Goal: Task Accomplishment & Management: Complete application form

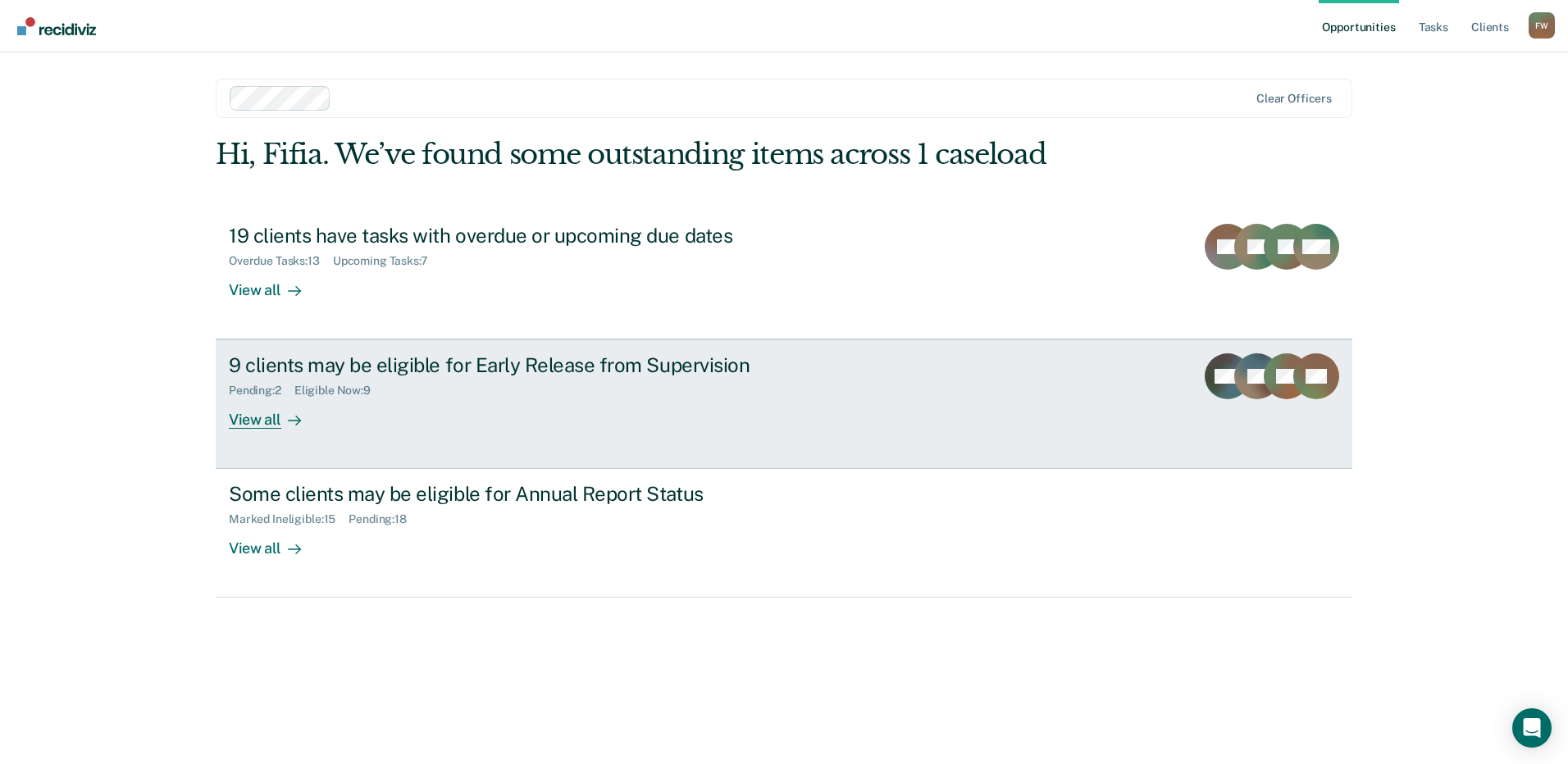
click at [430, 417] on div "9 clients may be eligible for Early Release from Supervision Pending : 2 Eligib…" at bounding box center [536, 391] width 615 height 75
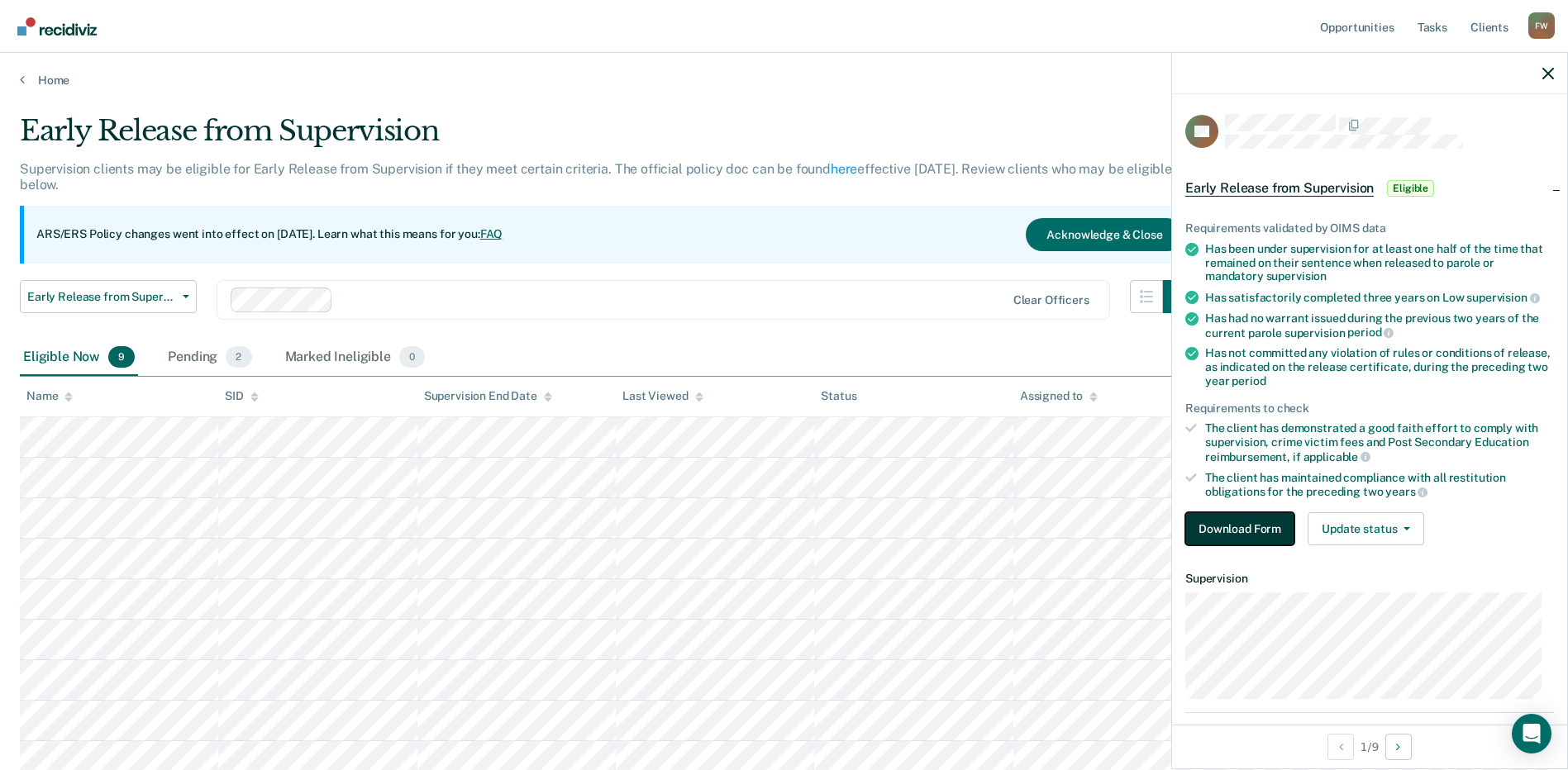
click at [1238, 529] on button "Download Form" at bounding box center [1239, 528] width 109 height 33
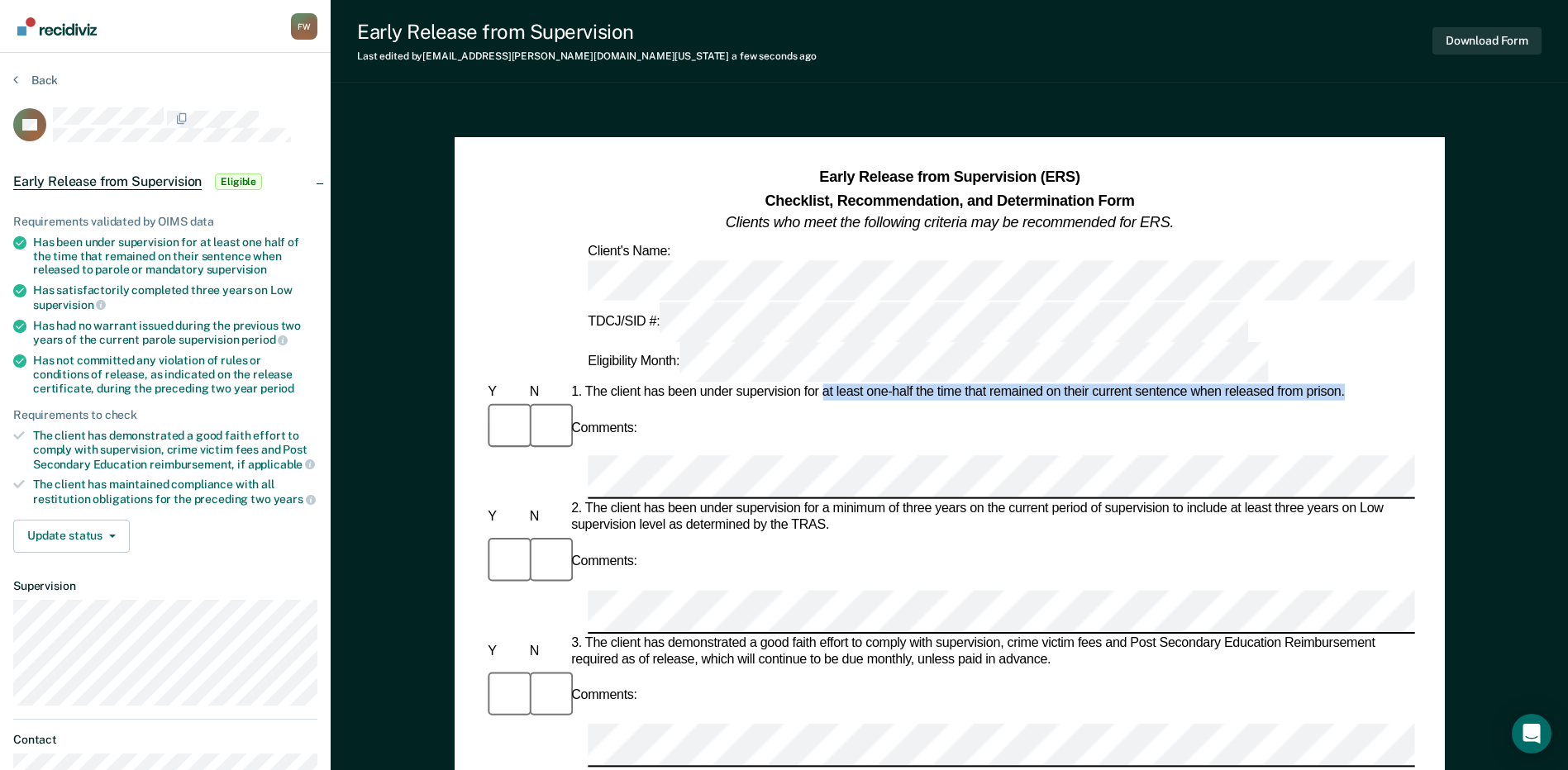
drag, startPoint x: 822, startPoint y: 291, endPoint x: 1349, endPoint y: 289, distance: 527.0
click at [1349, 384] on div "1. The client has been under supervision for at least one-half the time that re…" at bounding box center [991, 392] width 847 height 17
click at [883, 535] on div "Comments:" at bounding box center [948, 562] width 930 height 55
click at [1152, 668] on div "Comments:" at bounding box center [948, 718] width 930 height 101
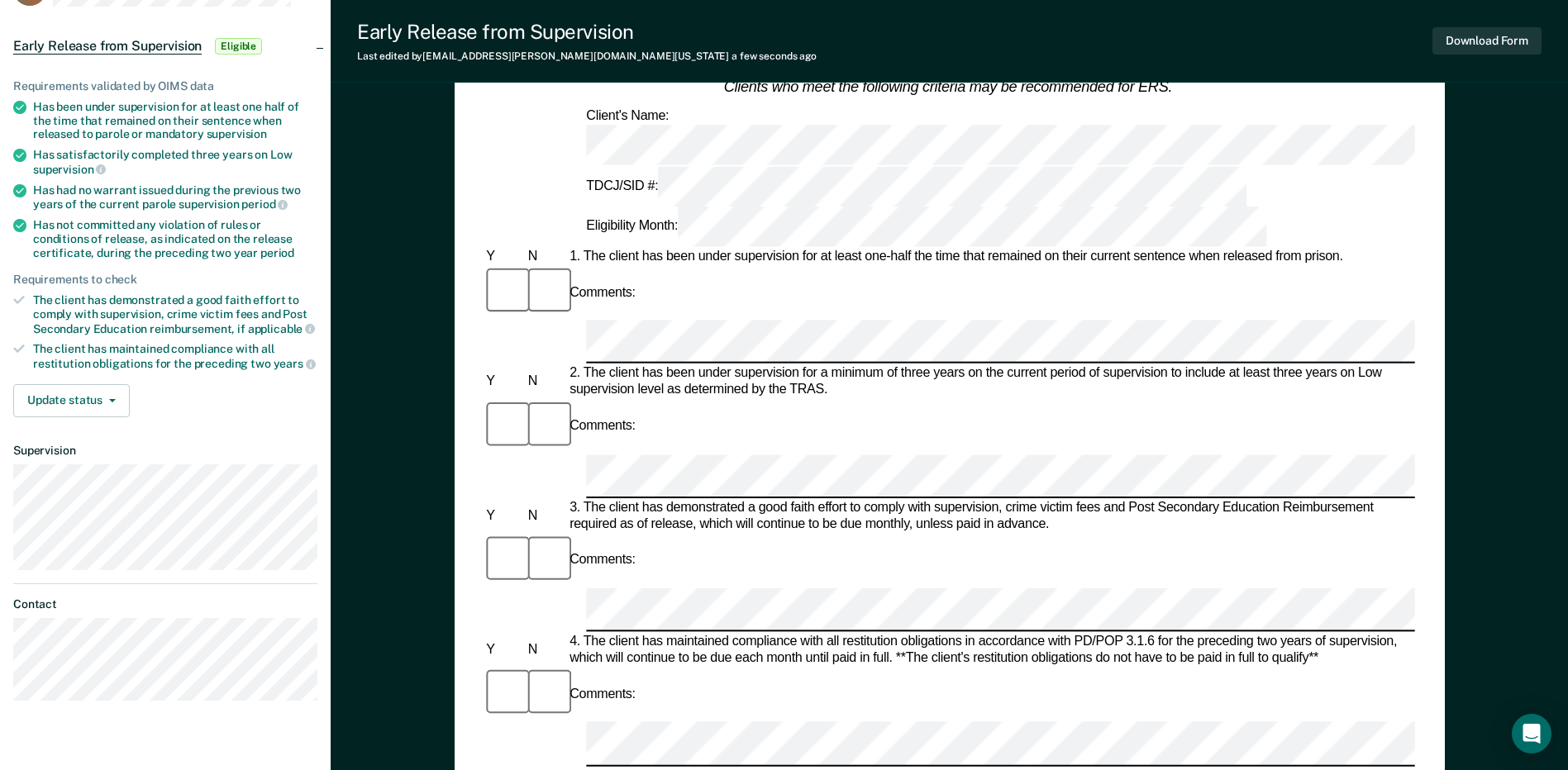
scroll to position [165, 0]
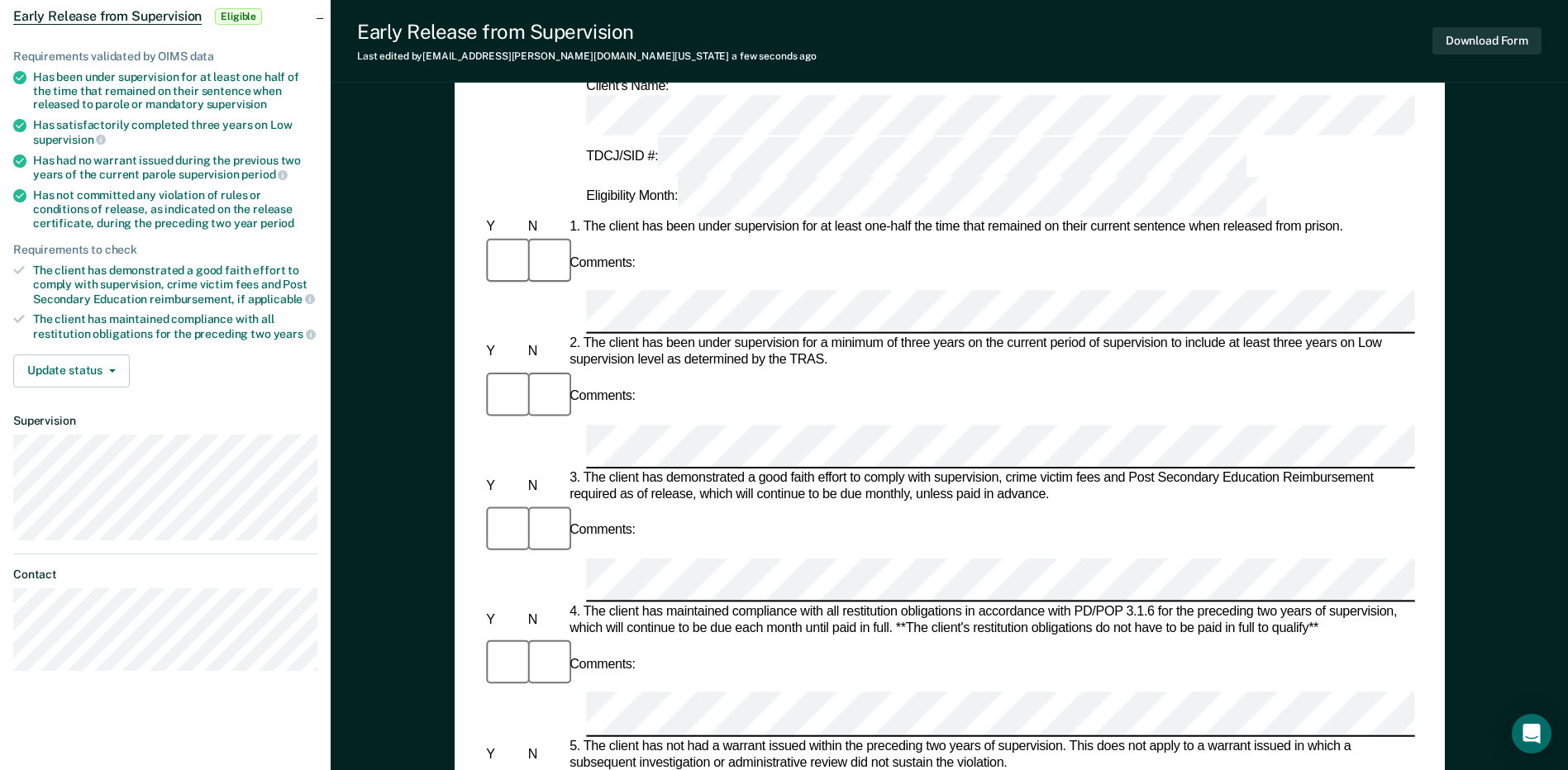
drag, startPoint x: 725, startPoint y: 455, endPoint x: 1065, endPoint y: 458, distance: 340.0
click at [1065, 738] on div "5. The client has not had a warrant issued within the preceding two years of su…" at bounding box center [989, 754] width 847 height 33
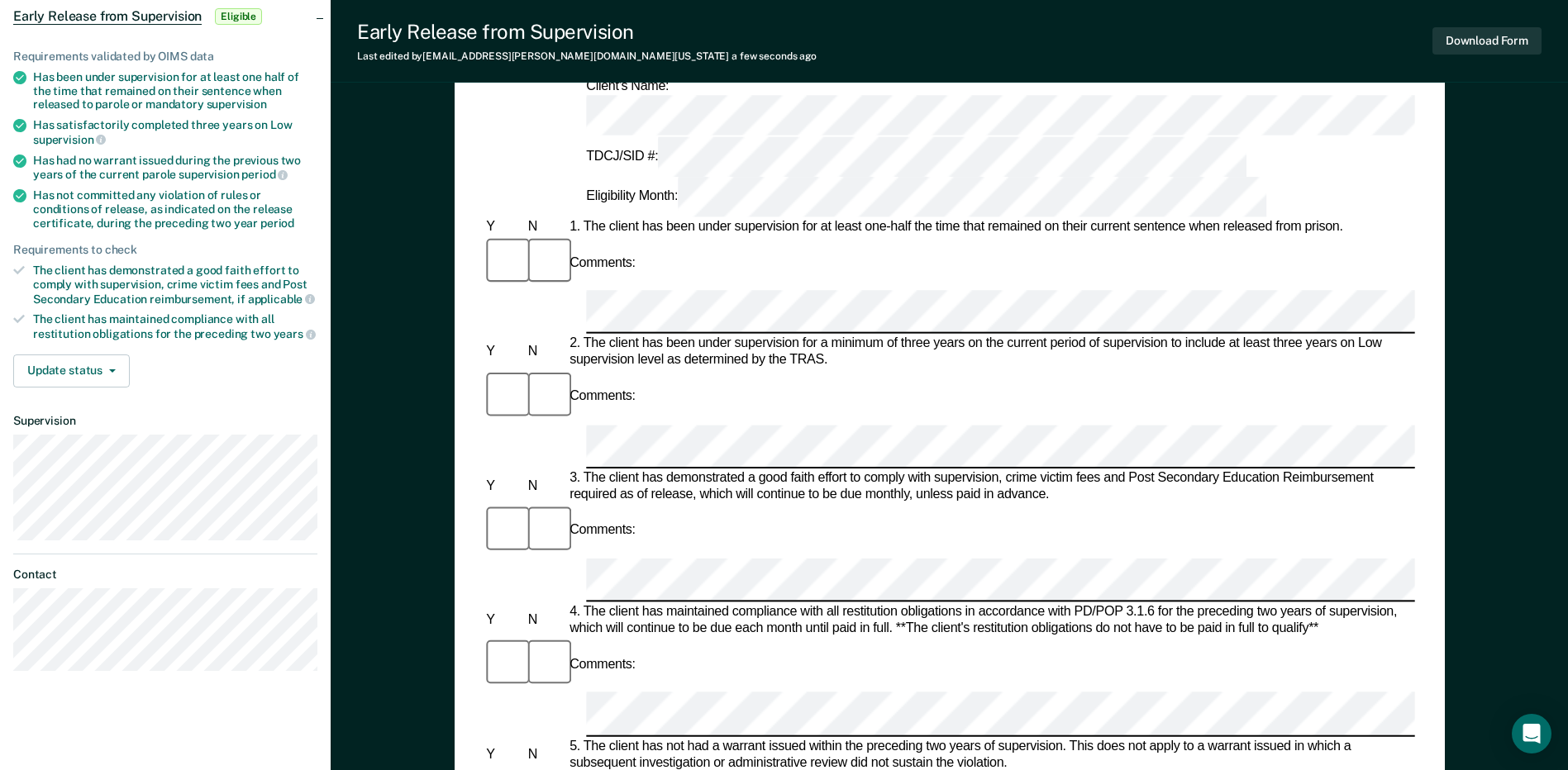
drag, startPoint x: 612, startPoint y: 543, endPoint x: 1137, endPoint y: 545, distance: 525.0
drag, startPoint x: 587, startPoint y: 540, endPoint x: 999, endPoint y: 543, distance: 412.0
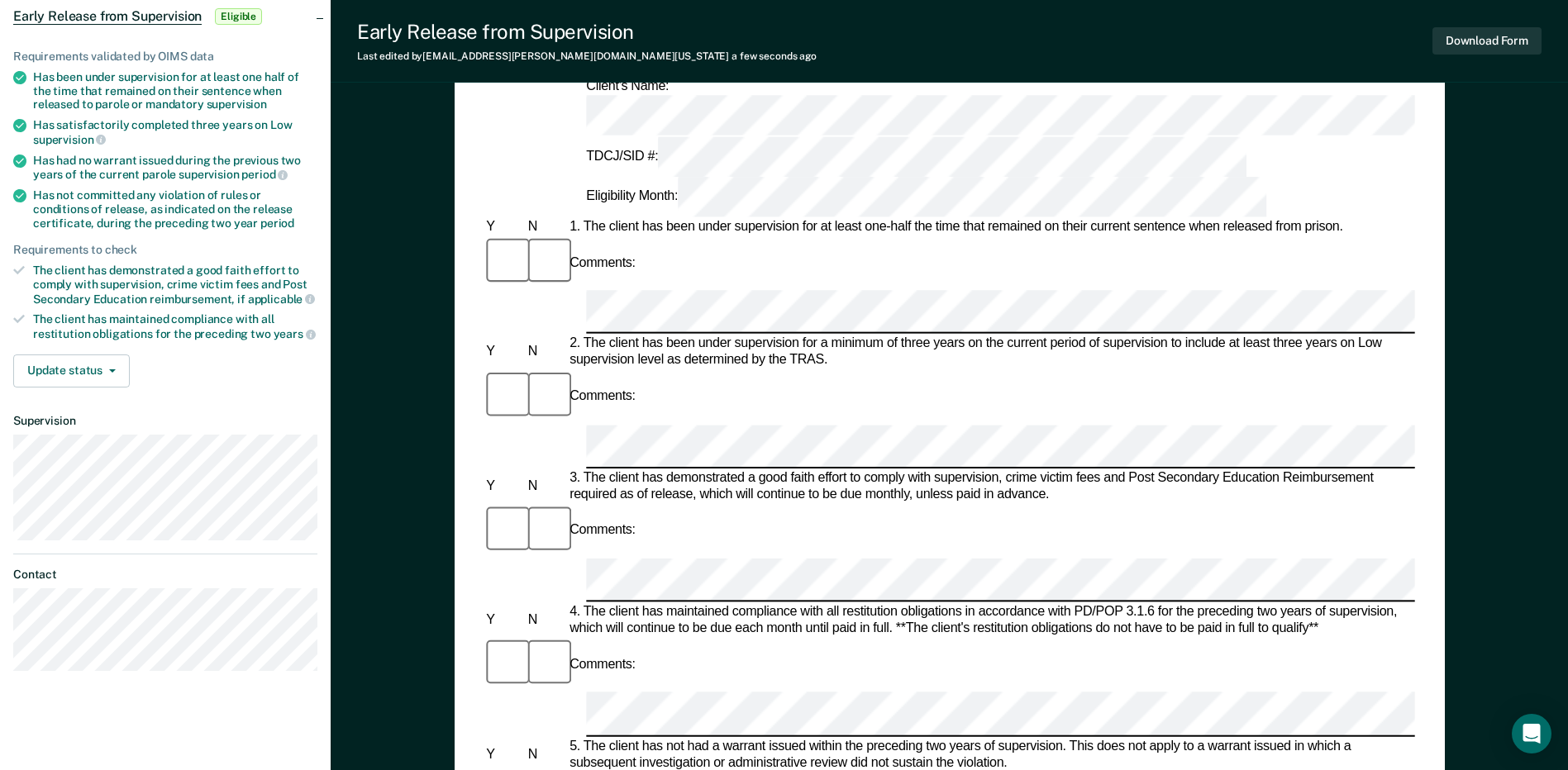
drag, startPoint x: 583, startPoint y: 539, endPoint x: 1001, endPoint y: 543, distance: 418.0
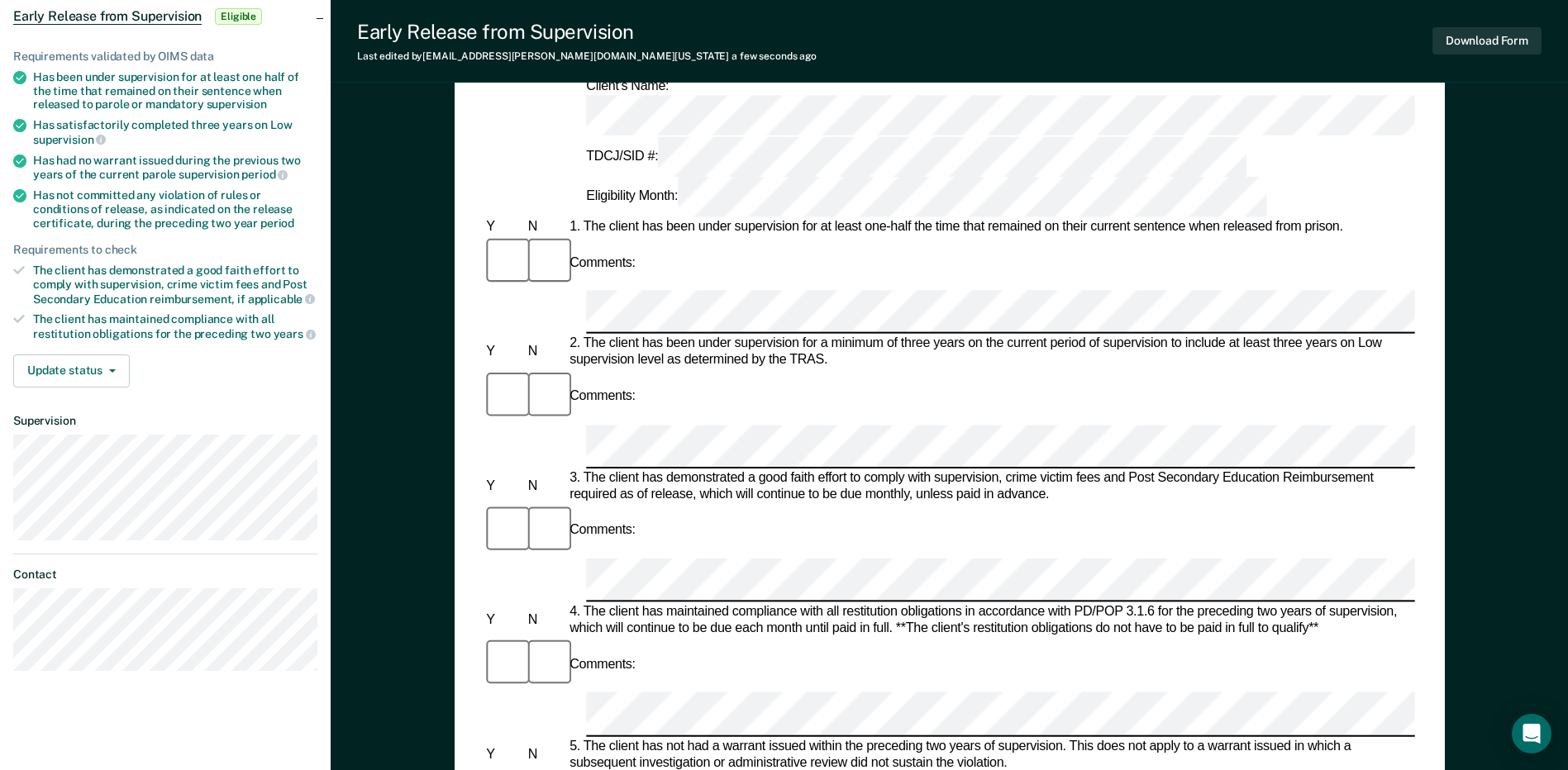
drag, startPoint x: 582, startPoint y: 542, endPoint x: 999, endPoint y: 543, distance: 417.0
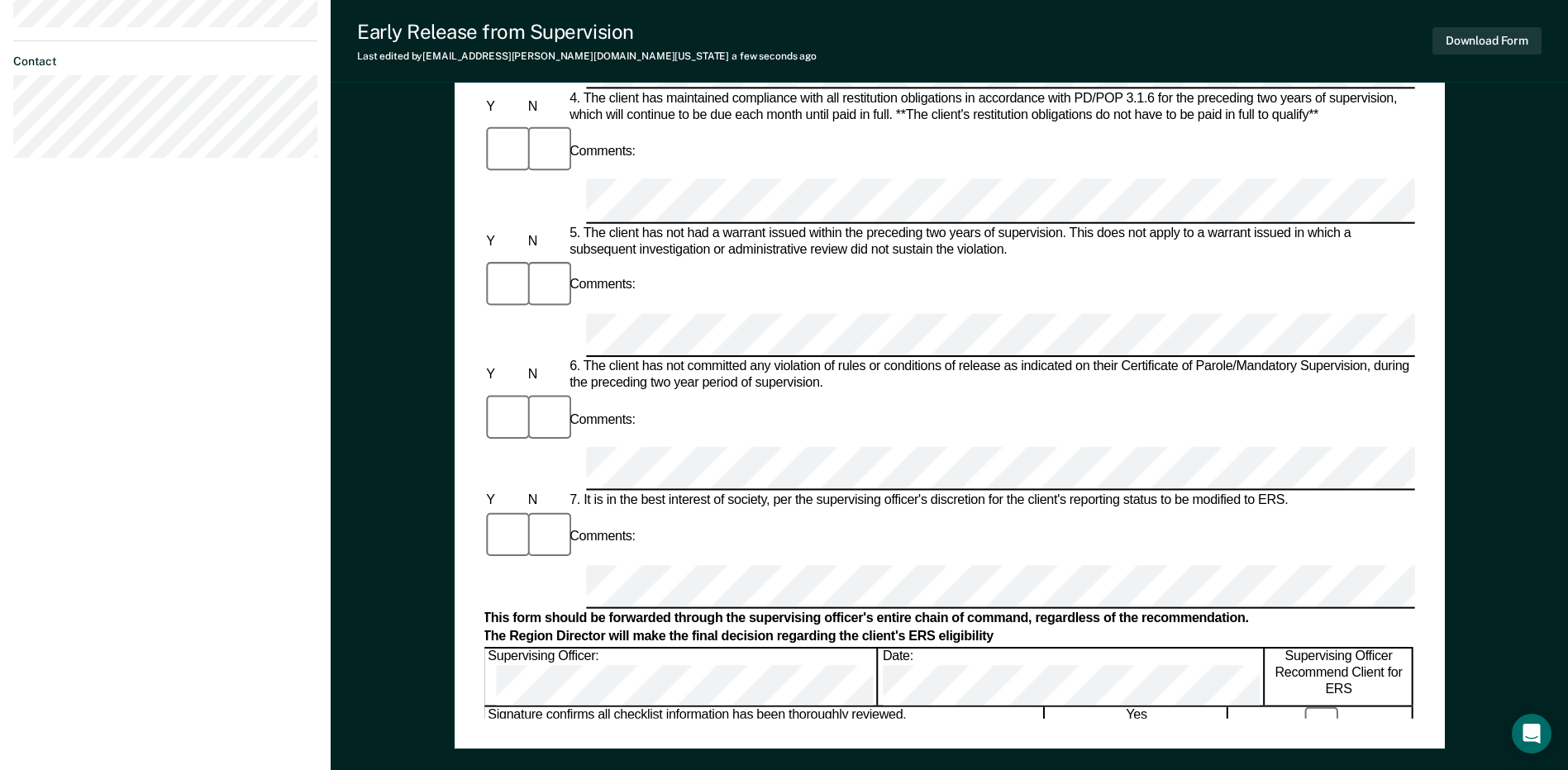
scroll to position [786, 0]
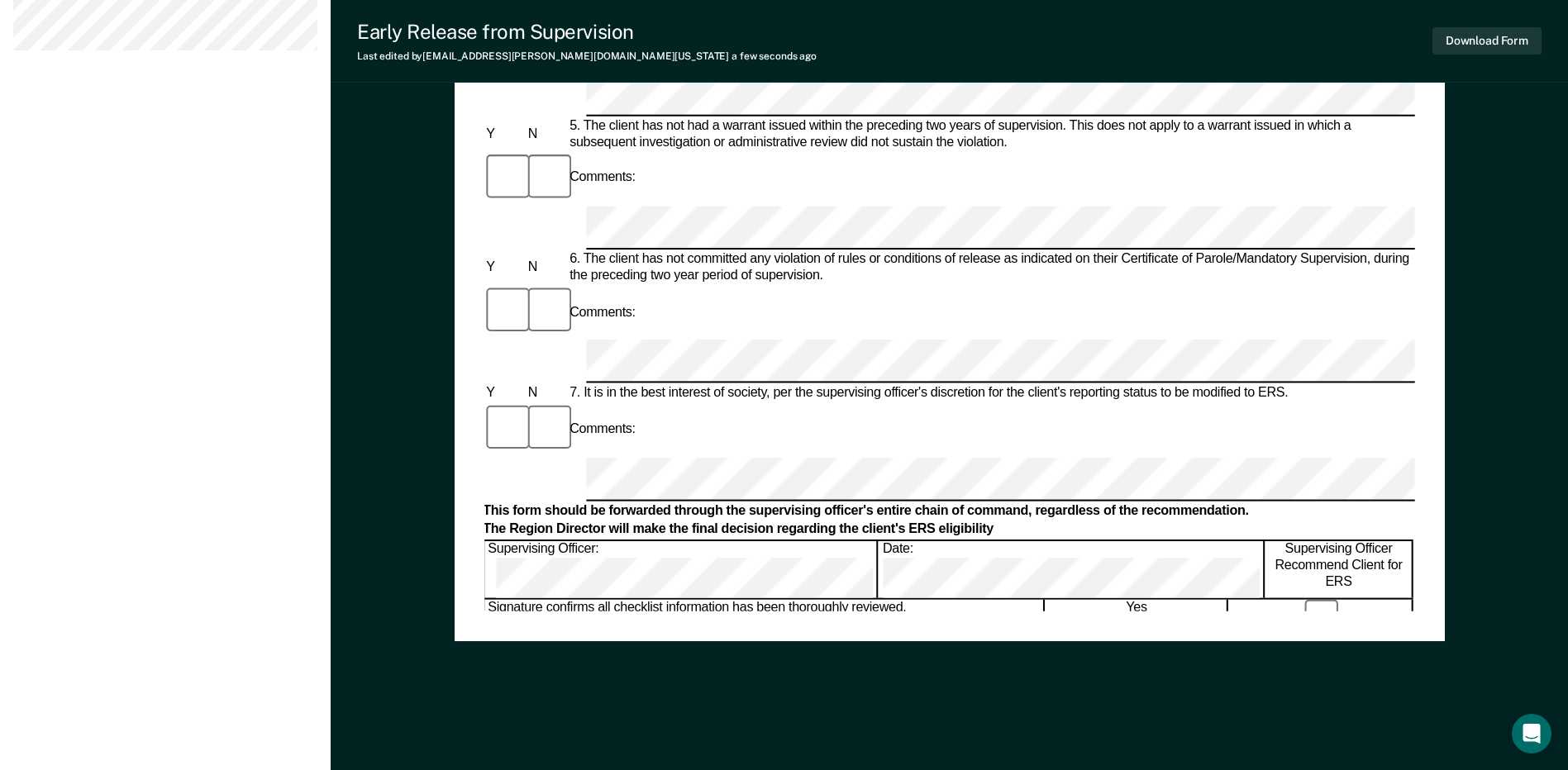
click at [1506, 22] on div "Download Form" at bounding box center [1487, 40] width 109 height 42
click at [1504, 27] on div "Download Form" at bounding box center [1487, 40] width 109 height 42
click at [1500, 32] on button "Download Form" at bounding box center [1487, 41] width 109 height 28
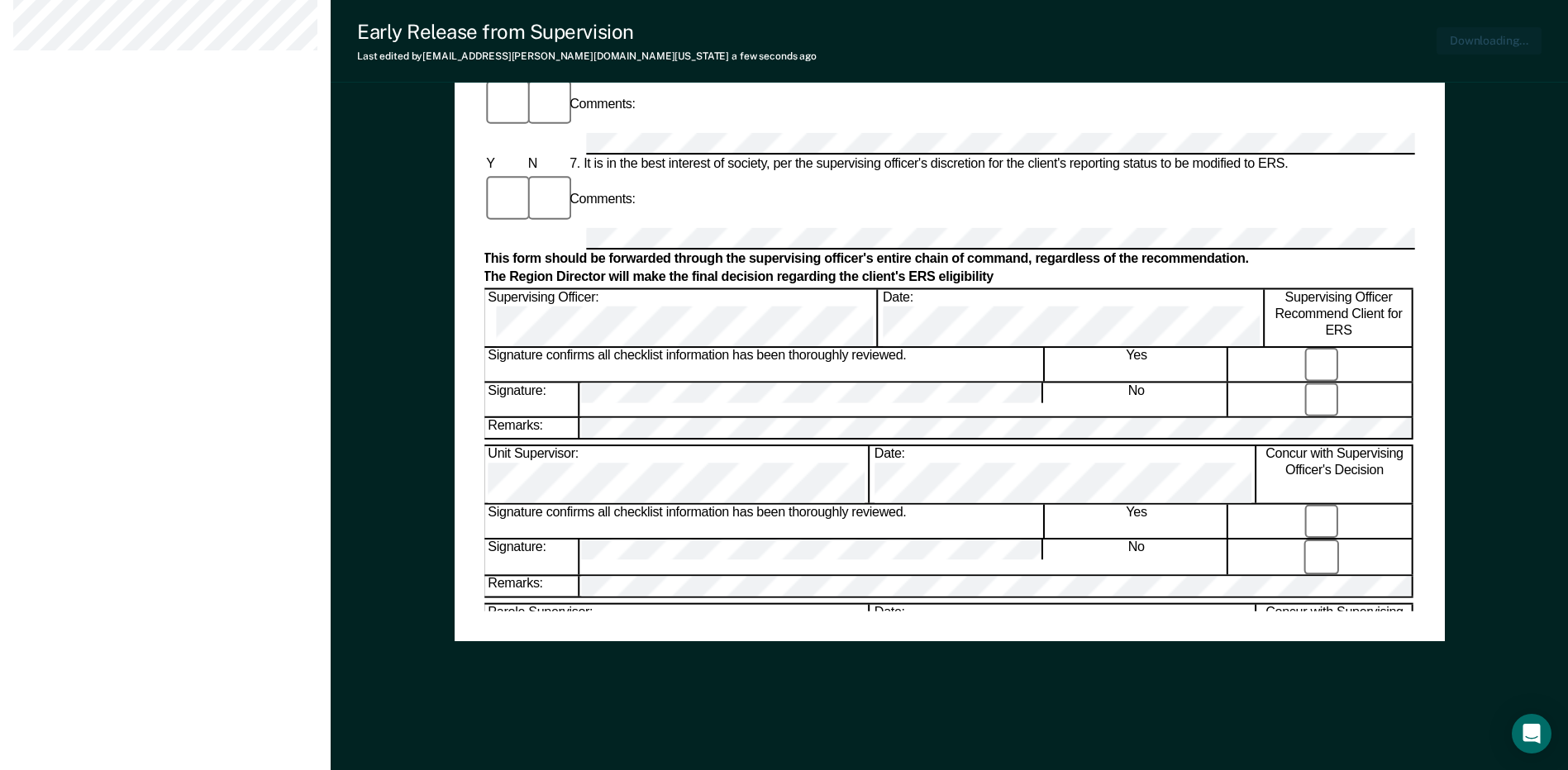
scroll to position [0, 0]
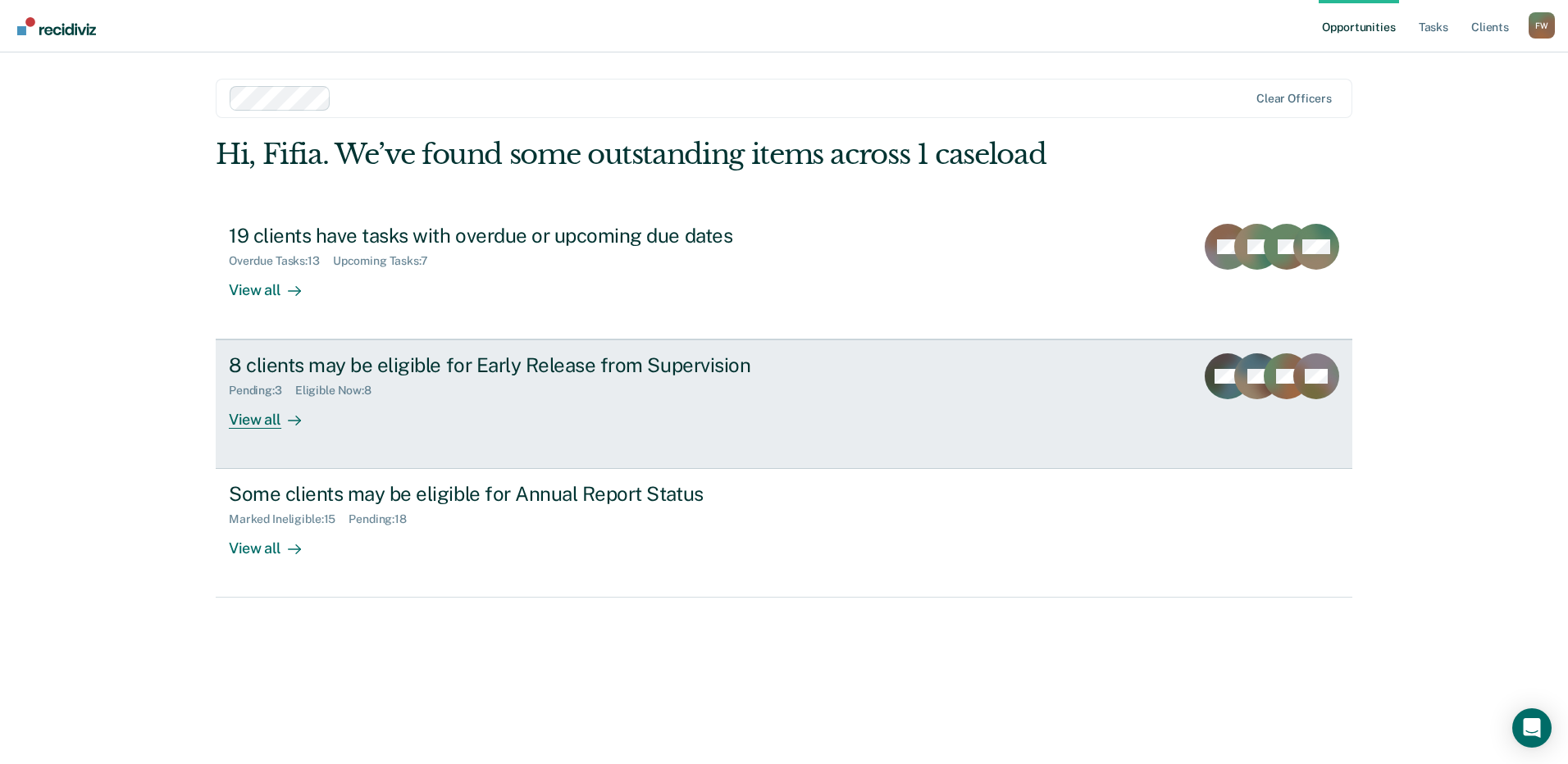
click at [394, 410] on div "8 clients may be eligible for Early Release from Supervision Pending : 3 Eligib…" at bounding box center [536, 391] width 615 height 75
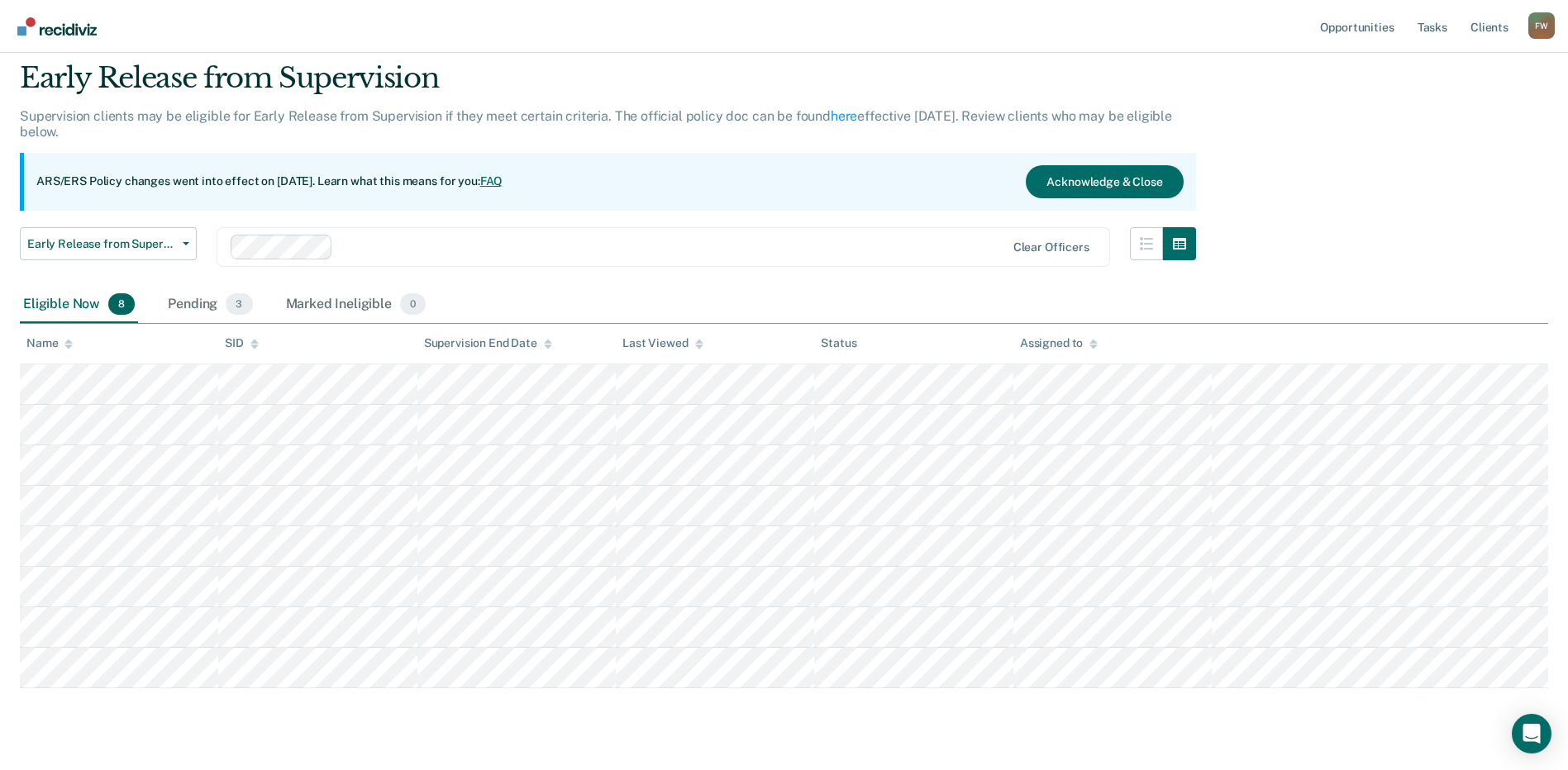
scroll to position [83, 0]
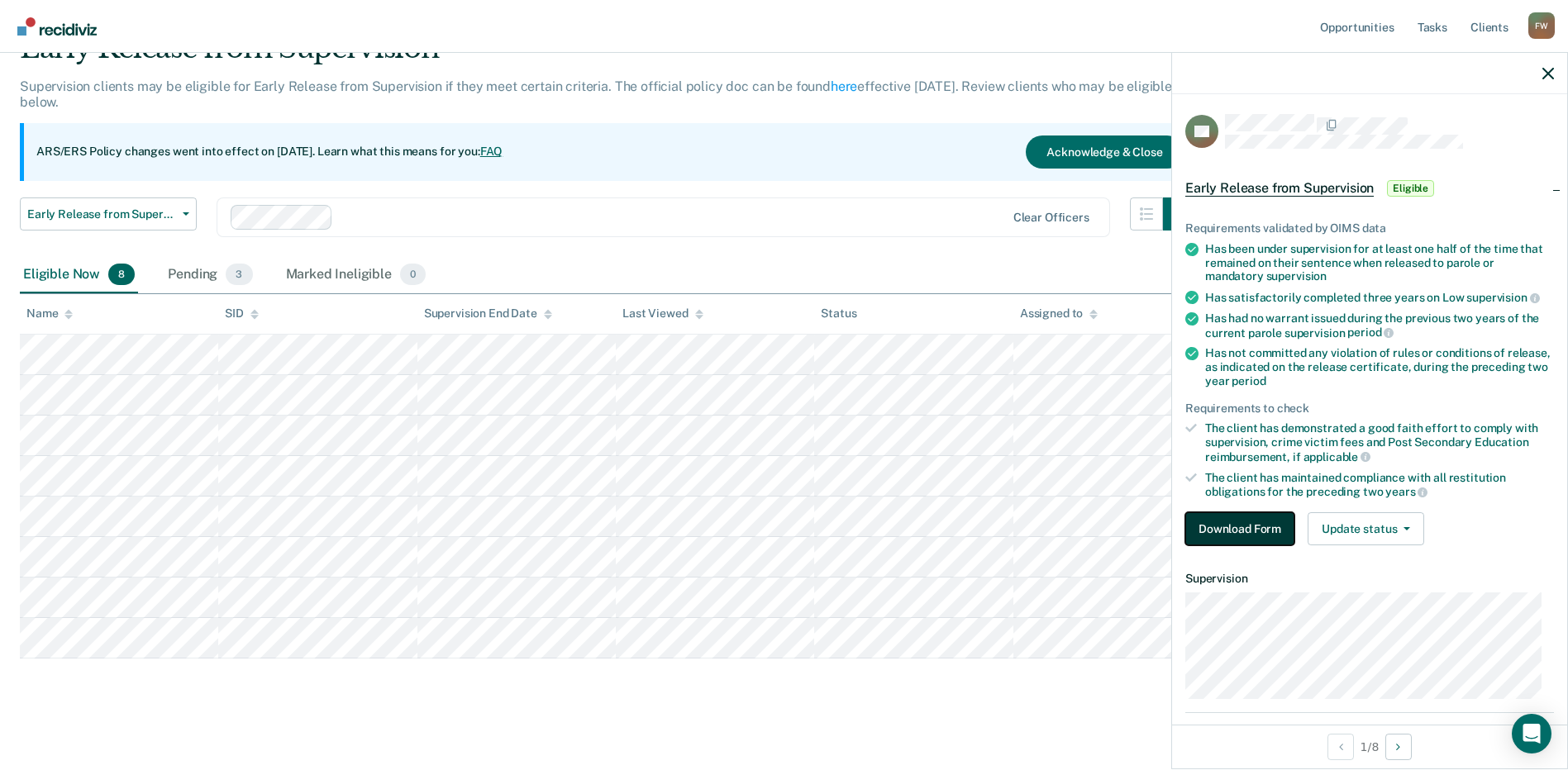
click at [1273, 532] on button "Download Form" at bounding box center [1239, 528] width 109 height 33
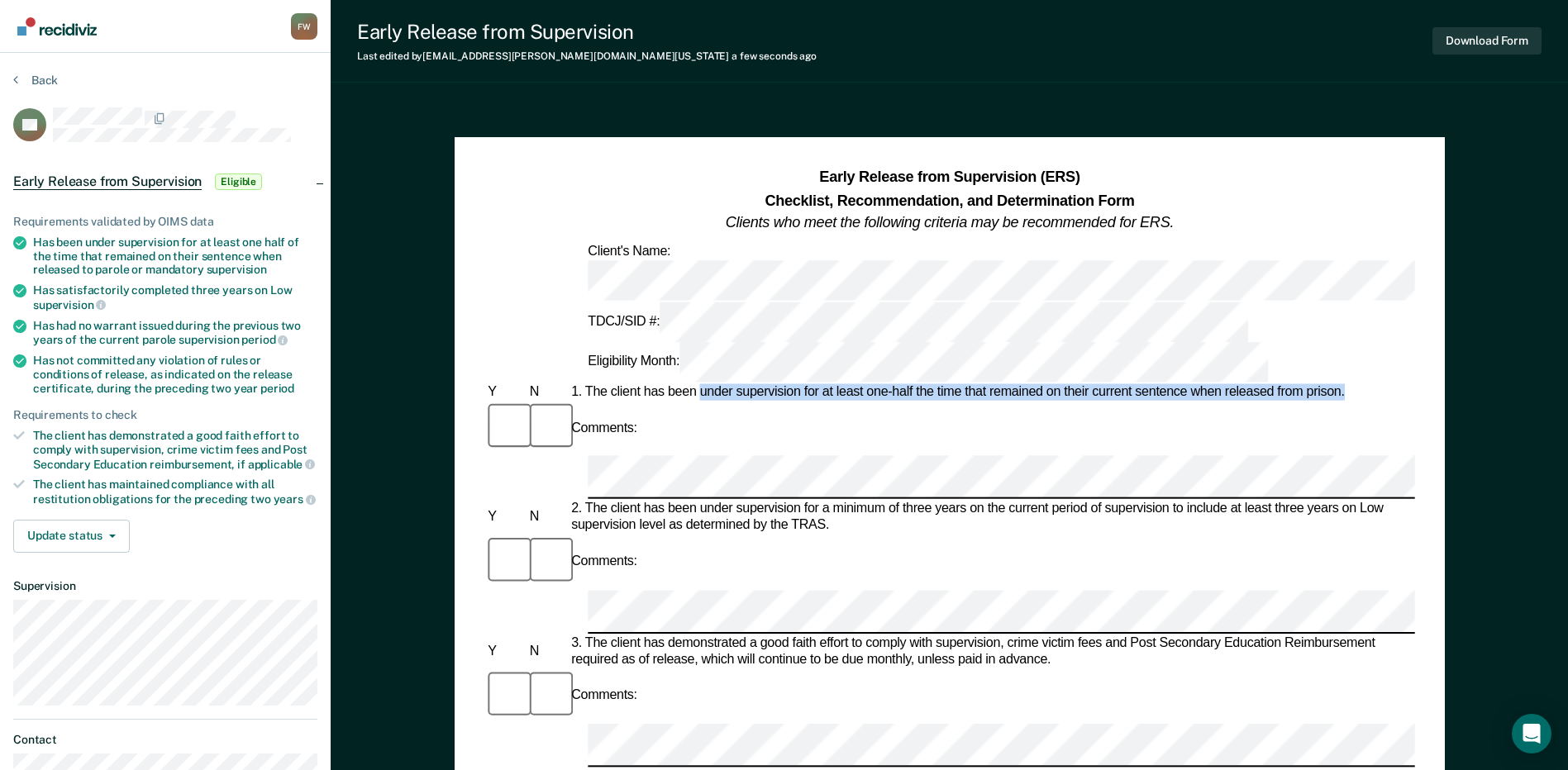
drag, startPoint x: 702, startPoint y: 292, endPoint x: 1342, endPoint y: 291, distance: 640.0
click at [1342, 384] on div "1. The client has been under supervision for at least one-half the time that re…" at bounding box center [991, 392] width 847 height 17
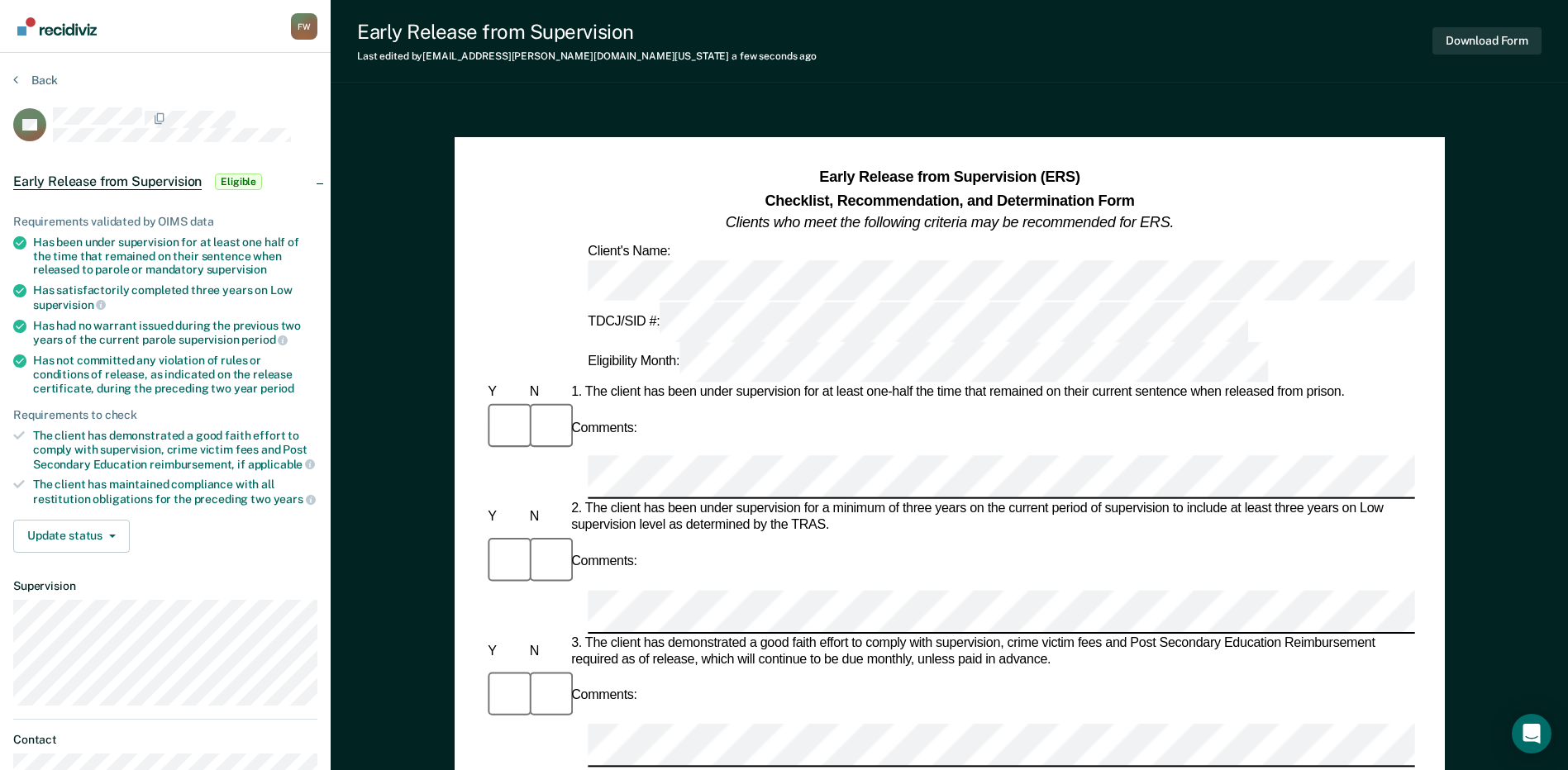
scroll to position [0, 4]
drag, startPoint x: 685, startPoint y: 623, endPoint x: 1063, endPoint y: 625, distance: 378.0
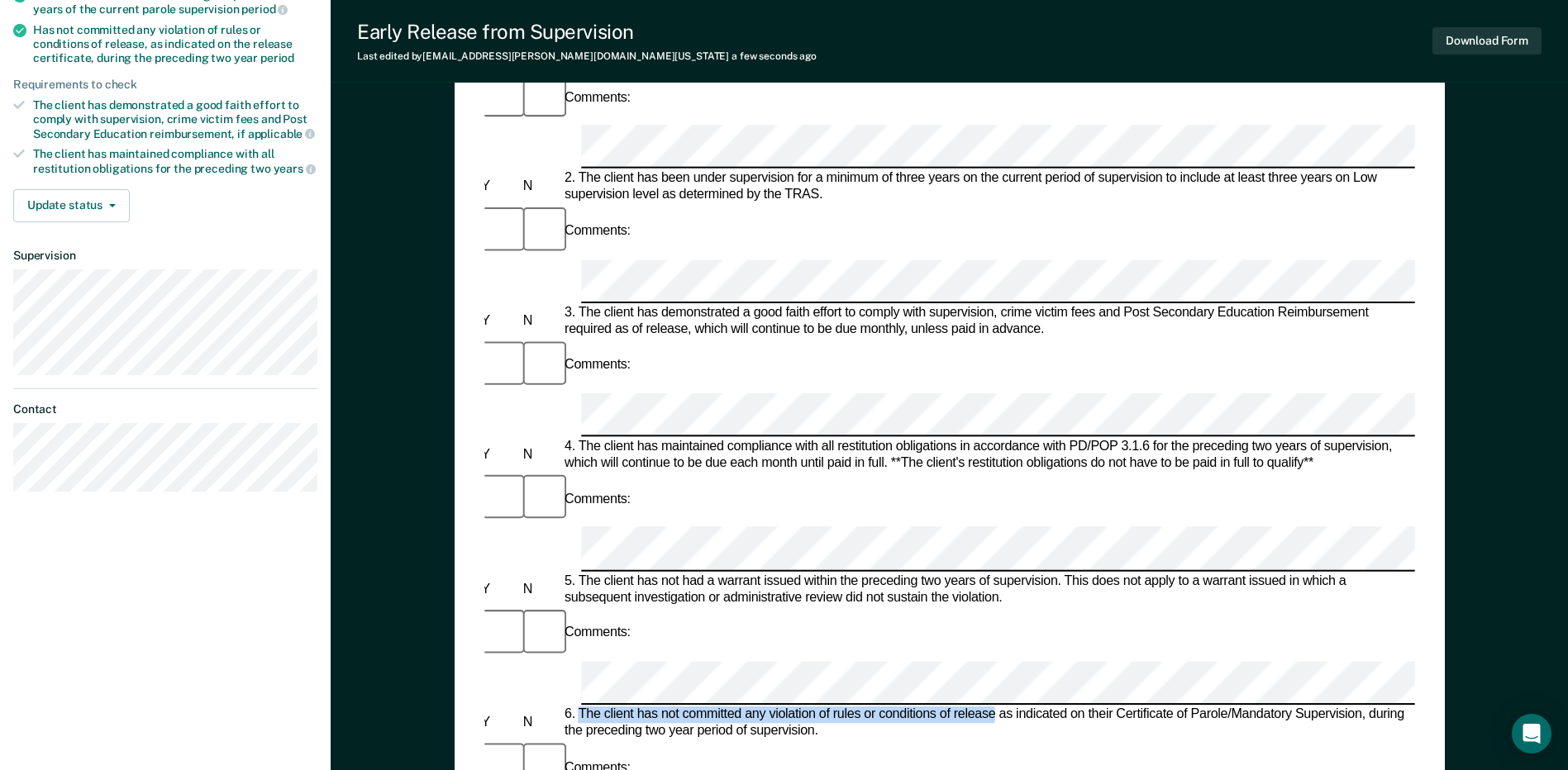
drag, startPoint x: 587, startPoint y: 378, endPoint x: 993, endPoint y: 374, distance: 406.0
click at [993, 707] on div "6. The client has not committed any violation of rules or conditions of release…" at bounding box center [984, 723] width 847 height 33
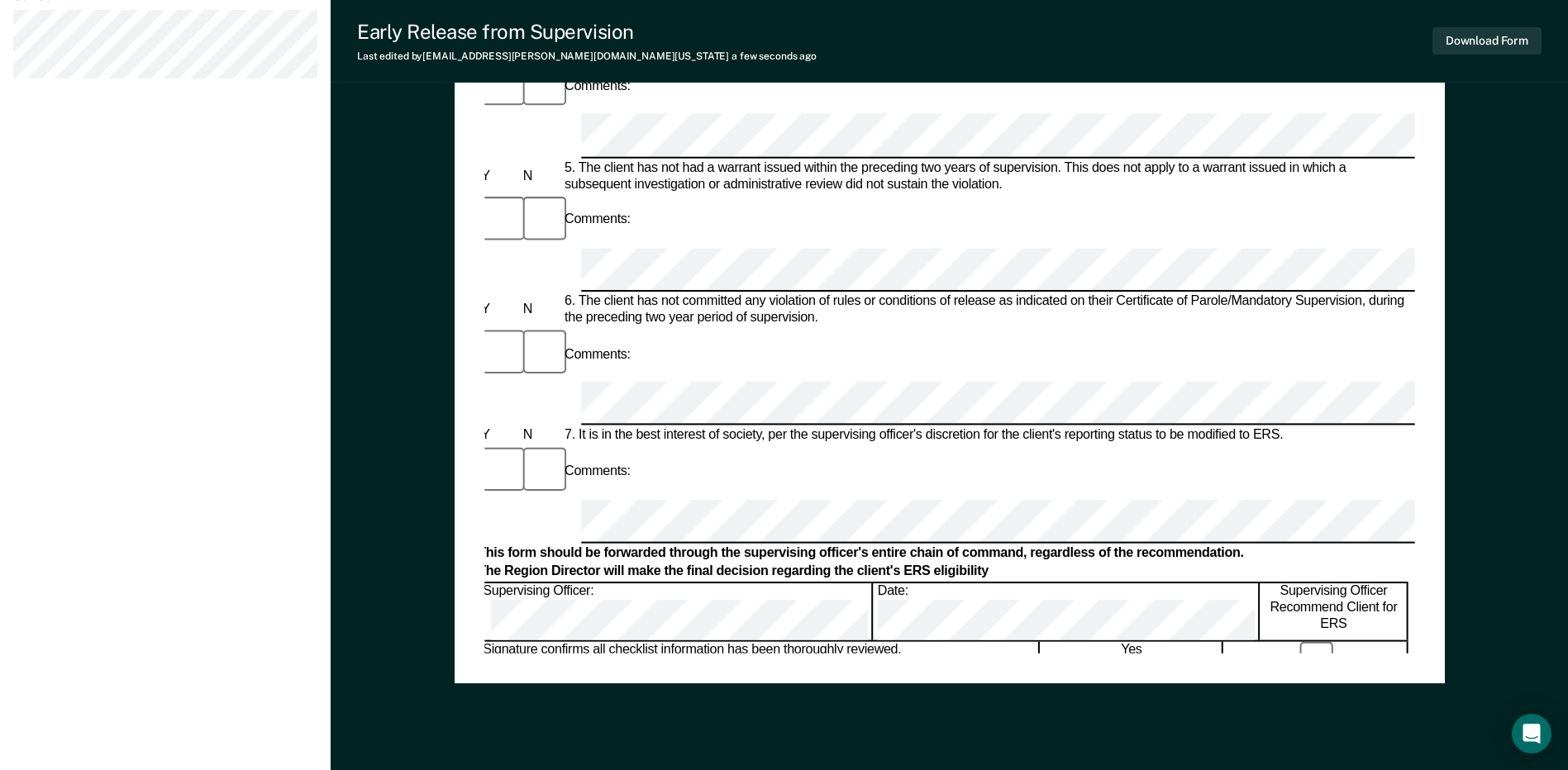
scroll to position [0, 3]
click at [1447, 44] on button "Download Form" at bounding box center [1487, 41] width 109 height 28
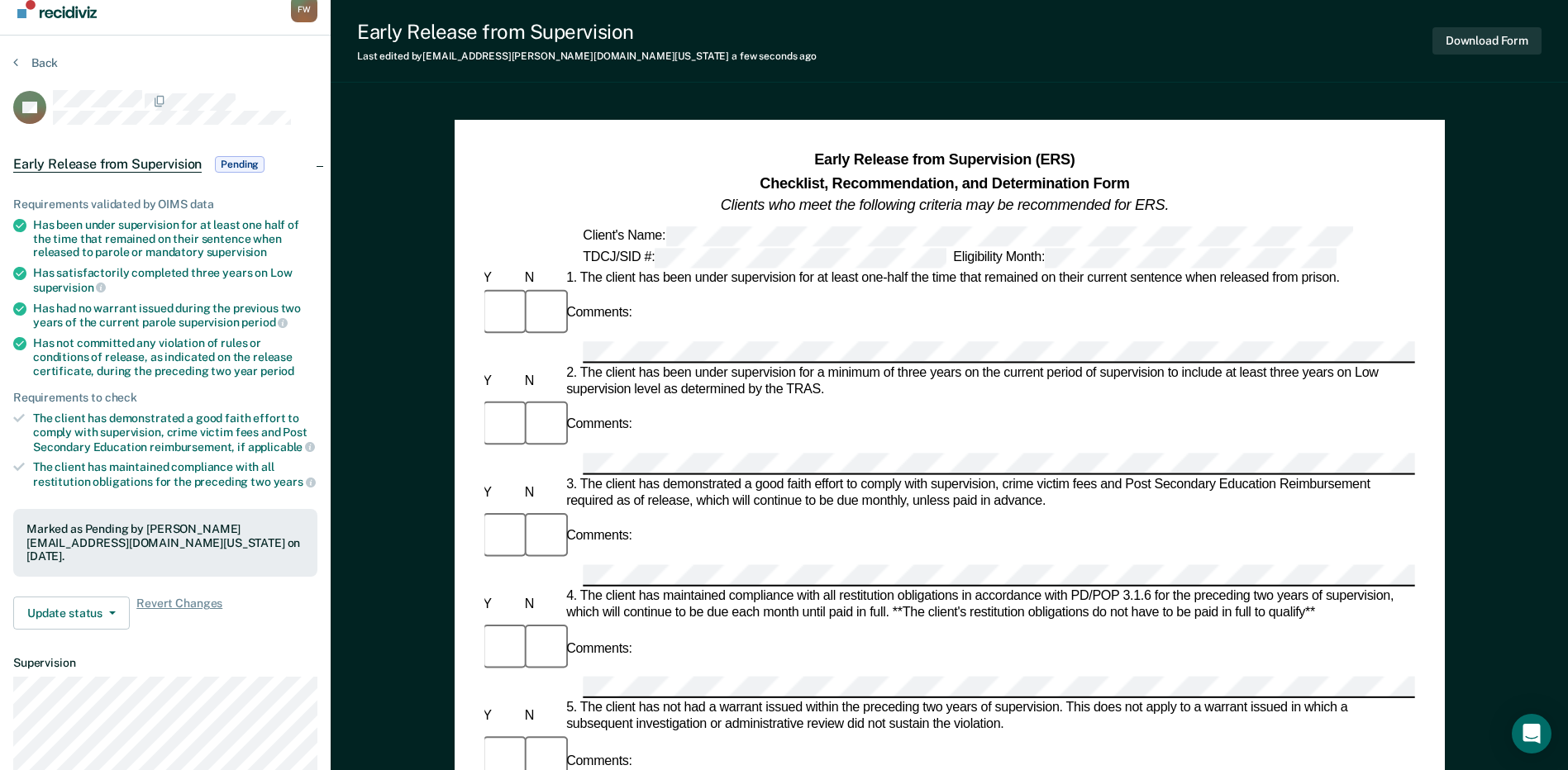
scroll to position [0, 0]
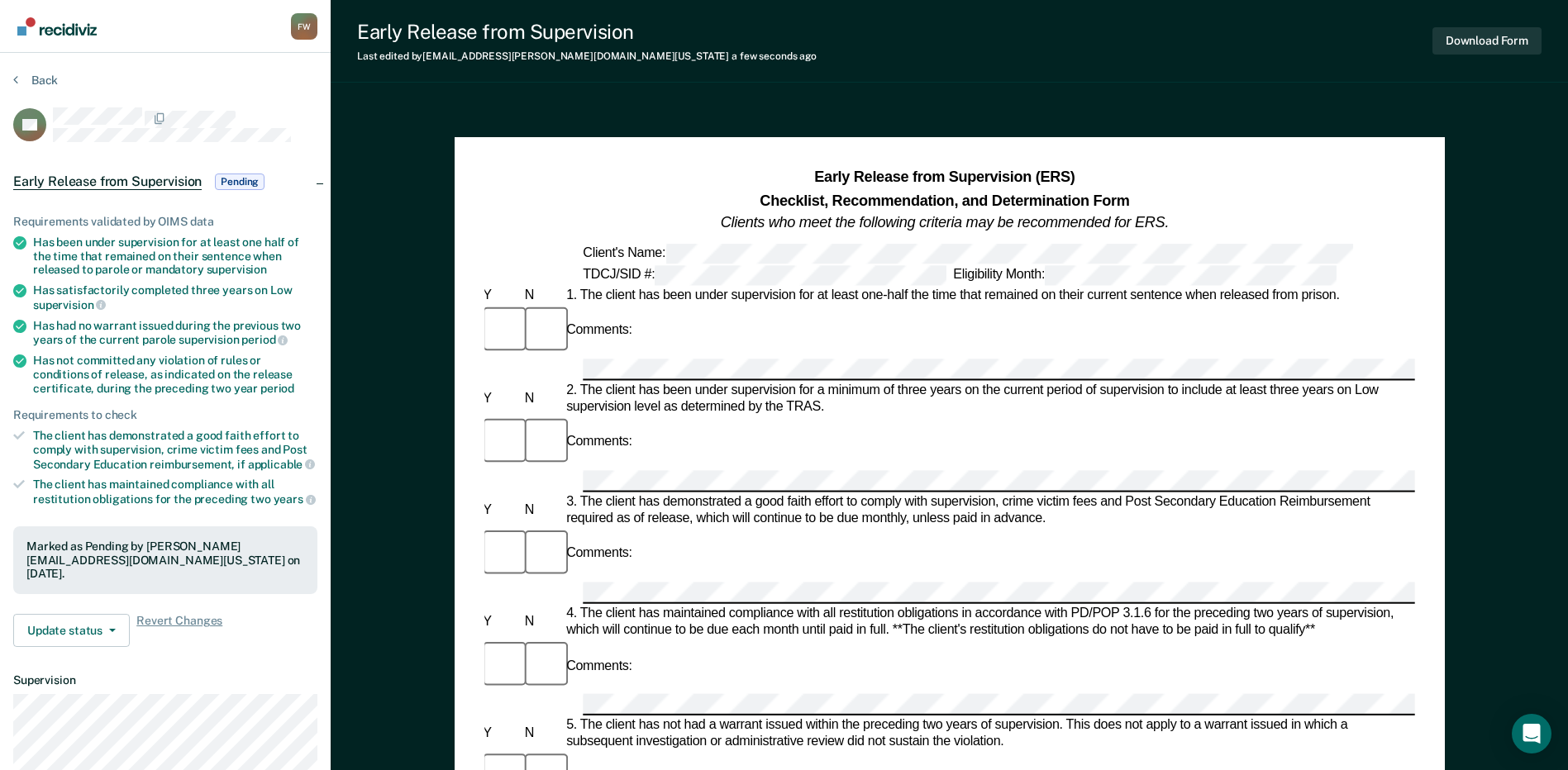
click at [49, 90] on div "Back" at bounding box center [165, 90] width 304 height 35
click at [49, 83] on button "Back" at bounding box center [36, 80] width 45 height 15
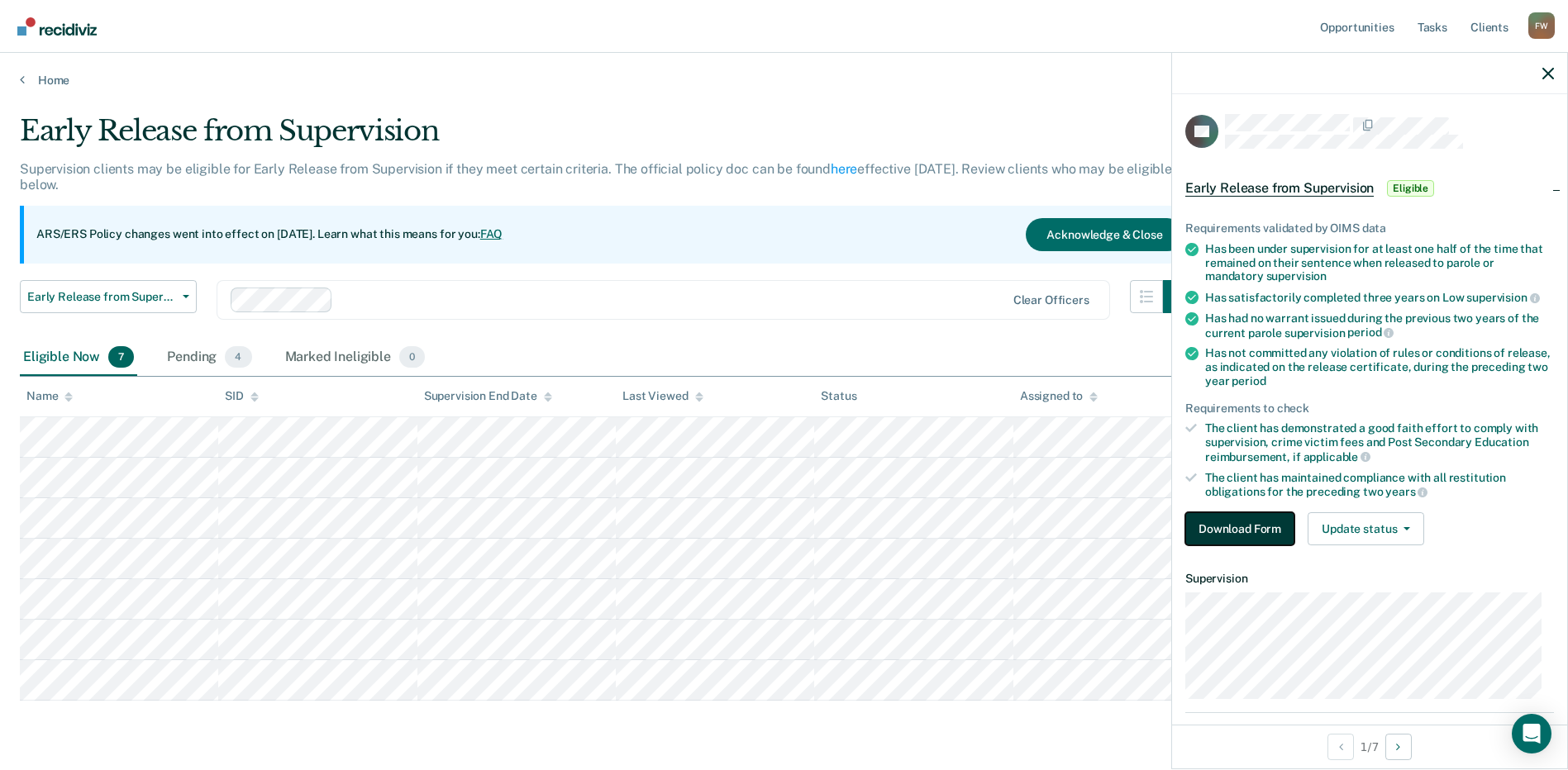
click at [1276, 539] on button "Download Form" at bounding box center [1239, 528] width 109 height 33
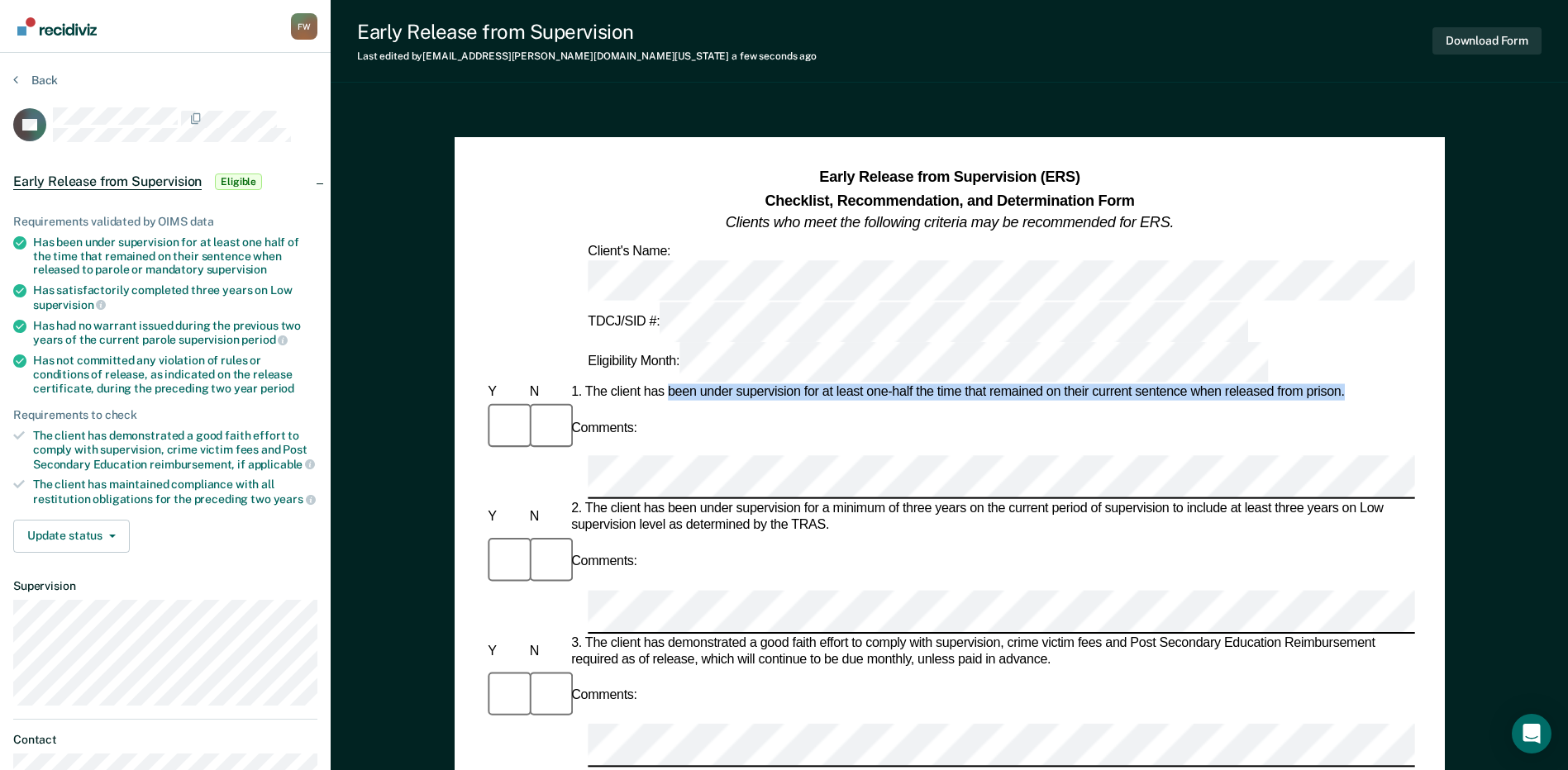
drag, startPoint x: 667, startPoint y: 290, endPoint x: 1405, endPoint y: 294, distance: 738.0
click at [1405, 384] on div "1. The client has been under supervision for at least one-half the time that re…" at bounding box center [991, 392] width 847 height 17
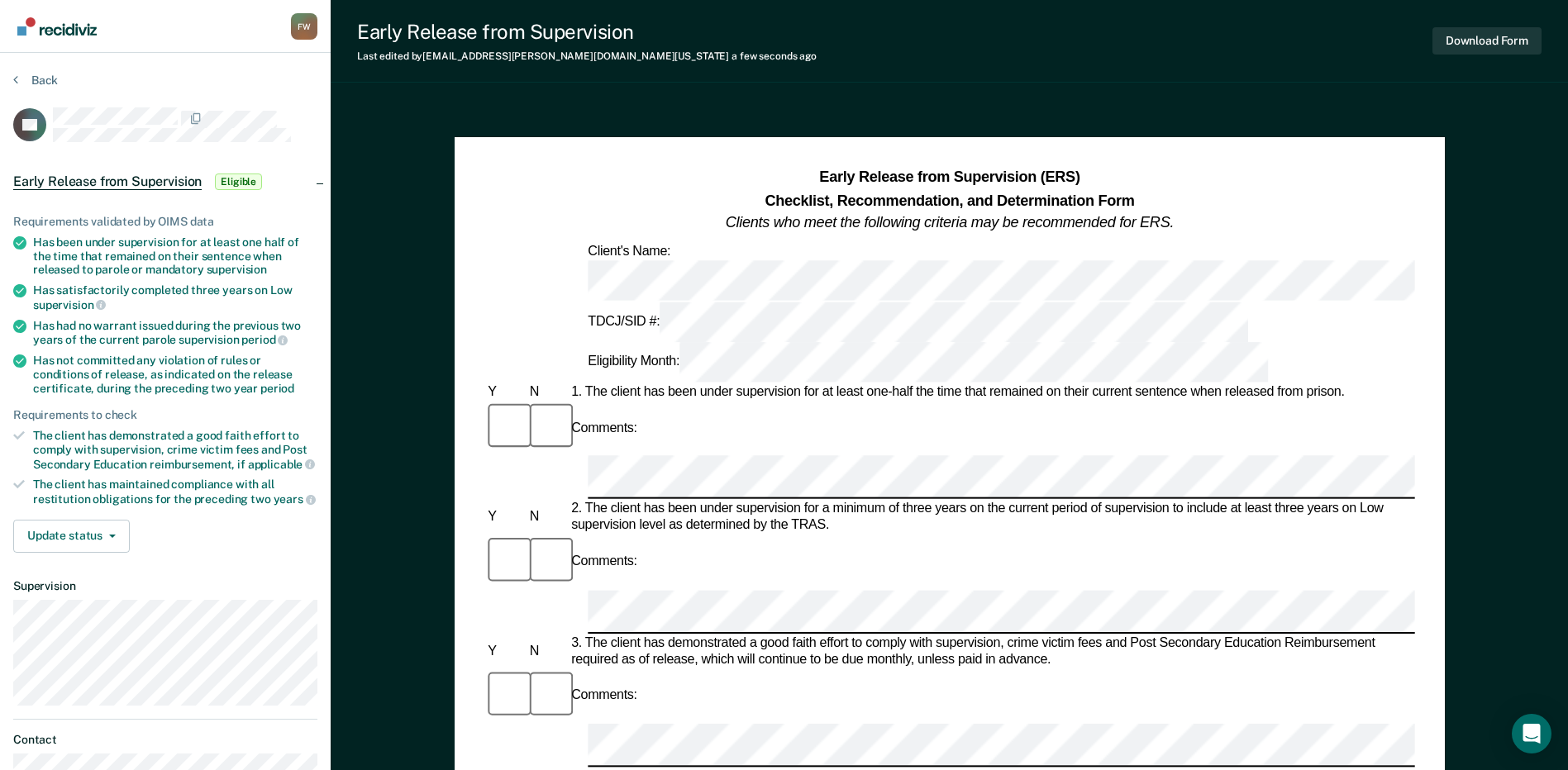
click at [731, 635] on div "3. The client has demonstrated a good faith effort to comply with supervision, …" at bounding box center [991, 651] width 847 height 33
drag, startPoint x: 636, startPoint y: 623, endPoint x: 1059, endPoint y: 627, distance: 423.0
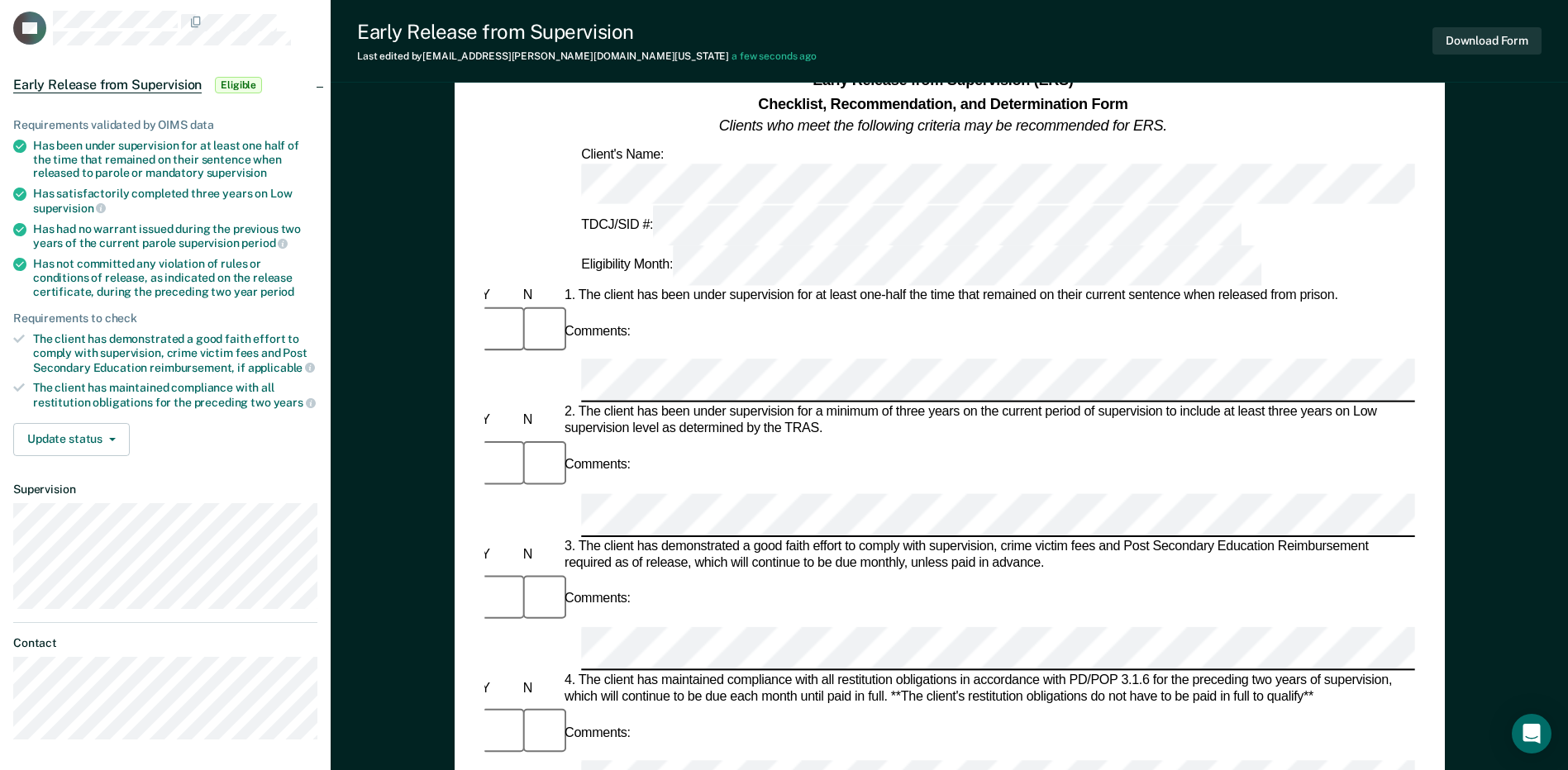
scroll to position [248, 0]
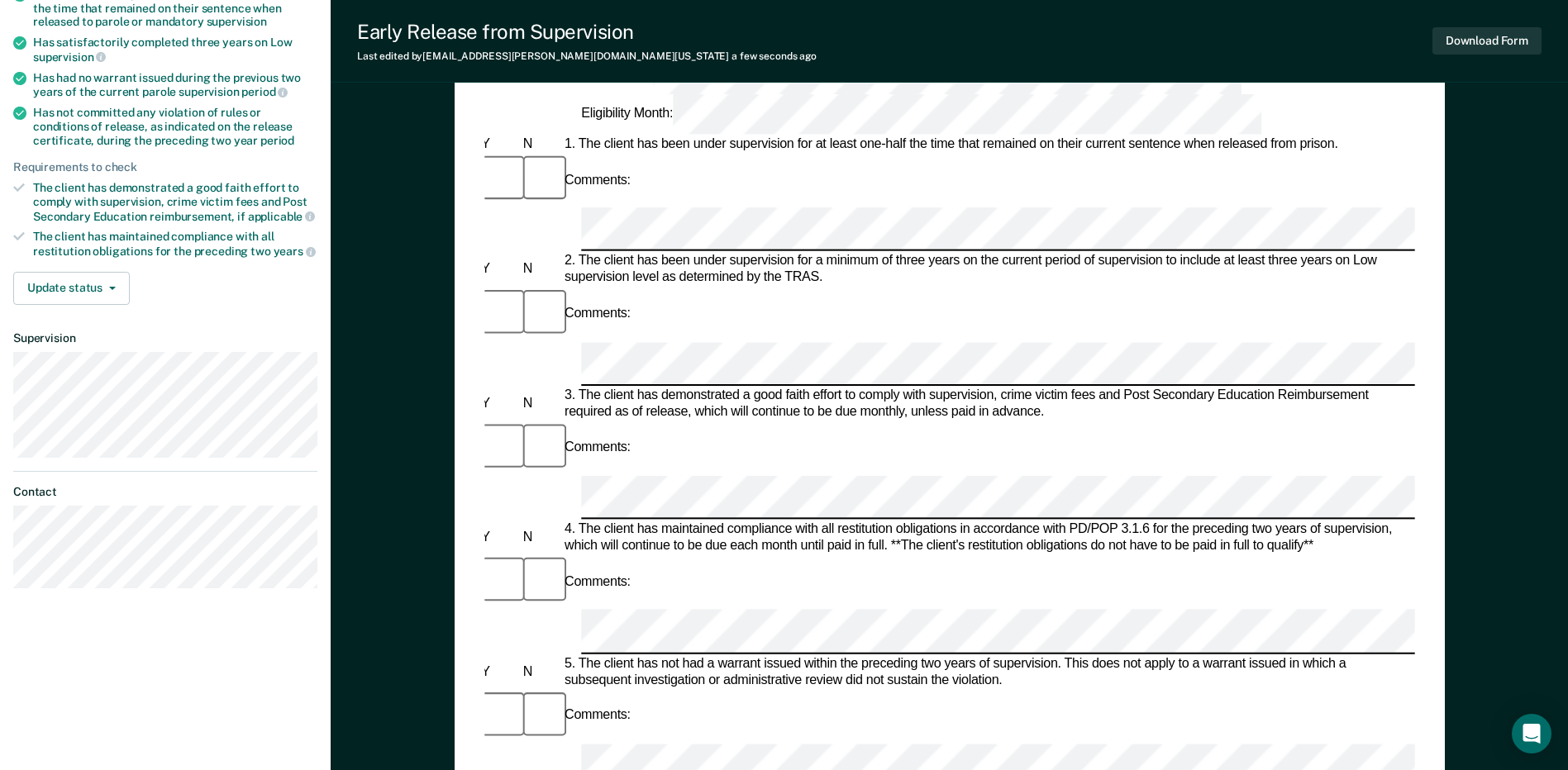
drag, startPoint x: 580, startPoint y: 460, endPoint x: 992, endPoint y: 457, distance: 412.0
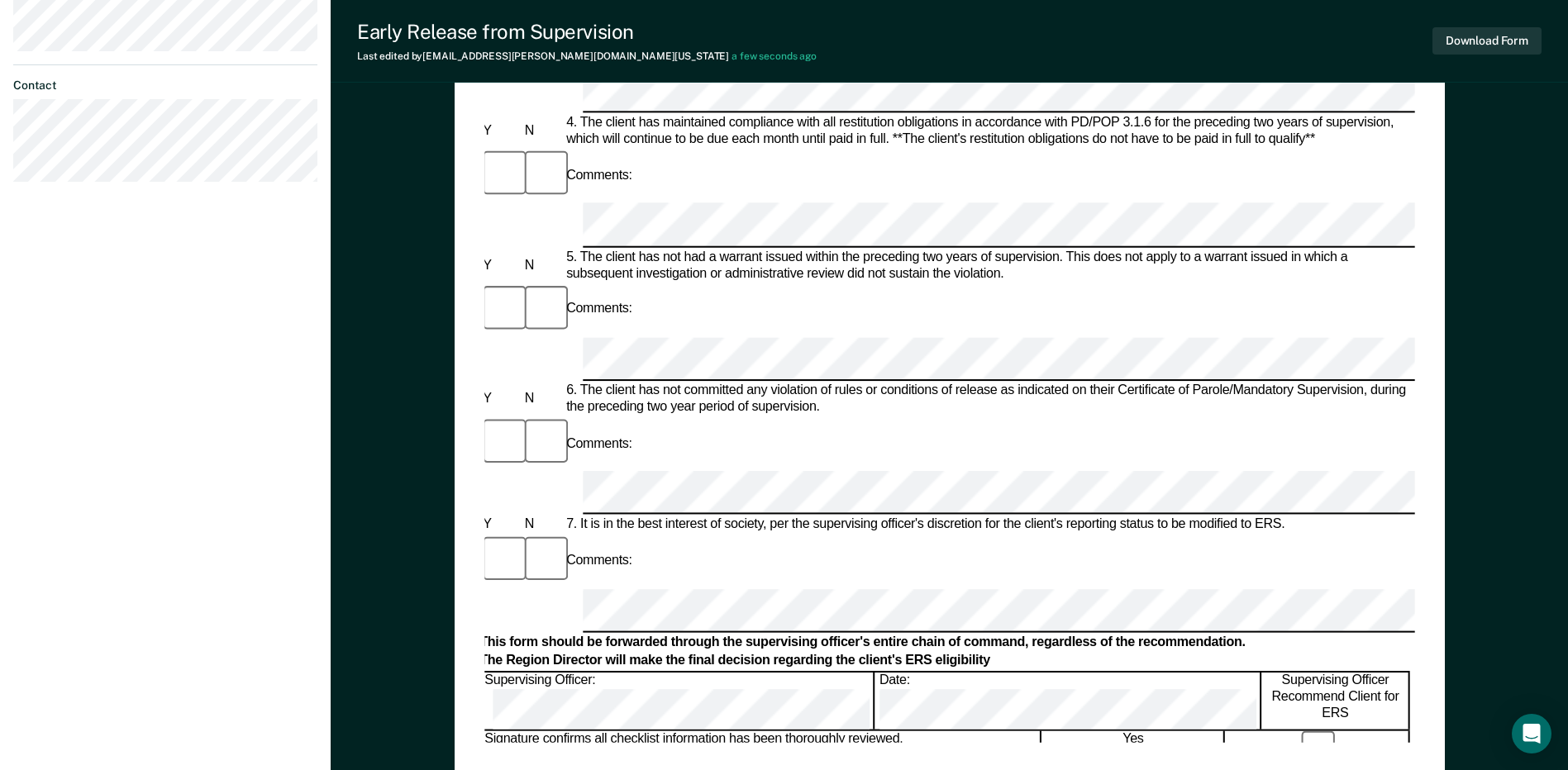
scroll to position [125, 0]
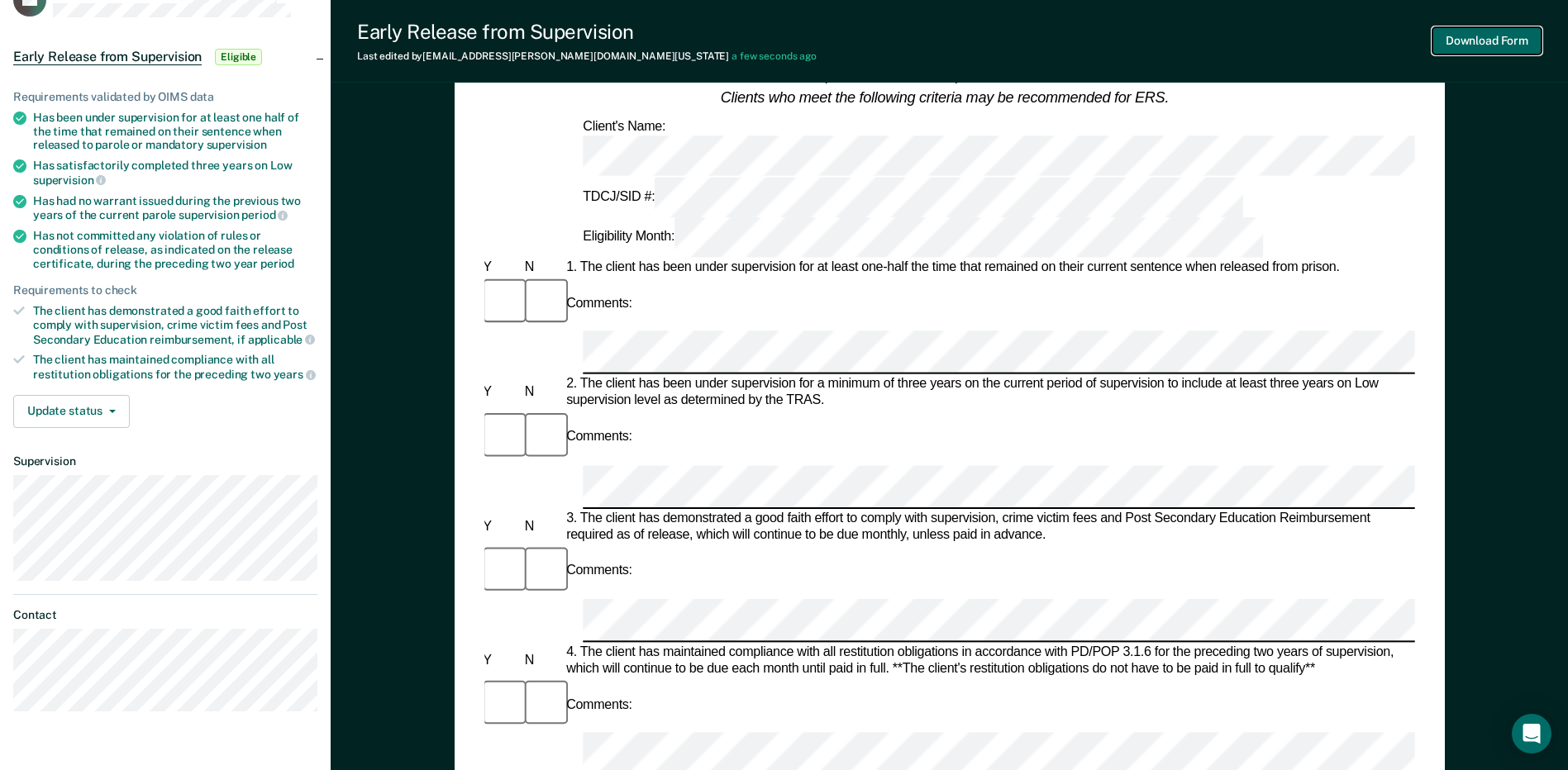
click at [1494, 30] on button "Download Form" at bounding box center [1487, 41] width 109 height 28
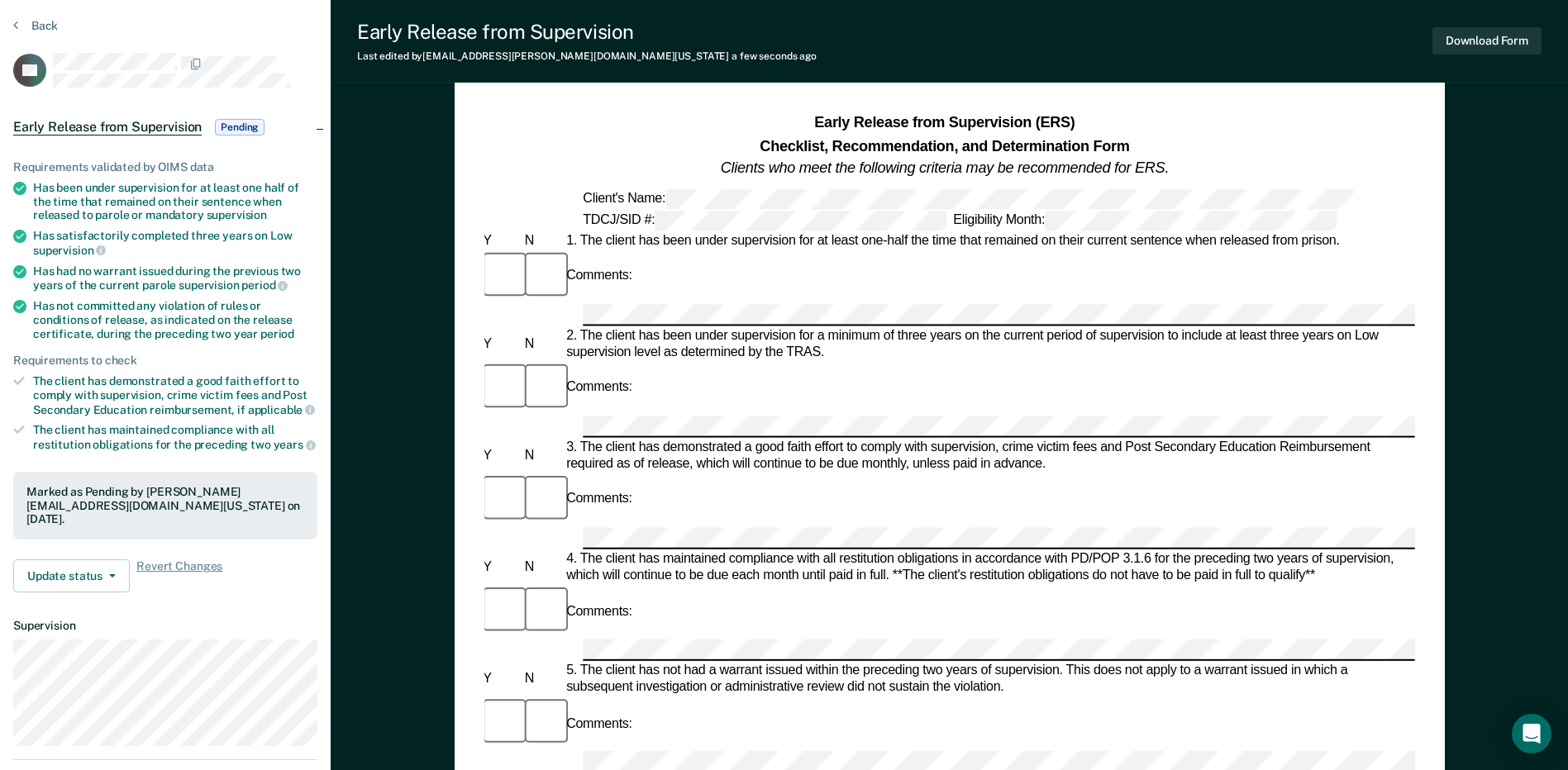
scroll to position [0, 0]
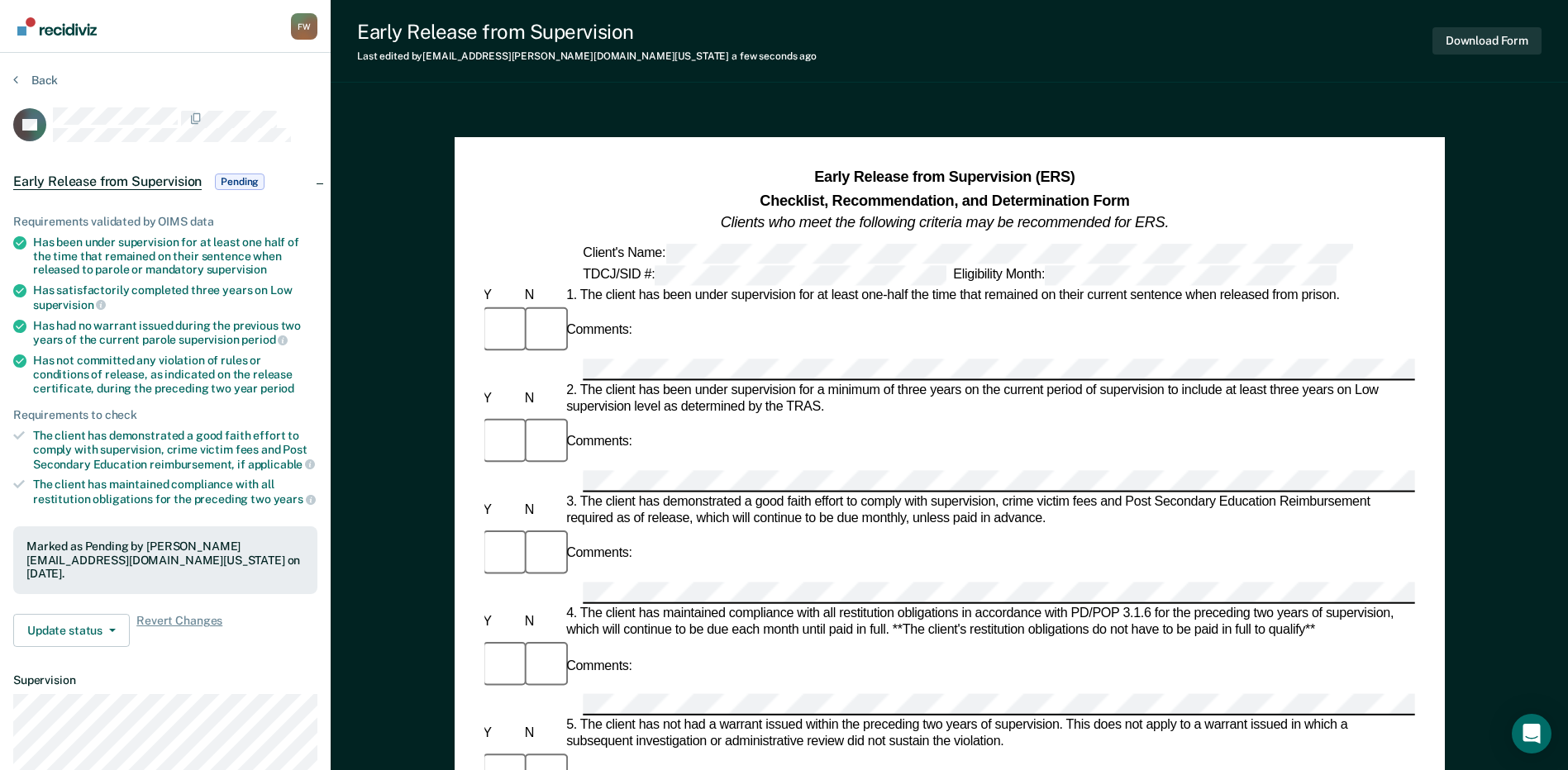
click at [39, 72] on section "Back RF Early Release from Supervision Pending Requirements validated by OIMS d…" at bounding box center [165, 508] width 331 height 911
click at [39, 82] on button "Back" at bounding box center [36, 80] width 45 height 15
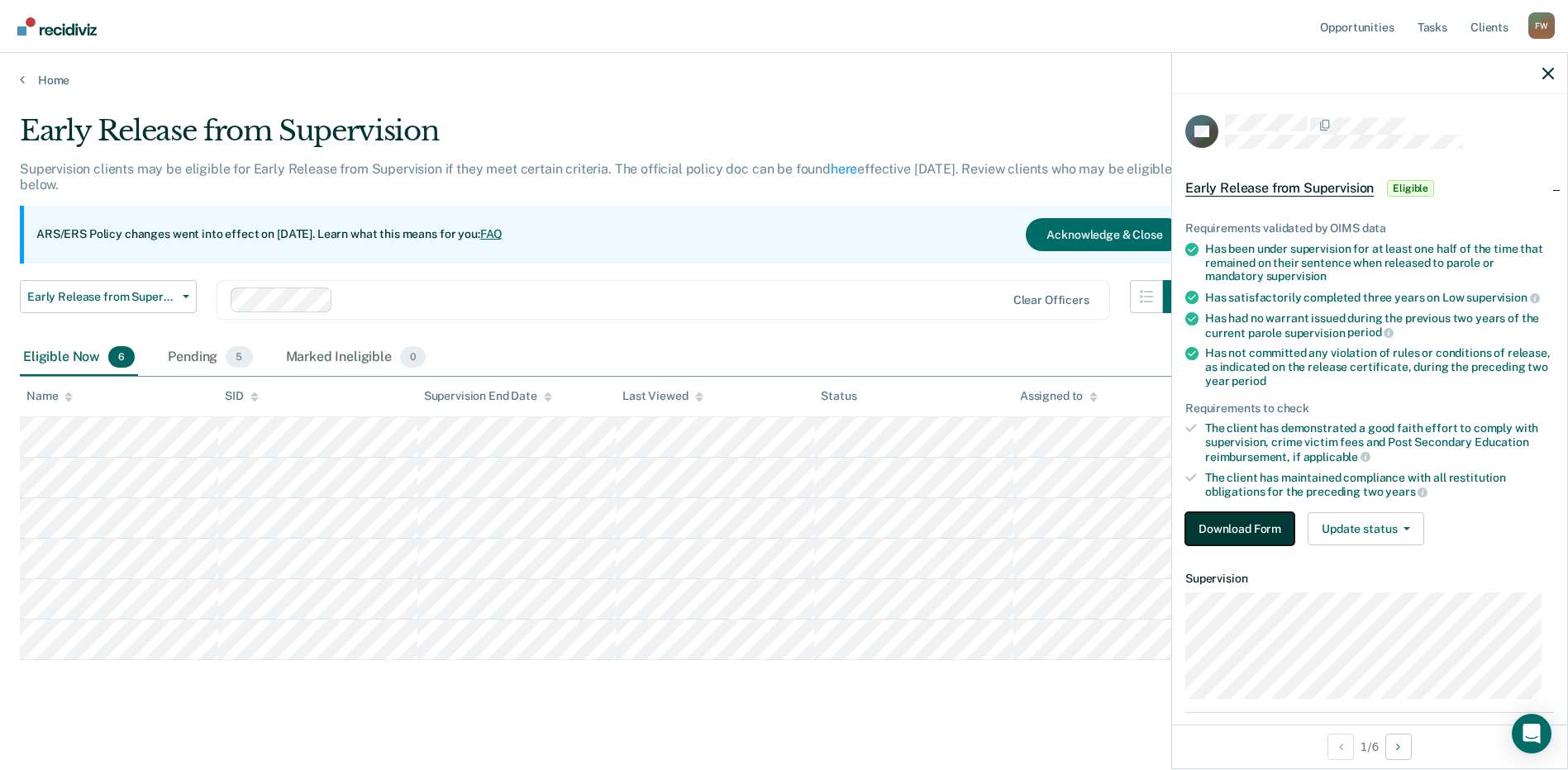
click at [1273, 523] on button "Download Form" at bounding box center [1239, 528] width 109 height 33
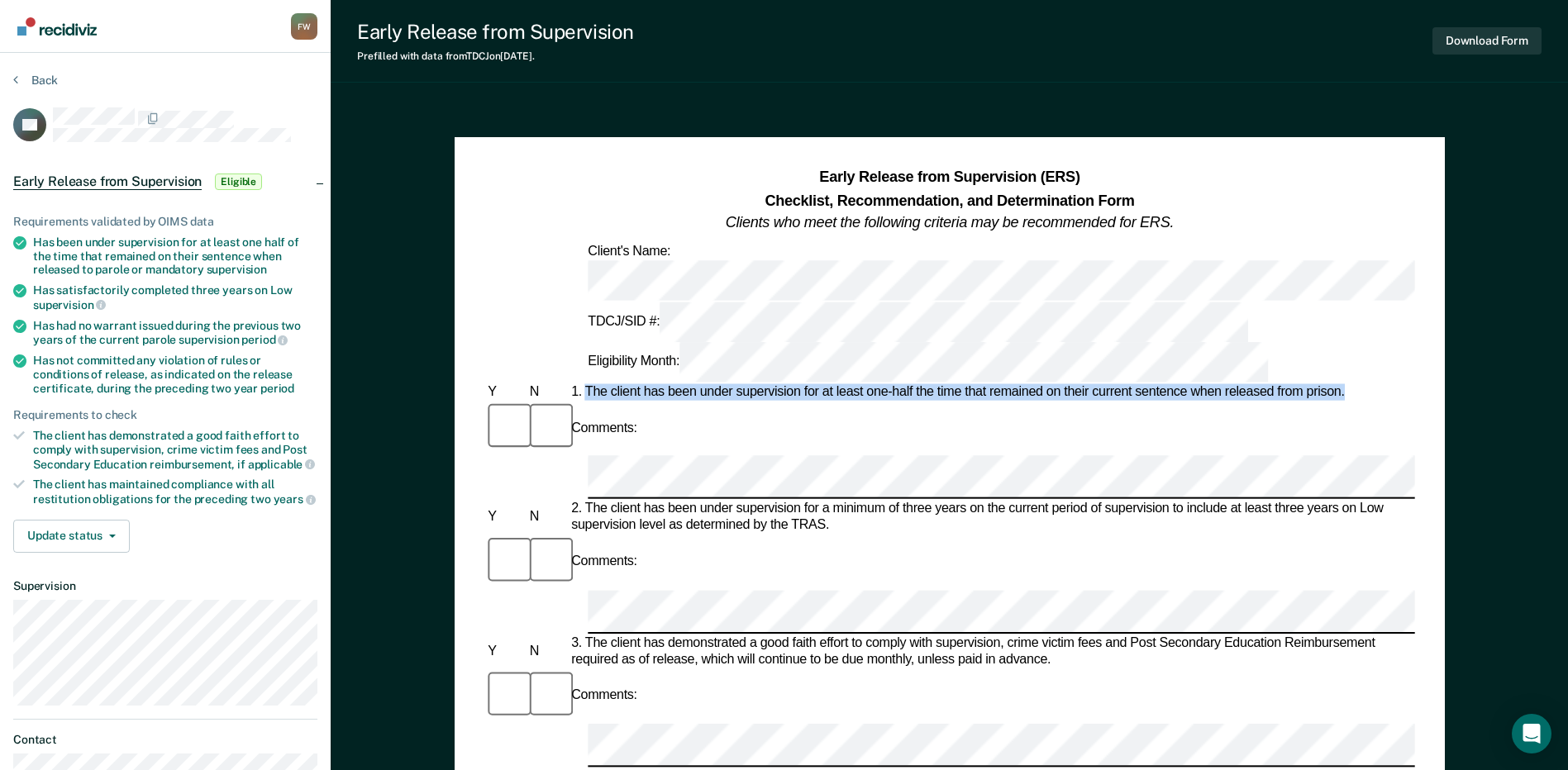
drag, startPoint x: 587, startPoint y: 293, endPoint x: 1349, endPoint y: 290, distance: 762.0
click at [1349, 384] on div "1. The client has been under supervision for at least one-half the time that re…" at bounding box center [991, 392] width 847 height 17
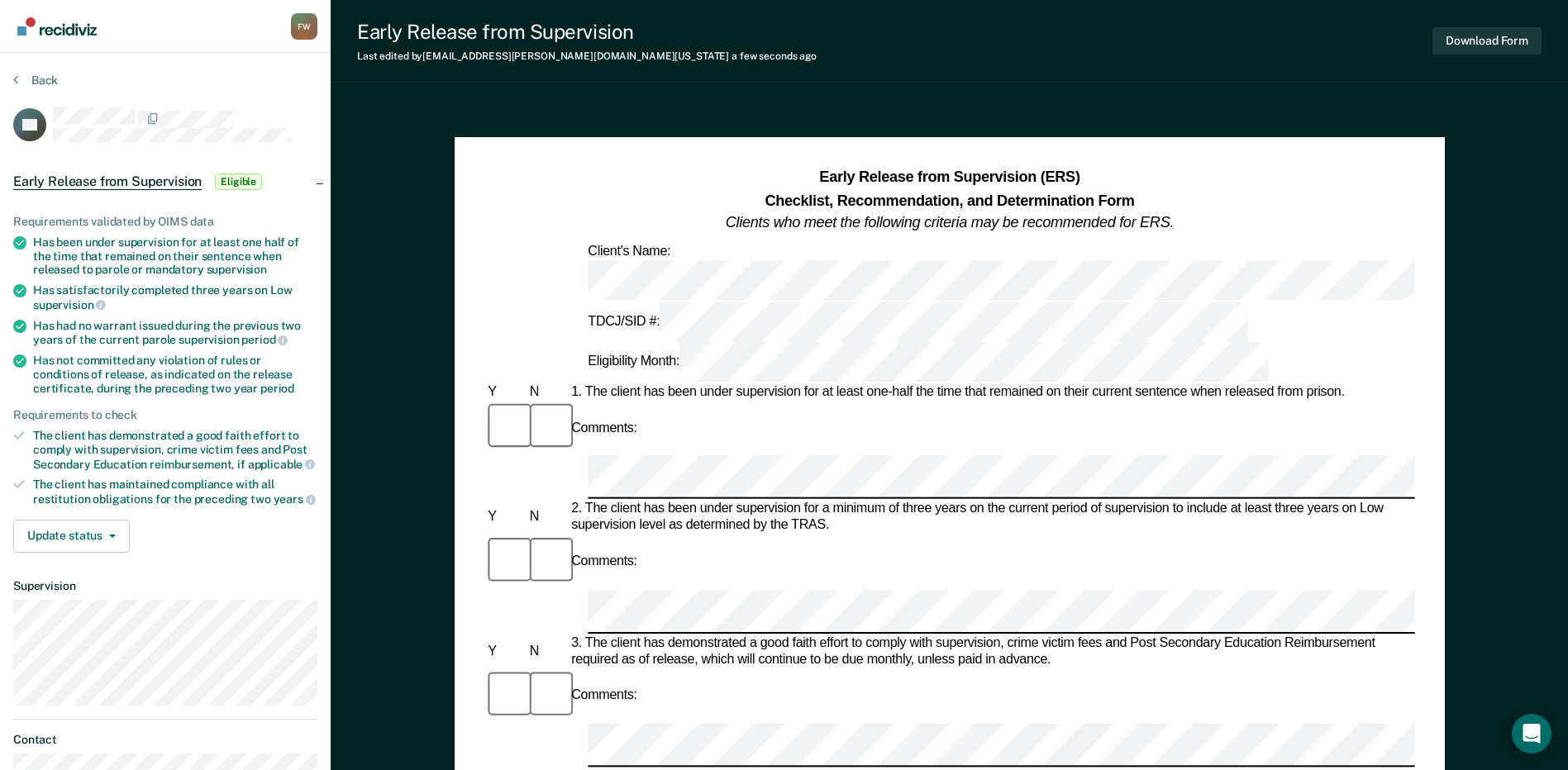
click at [672, 668] on div "Comments:" at bounding box center [948, 718] width 930 height 101
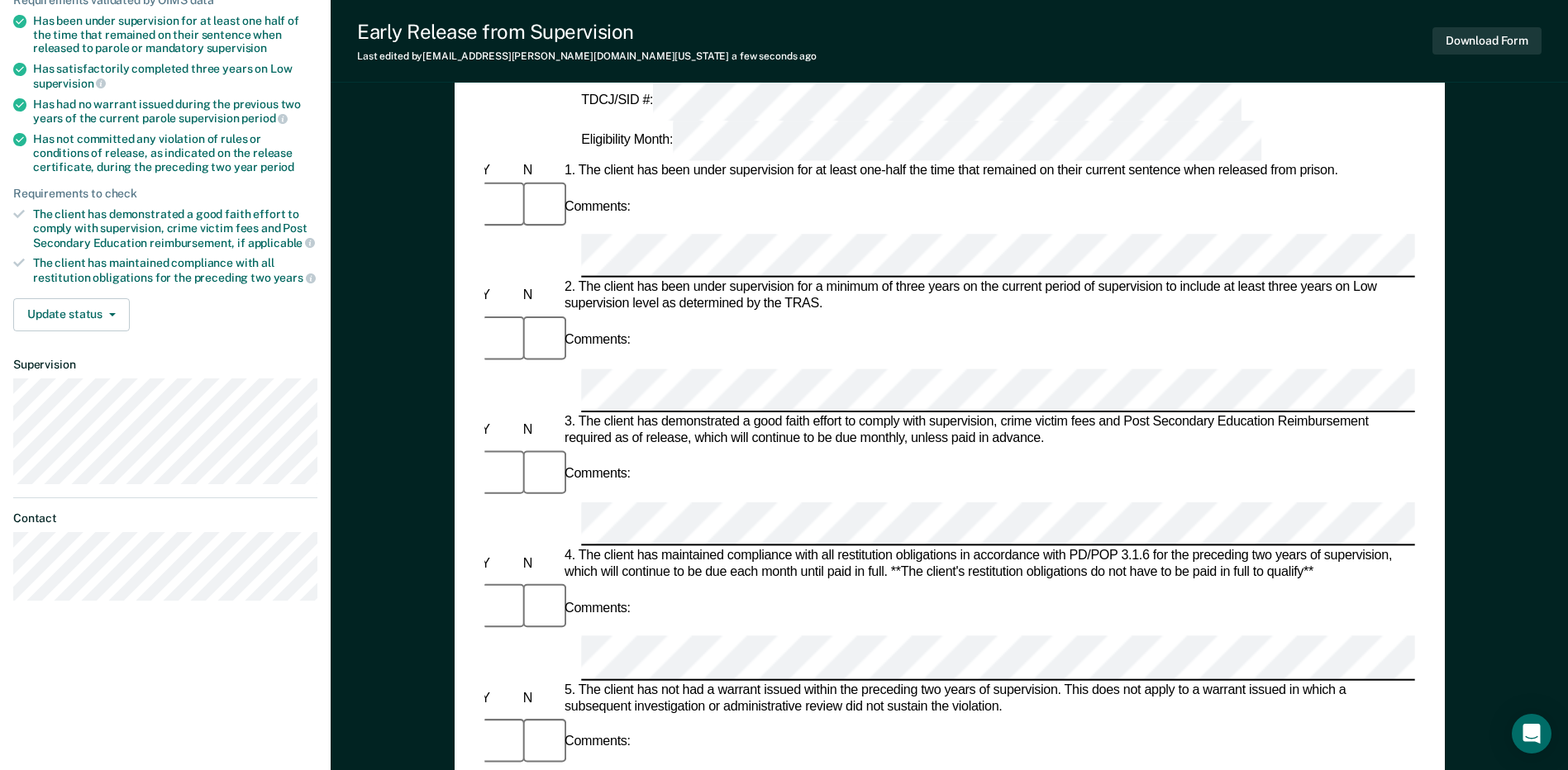
scroll to position [248, 0]
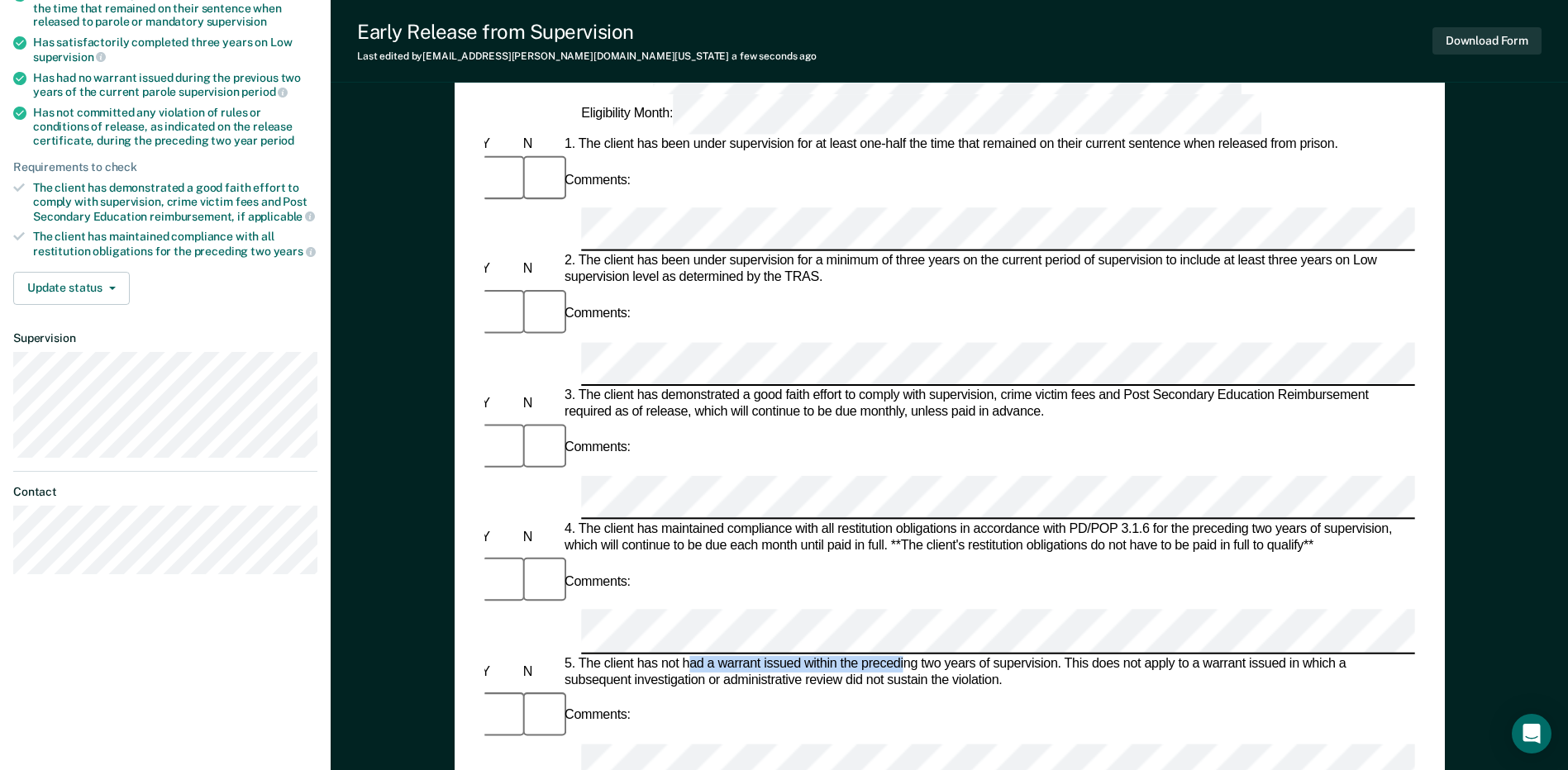
drag, startPoint x: 685, startPoint y: 376, endPoint x: 906, endPoint y: 375, distance: 221.0
click at [906, 655] on div "5. The client has not had a warrant issued within the preceding two years of su…" at bounding box center [984, 671] width 847 height 33
drag, startPoint x: 906, startPoint y: 375, endPoint x: 602, endPoint y: 368, distance: 304.1
click at [602, 655] on div "5. The client has not had a warrant issued within the preceding two years of su…" at bounding box center [984, 671] width 847 height 33
drag, startPoint x: 685, startPoint y: 373, endPoint x: 1062, endPoint y: 375, distance: 377.0
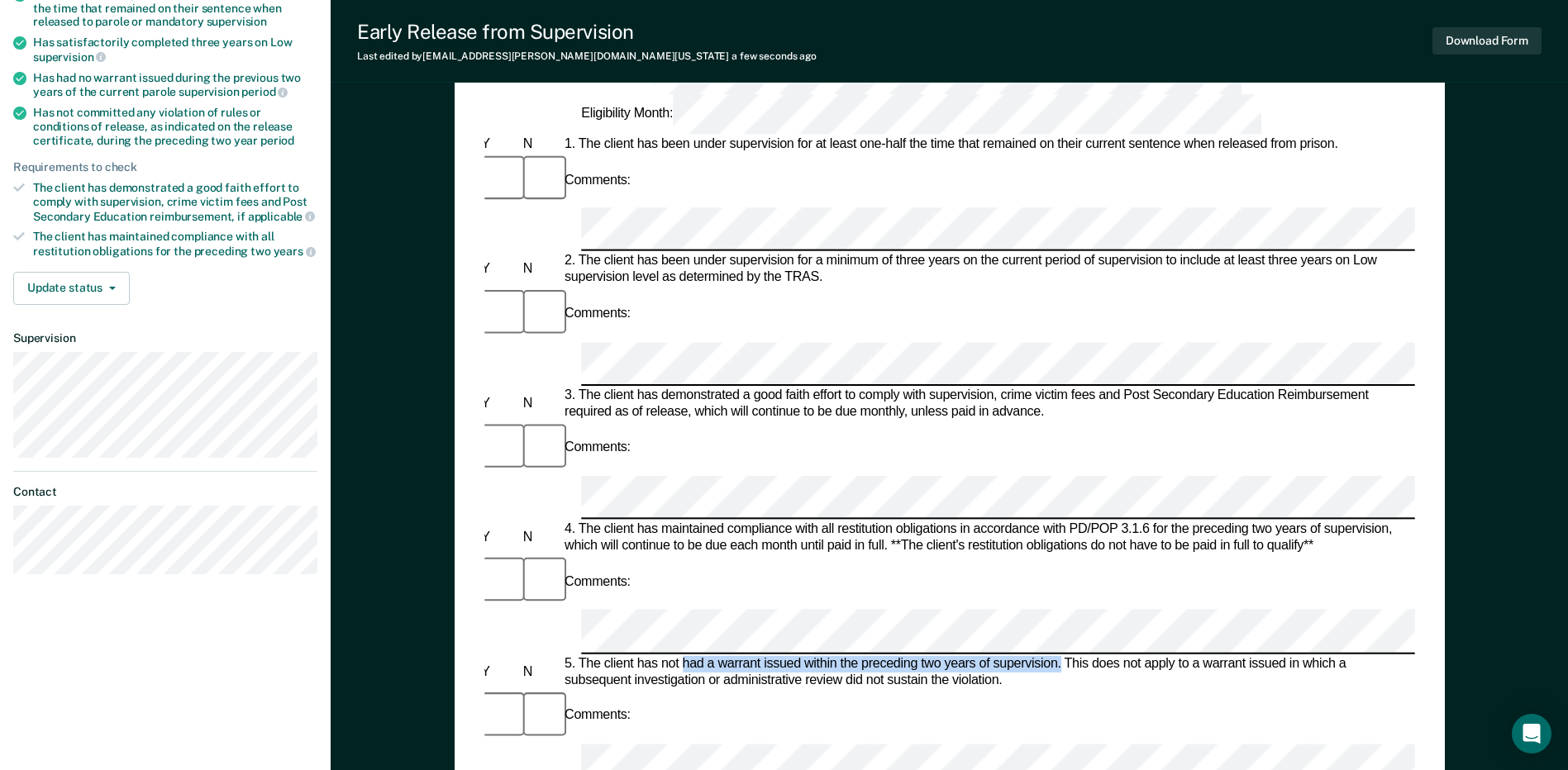
click at [1062, 655] on div "5. The client has not had a warrant issued within the preceding two years of su…" at bounding box center [984, 671] width 847 height 33
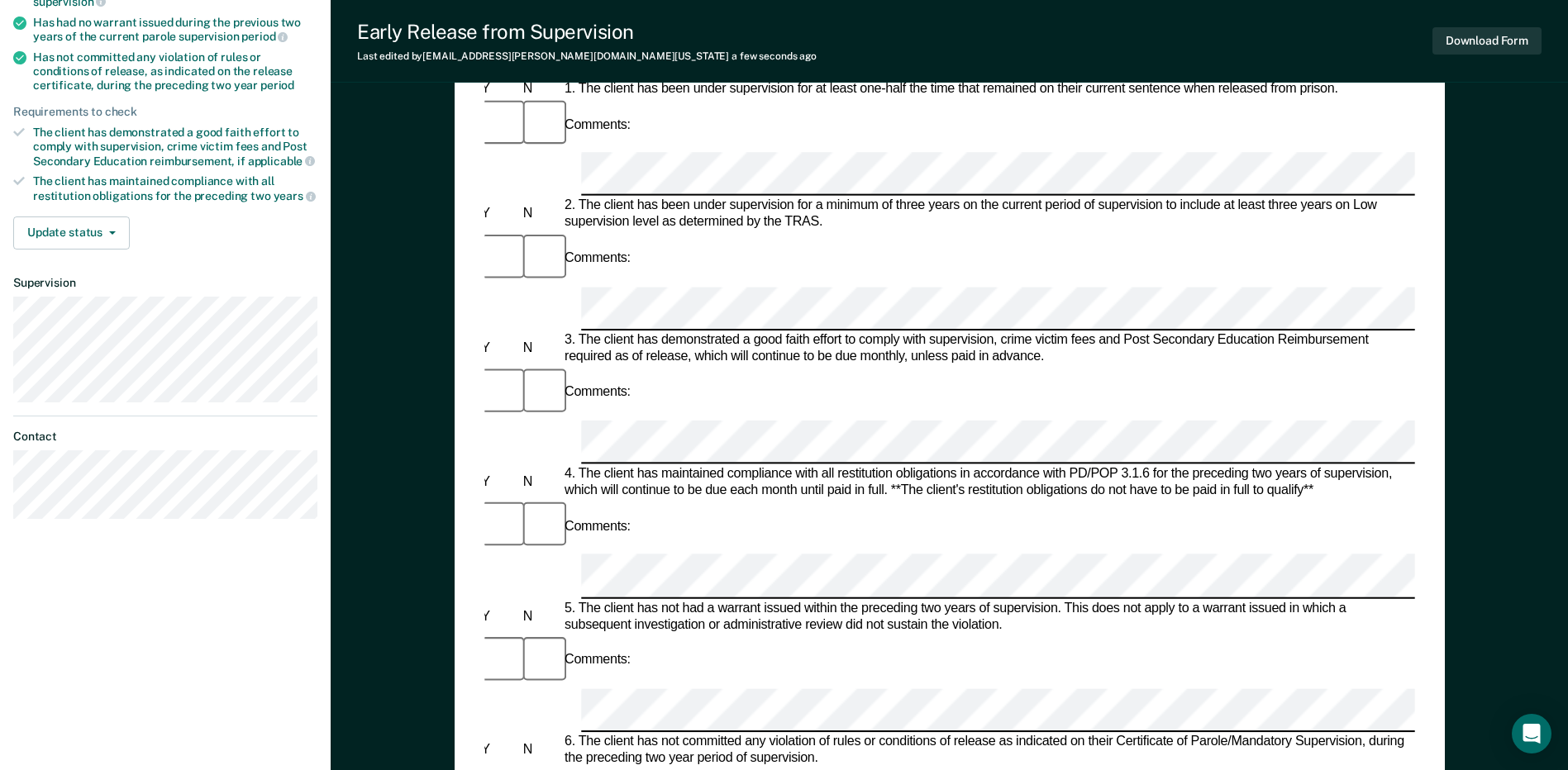
scroll to position [331, 0]
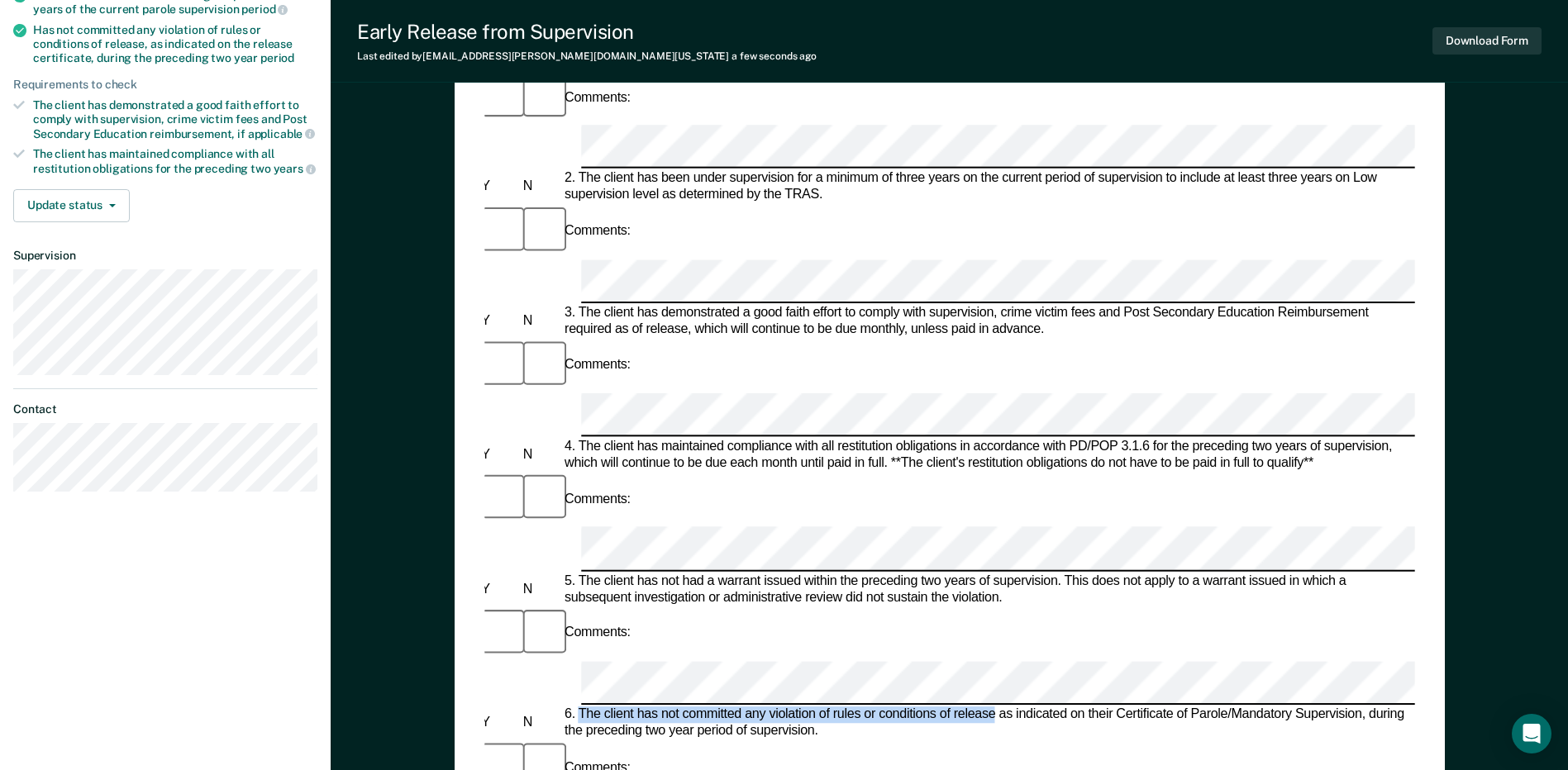
drag, startPoint x: 578, startPoint y: 377, endPoint x: 995, endPoint y: 377, distance: 417.0
click at [995, 707] on div "6. The client has not committed any violation of rules or conditions of release…" at bounding box center [984, 723] width 847 height 33
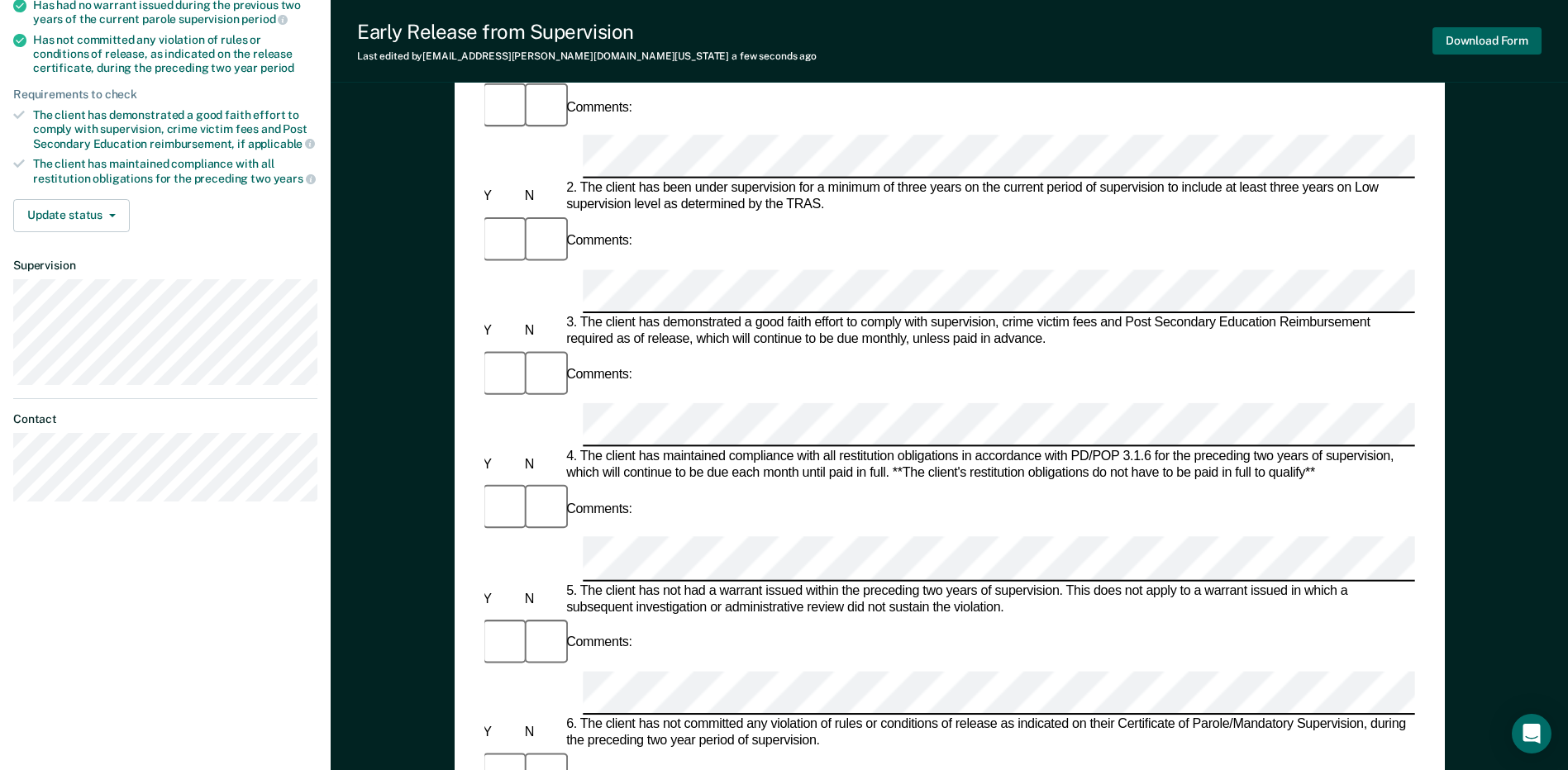
scroll to position [290, 0]
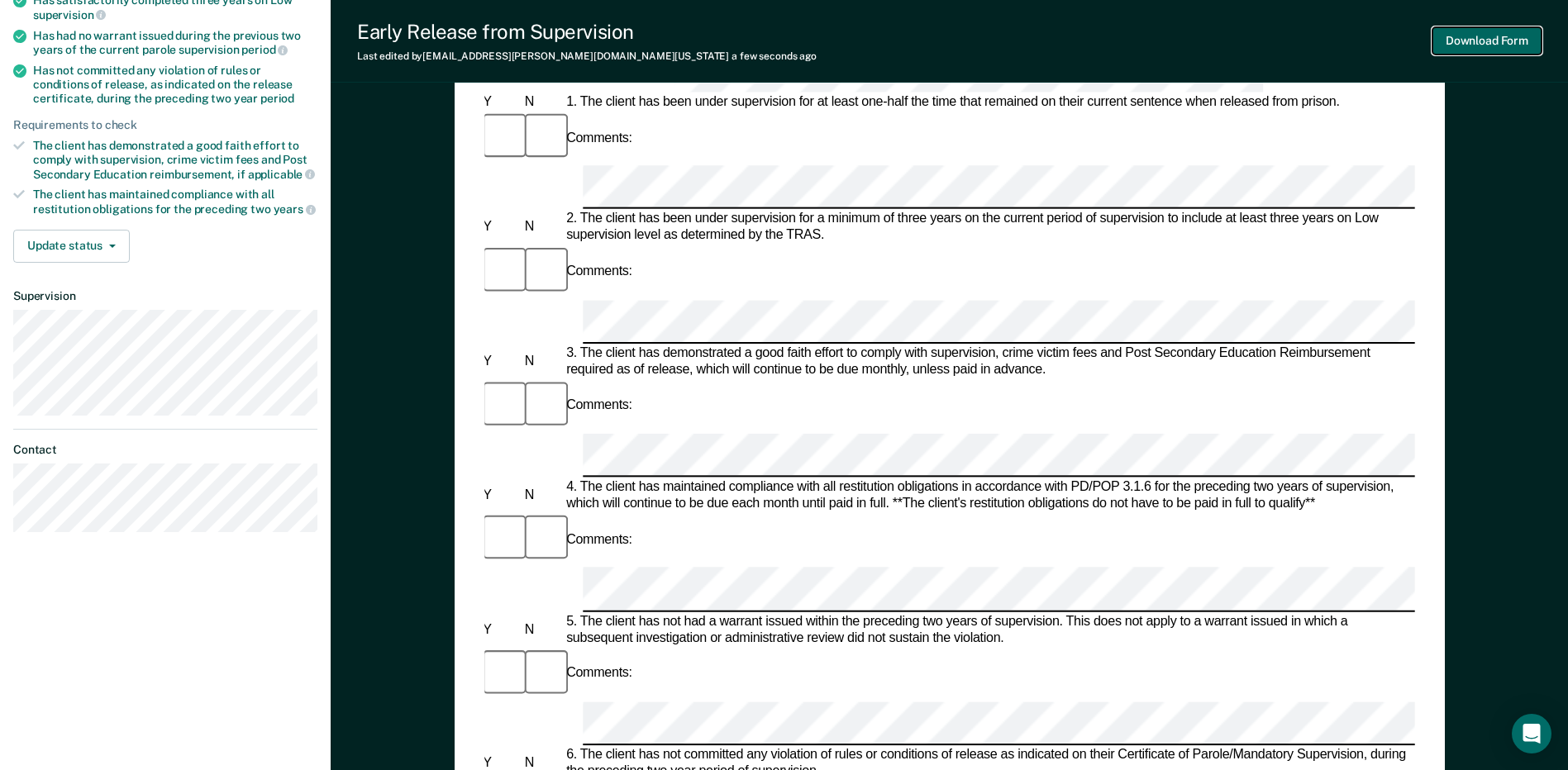
click at [1479, 32] on button "Download Form" at bounding box center [1487, 41] width 109 height 28
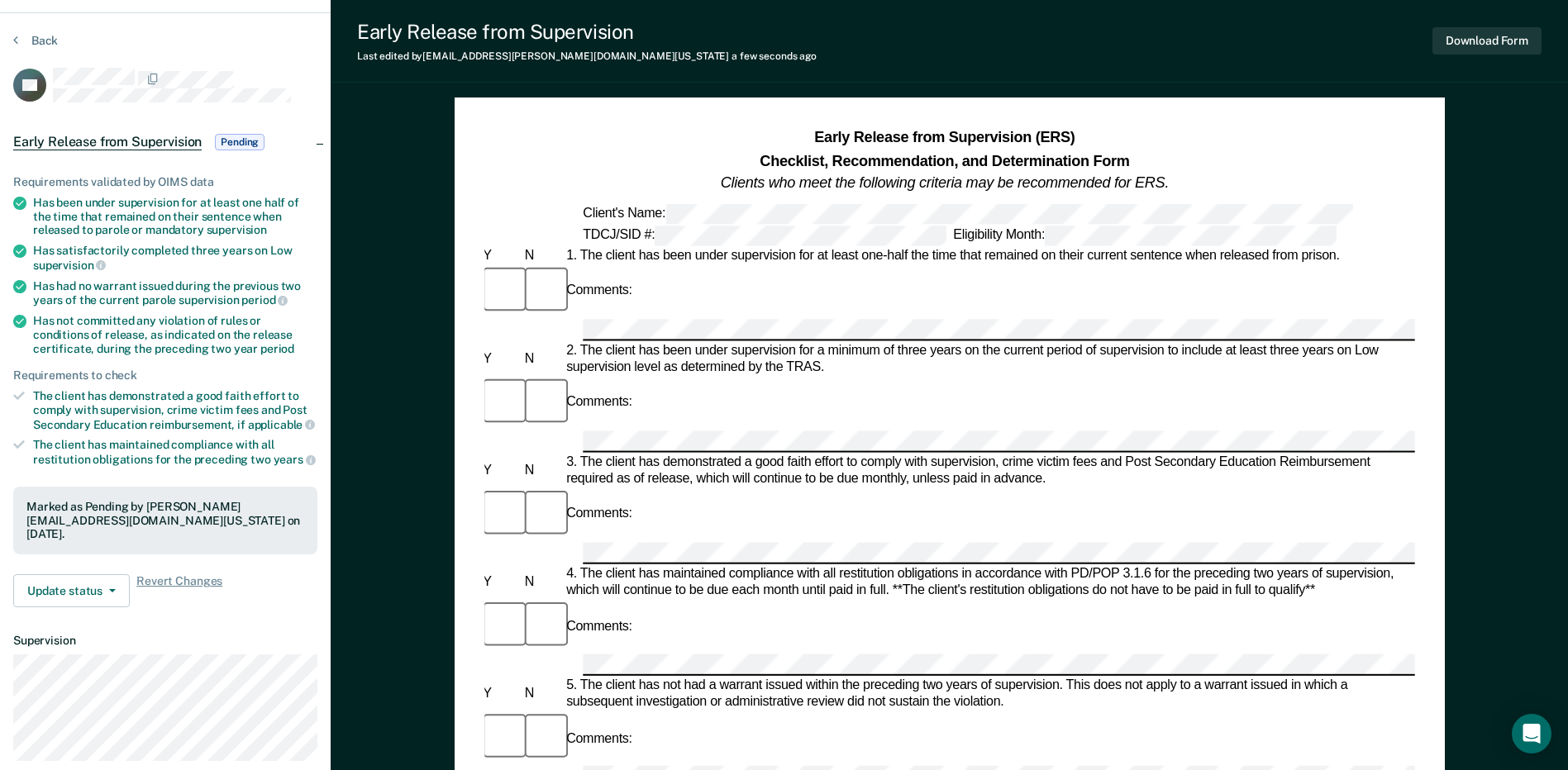
scroll to position [0, 0]
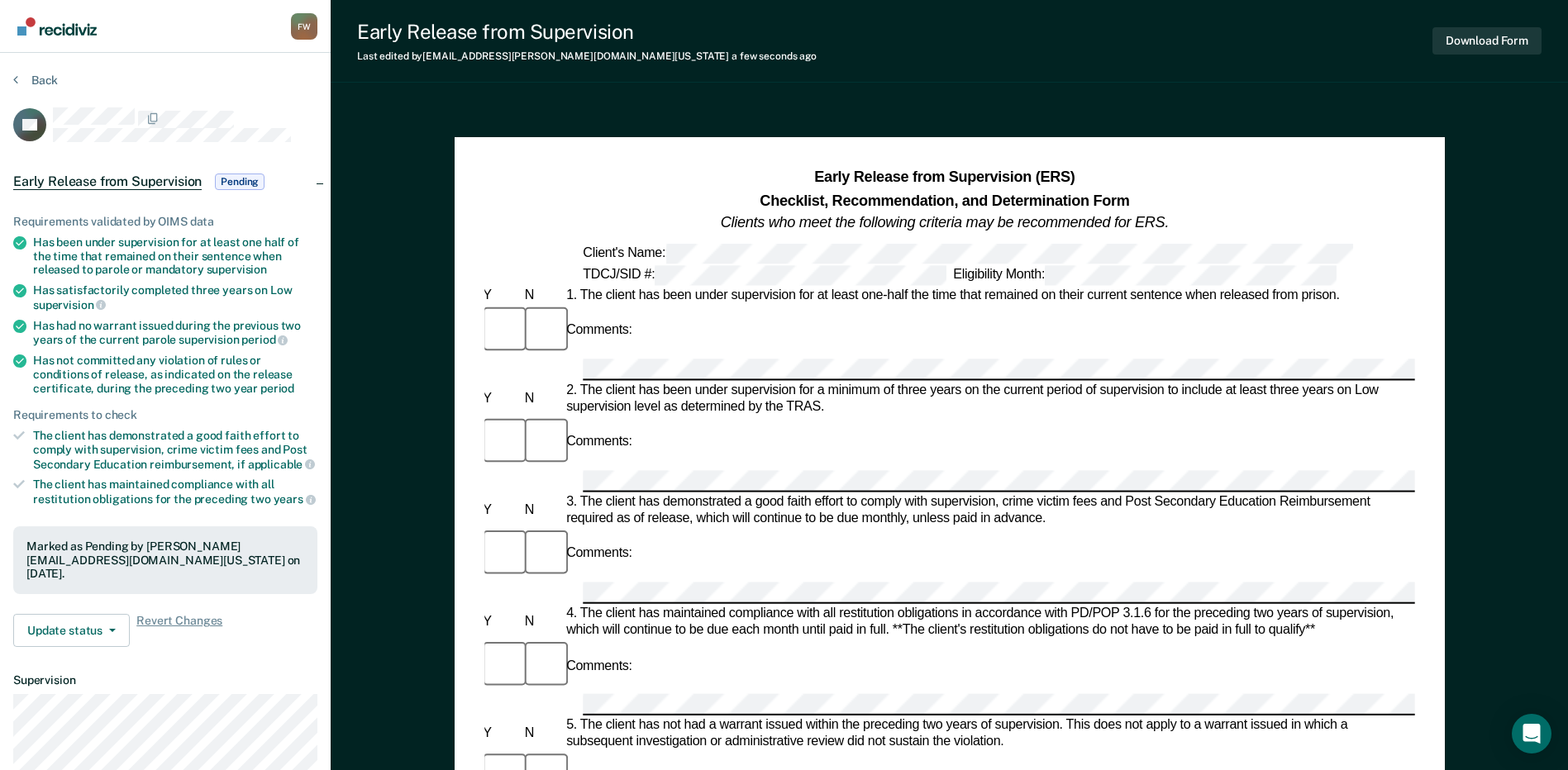
click at [37, 70] on section "Back DP Early Release from Supervision Pending Requirements validated by OIMS d…" at bounding box center [165, 501] width 331 height 897
click at [46, 88] on div "Back" at bounding box center [165, 90] width 304 height 35
click at [51, 85] on button "Back" at bounding box center [36, 80] width 45 height 15
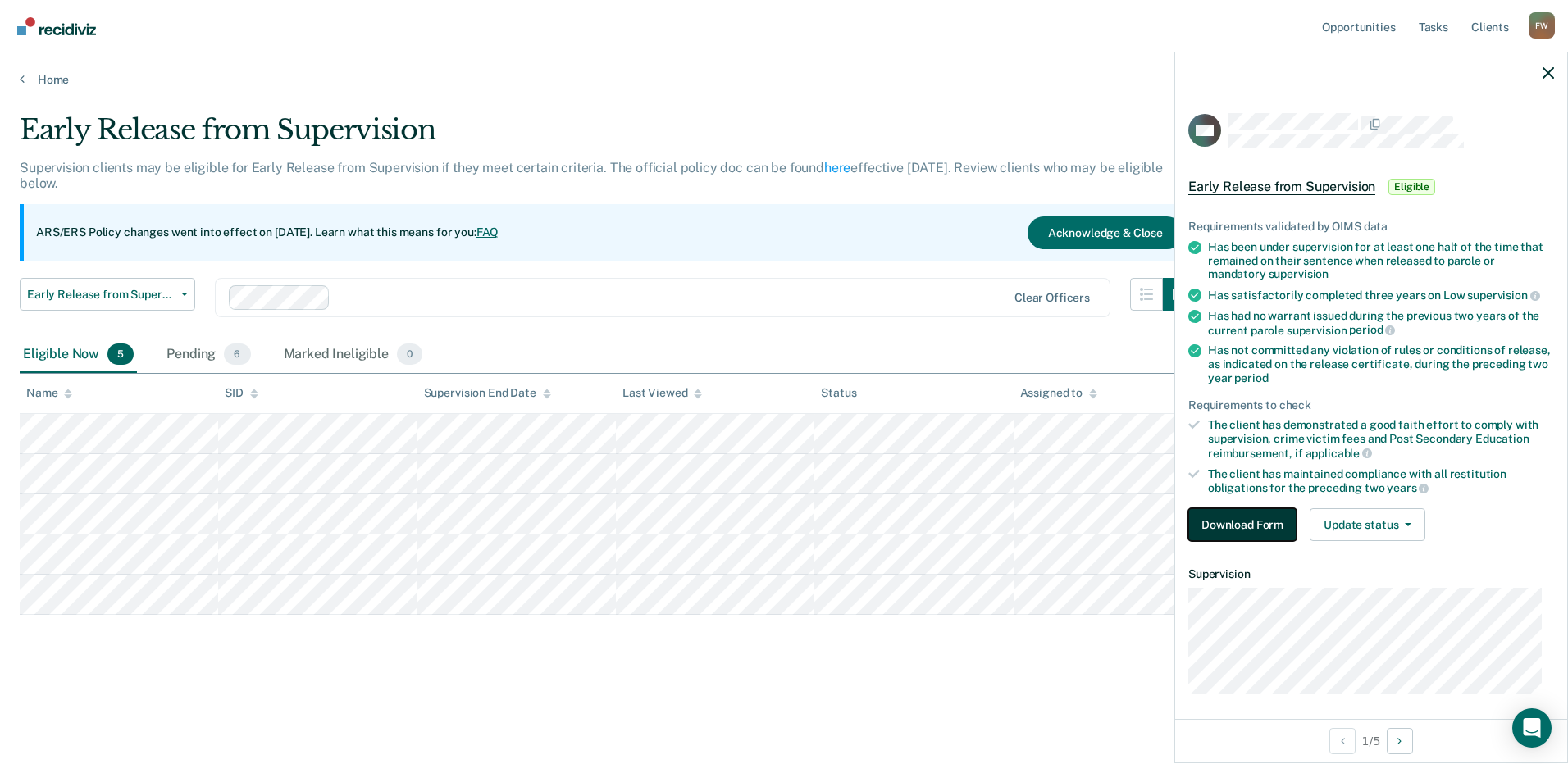
click at [1274, 513] on button "Download Form" at bounding box center [1242, 524] width 108 height 33
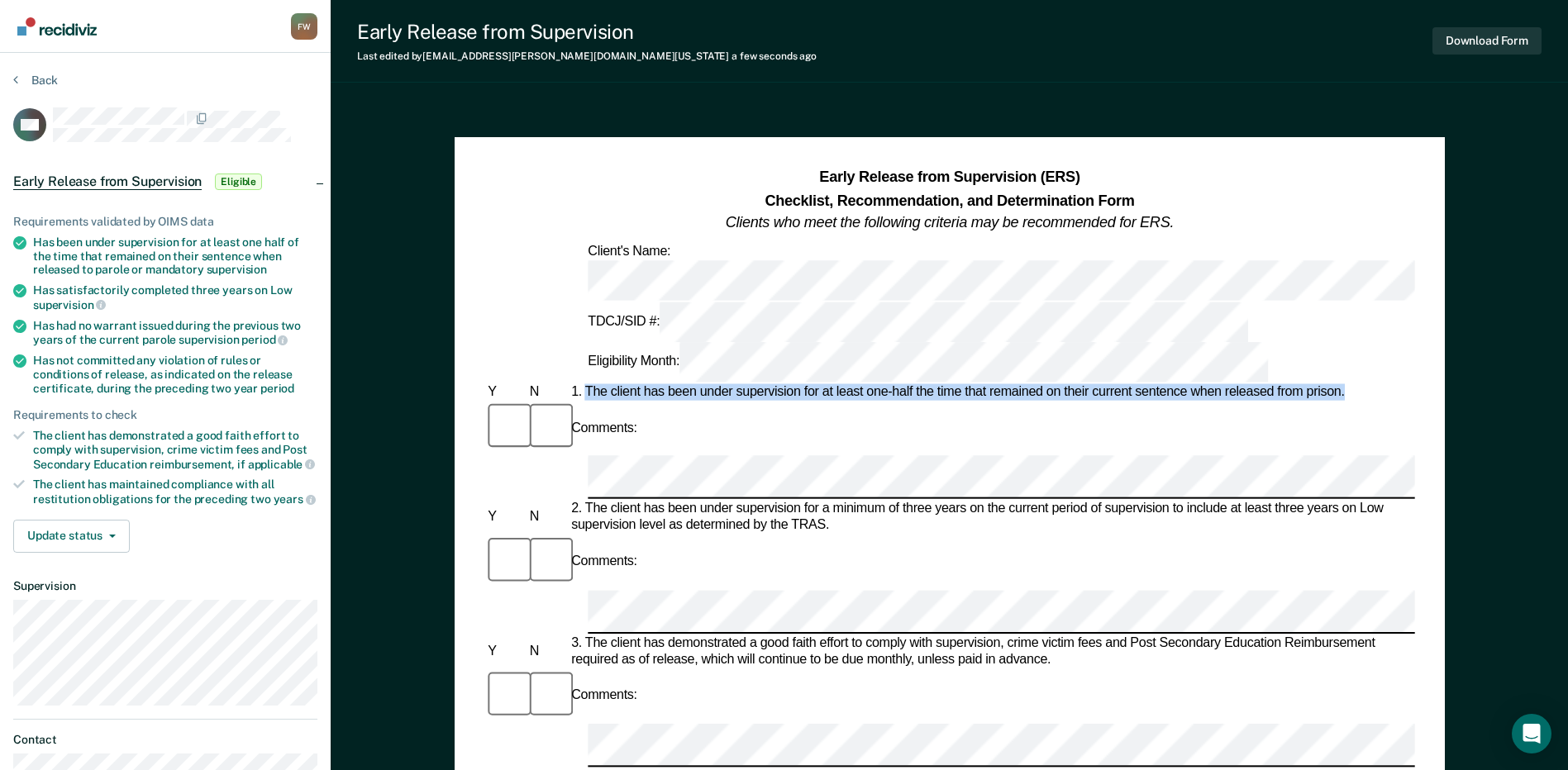
drag, startPoint x: 587, startPoint y: 291, endPoint x: 1357, endPoint y: 291, distance: 770.0
click at [1357, 384] on div "1. The client has been under supervision for at least one-half the time that re…" at bounding box center [991, 392] width 847 height 17
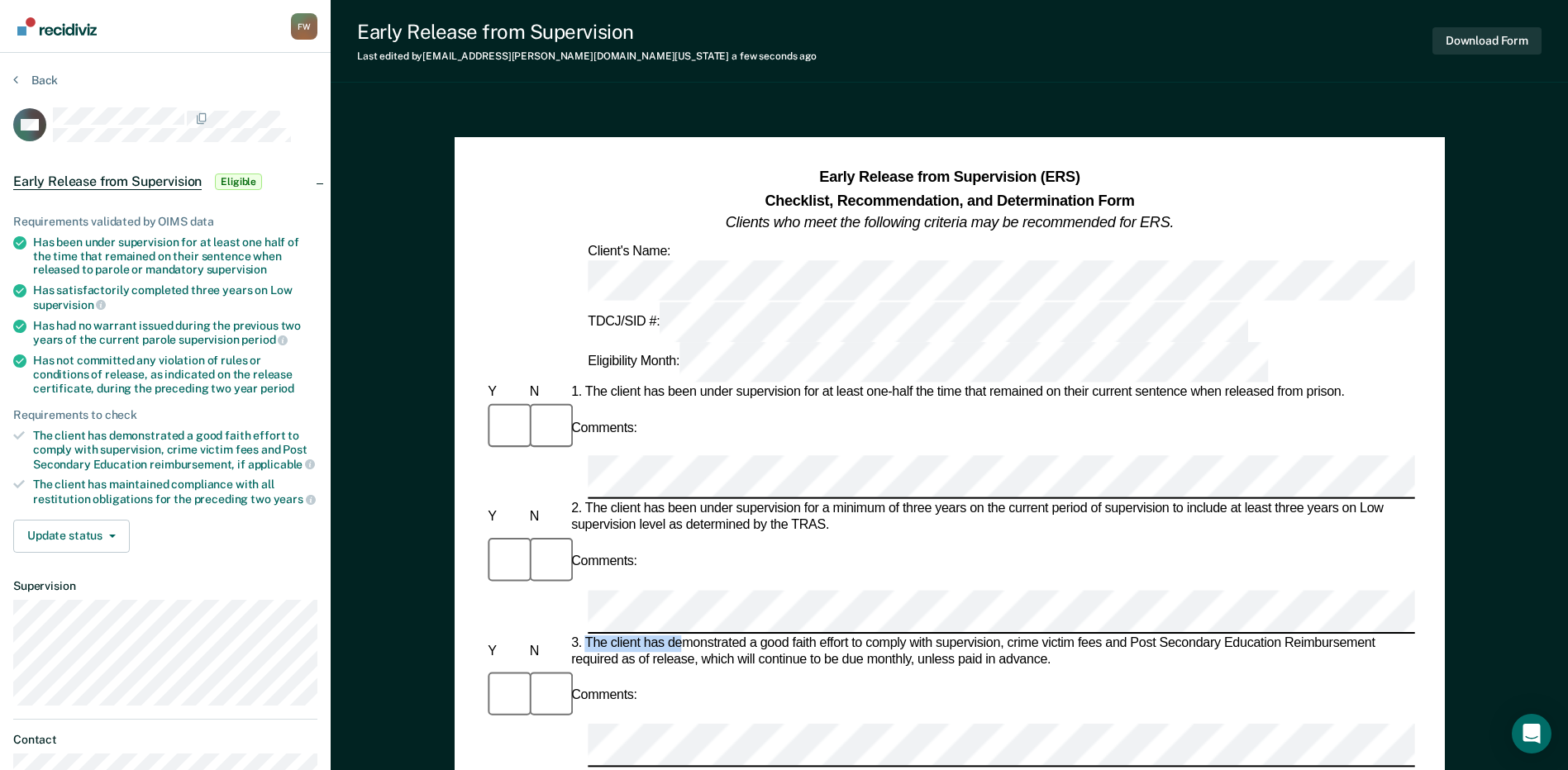
drag, startPoint x: 587, startPoint y: 452, endPoint x: 684, endPoint y: 452, distance: 97.0
click at [684, 635] on div "3. The client has demonstrated a good faith effort to comply with supervision, …" at bounding box center [991, 651] width 847 height 33
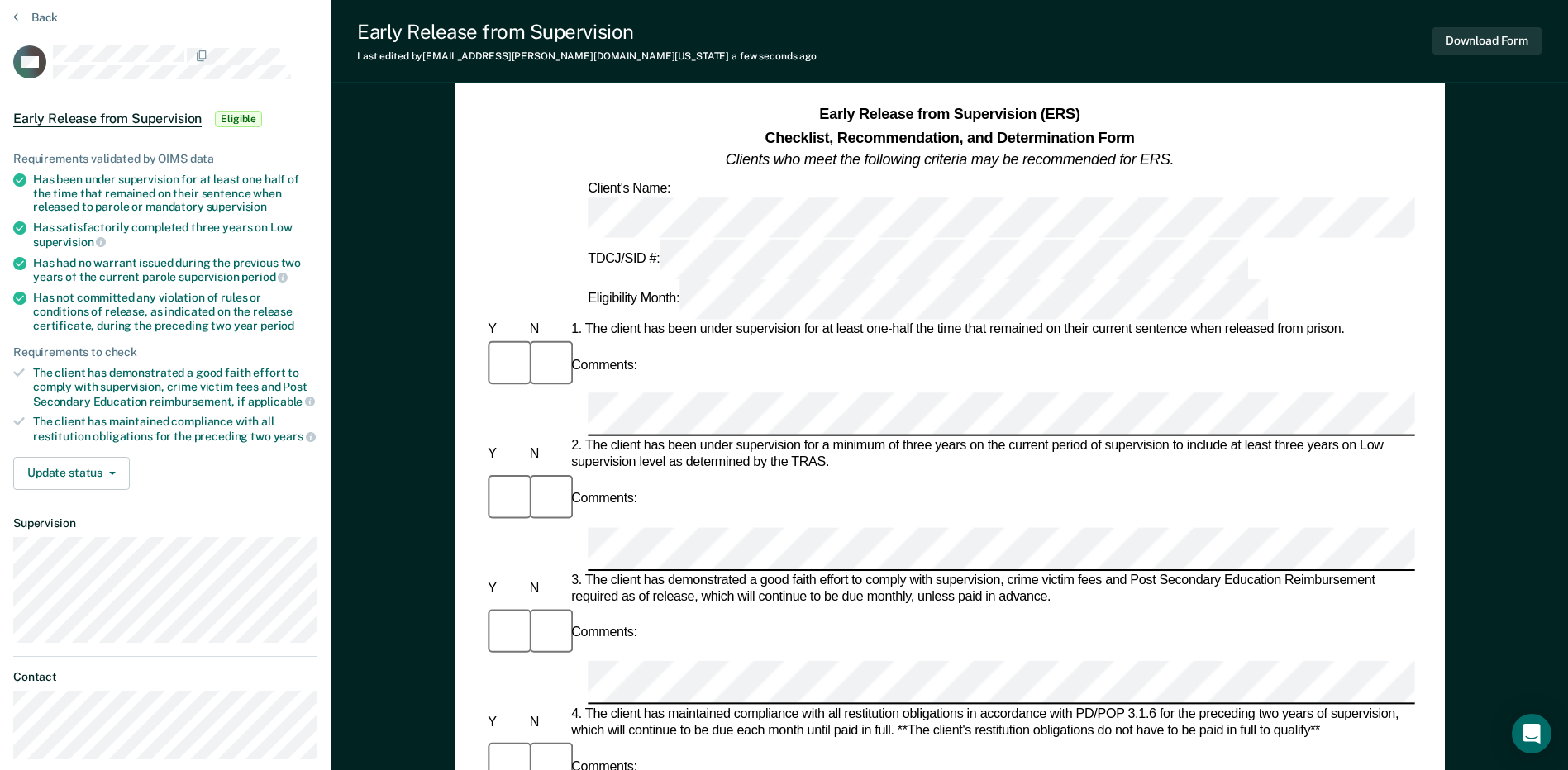
scroll to position [165, 0]
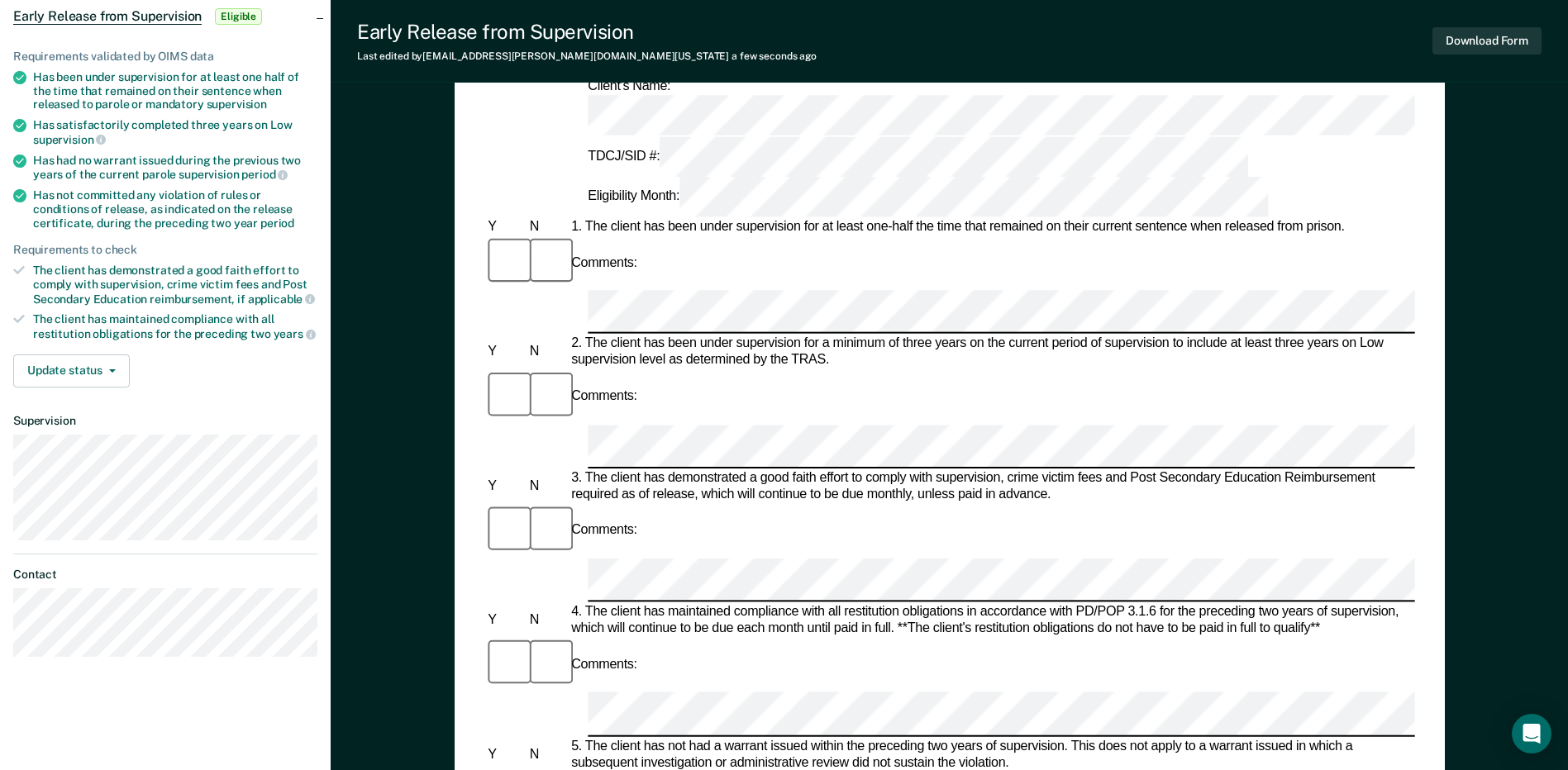
click at [590, 738] on div "5. The client has not had a warrant issued within the preceding two years of su…" at bounding box center [991, 754] width 847 height 33
drag, startPoint x: 584, startPoint y: 459, endPoint x: 1066, endPoint y: 459, distance: 482.0
click at [1066, 738] on div "5. The client has not had a warrant issued within the preceding two years of su…" at bounding box center [991, 754] width 847 height 33
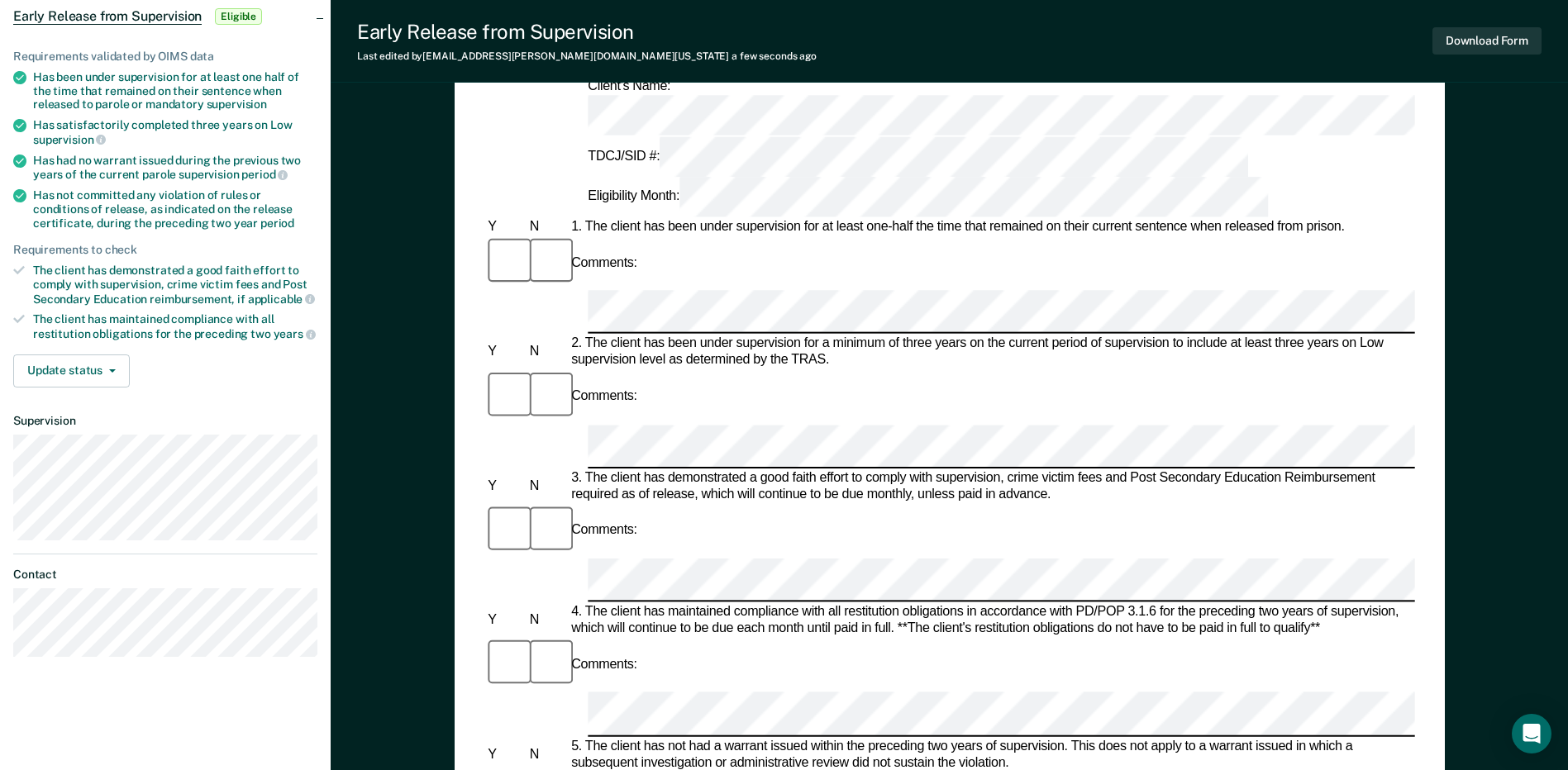
drag, startPoint x: 584, startPoint y: 545, endPoint x: 1005, endPoint y: 549, distance: 421.0
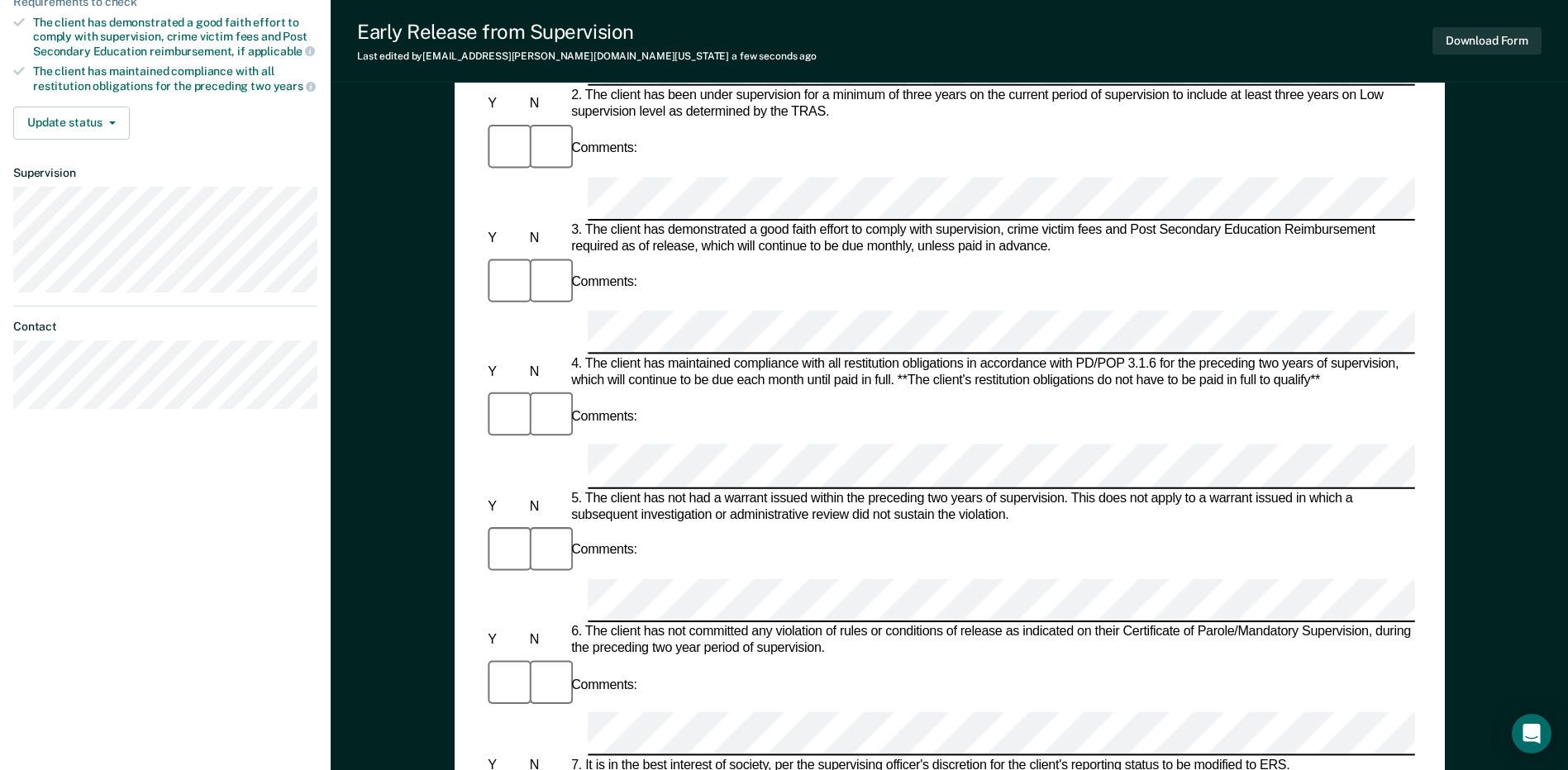
scroll to position [786, 0]
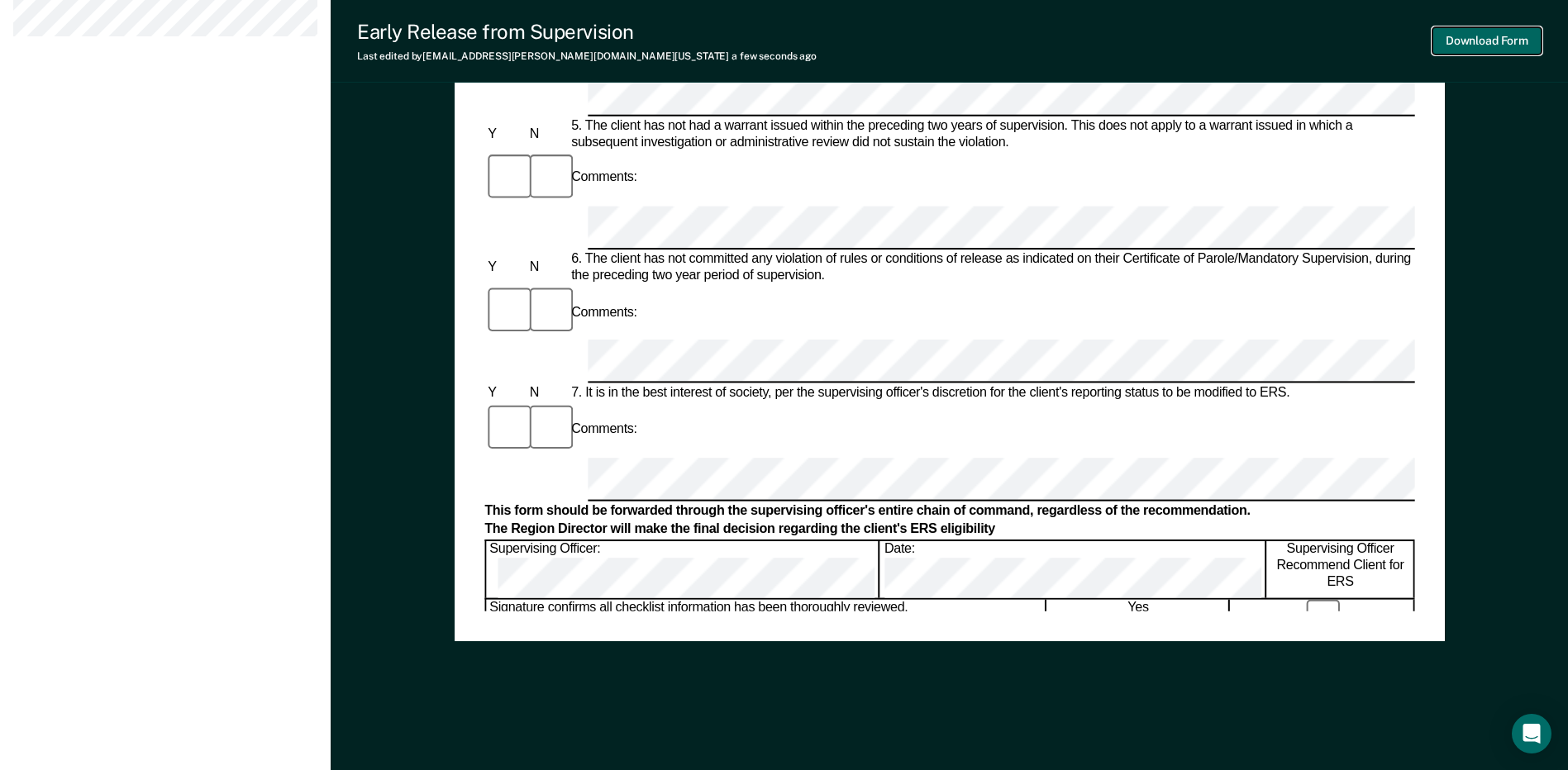
click at [1476, 41] on button "Download Form" at bounding box center [1487, 41] width 109 height 28
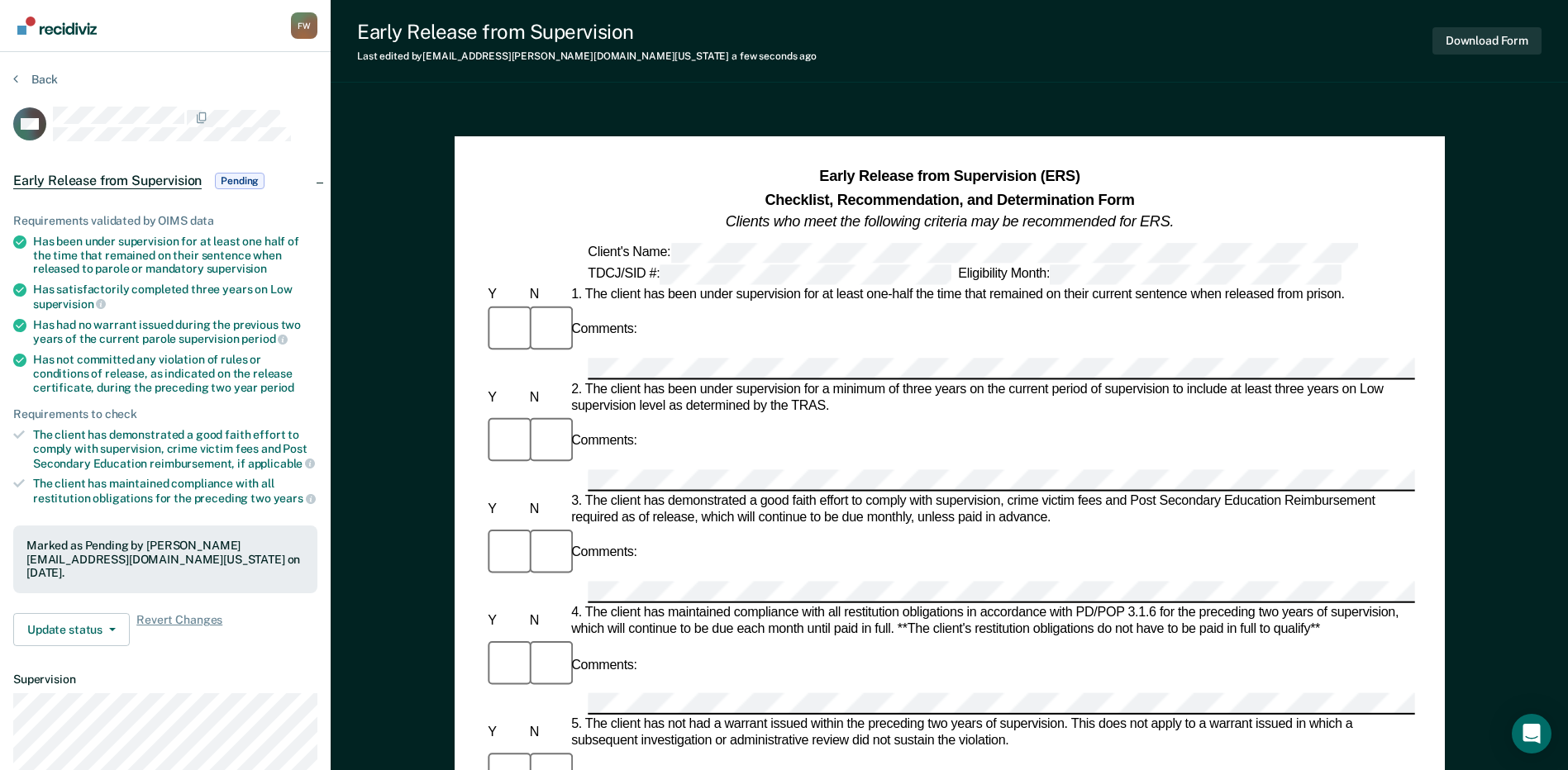
scroll to position [0, 0]
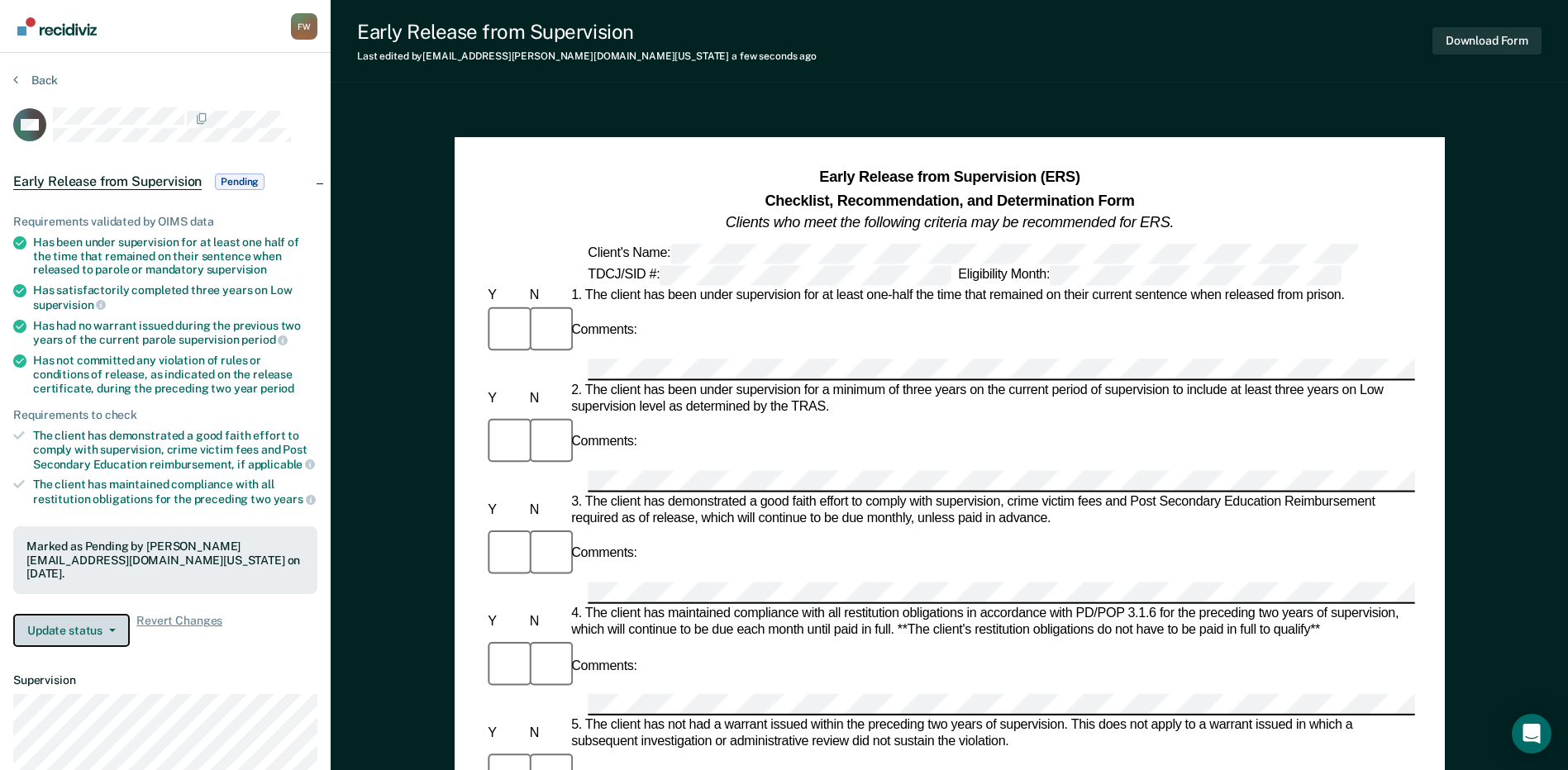
click at [60, 626] on button "Update status" at bounding box center [71, 630] width 117 height 33
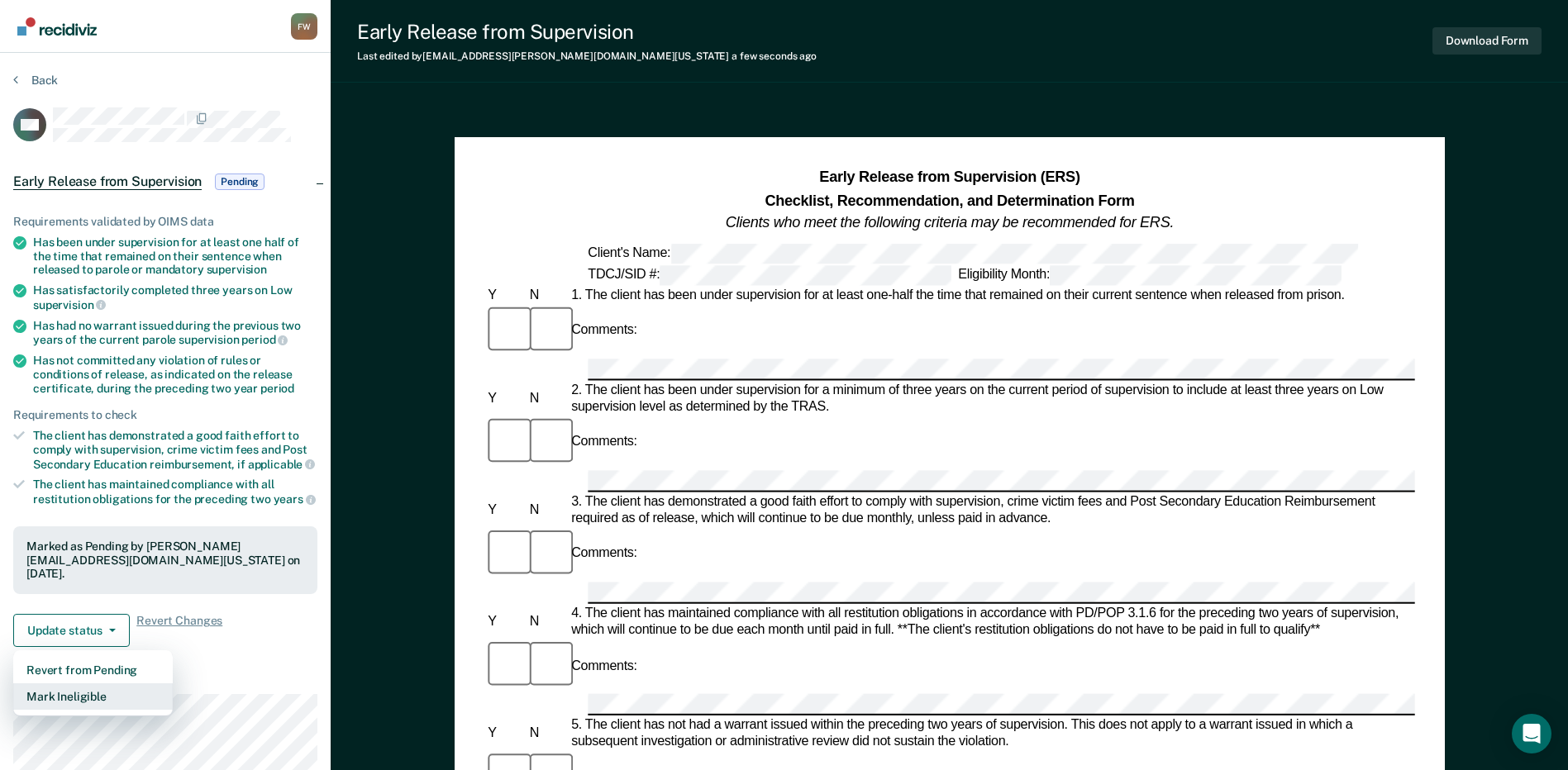
click at [79, 687] on button "Mark Ineligible" at bounding box center [93, 697] width 160 height 27
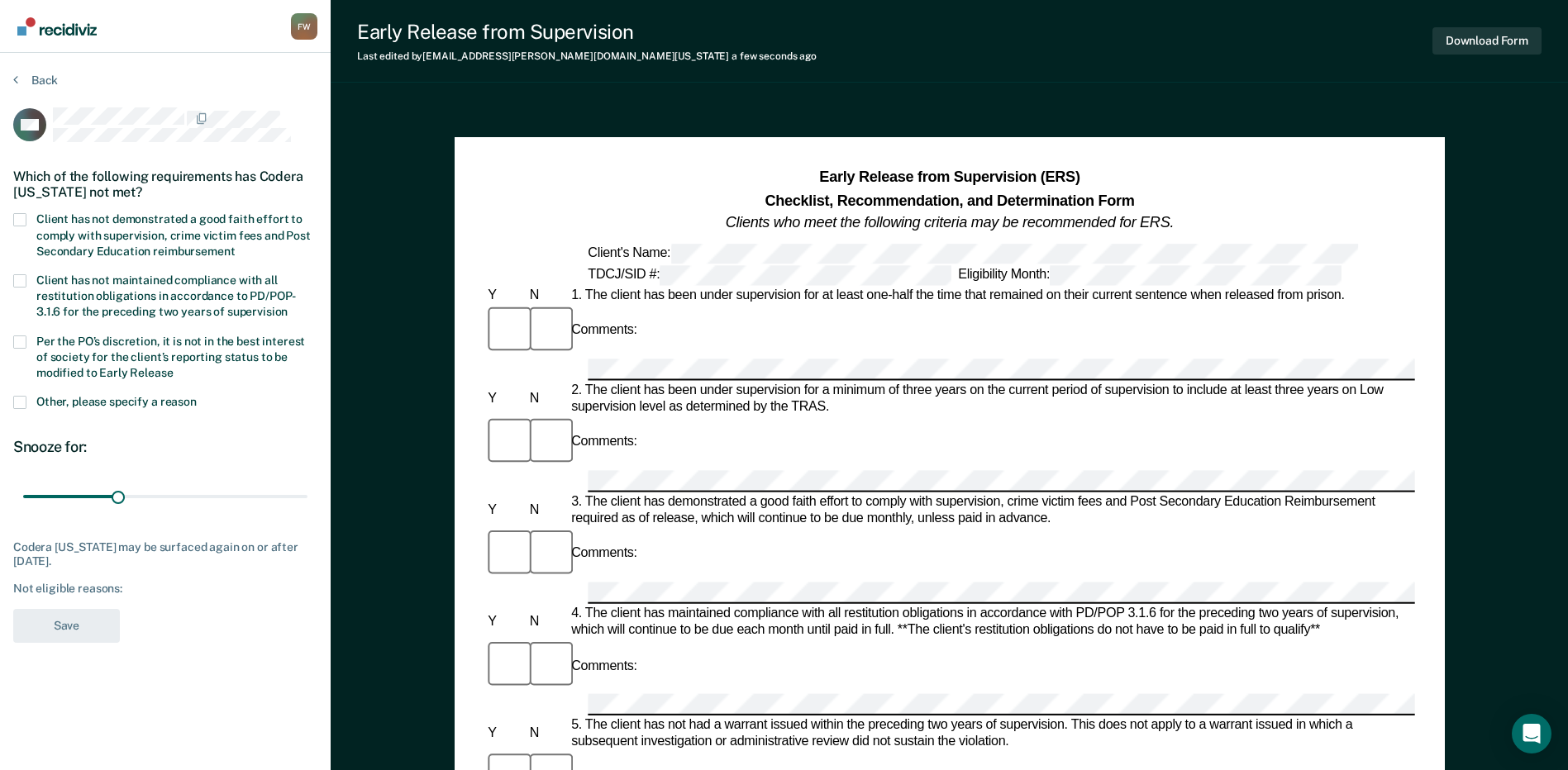
click at [111, 347] on label "Per the PO’s discretion, it is not in the best interest of society for the clie…" at bounding box center [165, 359] width 304 height 48
click at [174, 367] on input "Per the PO’s discretion, it is not in the best interest of society for the clie…" at bounding box center [174, 367] width 0 height 0
click at [116, 242] on label "Client has not demonstrated a good faith effort to comply with supervision, cri…" at bounding box center [165, 237] width 304 height 48
click at [234, 245] on input "Client has not demonstrated a good faith effort to comply with supervision, cri…" at bounding box center [234, 245] width 0 height 0
click at [76, 621] on button "Save" at bounding box center [67, 626] width 107 height 34
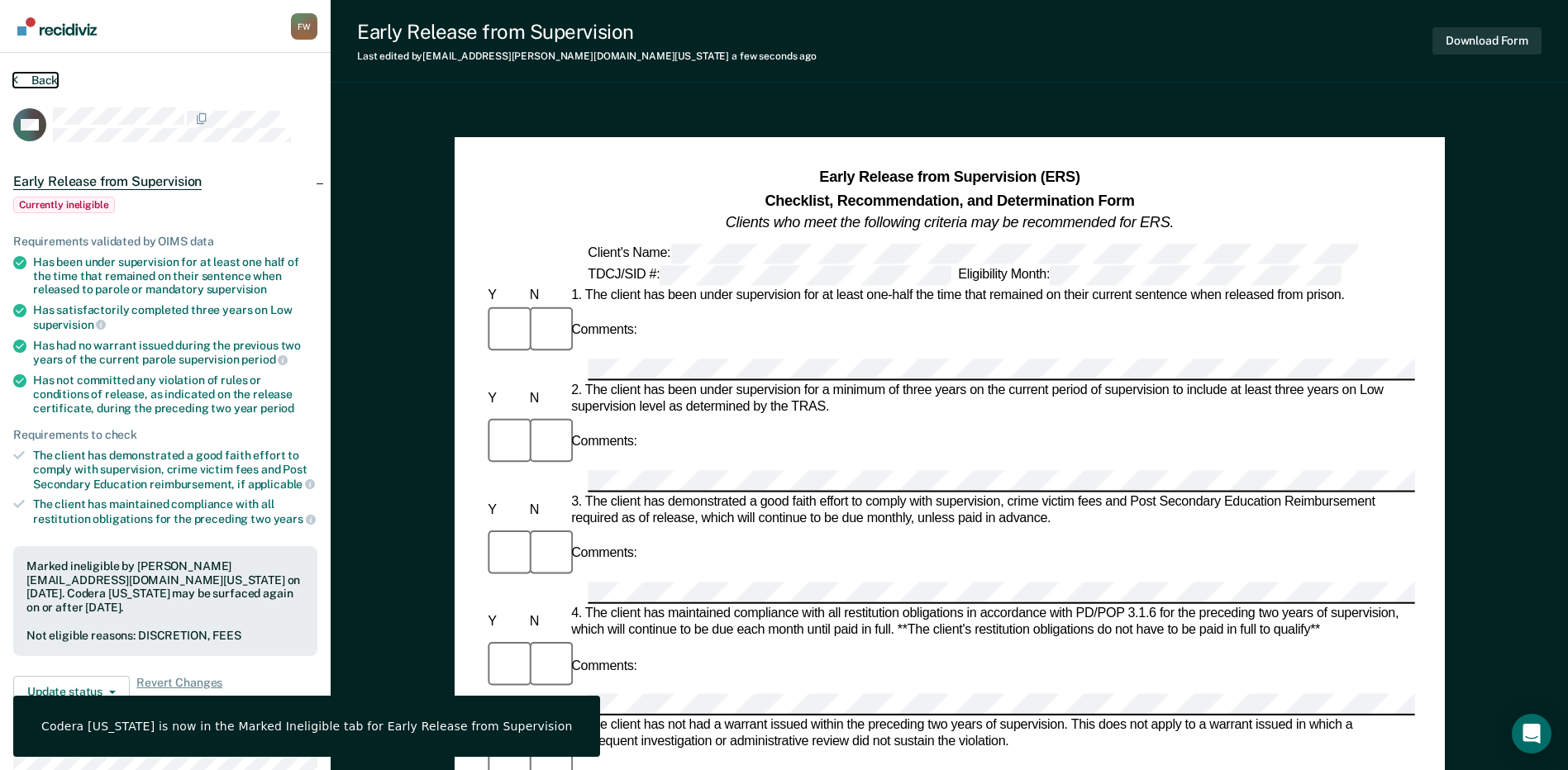
click at [41, 82] on button "Back" at bounding box center [36, 80] width 45 height 15
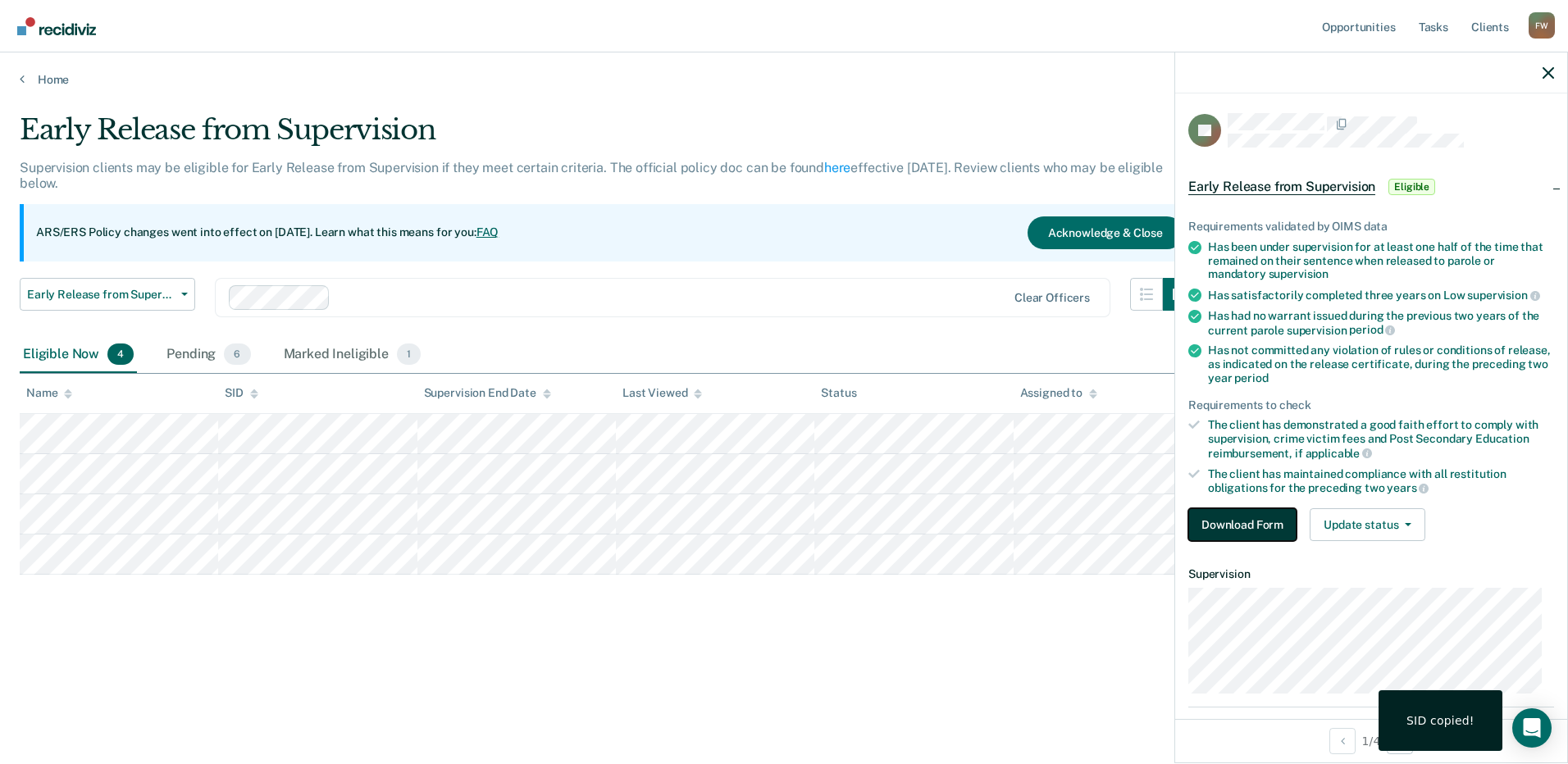
click at [1252, 527] on button "Download Form" at bounding box center [1242, 524] width 108 height 33
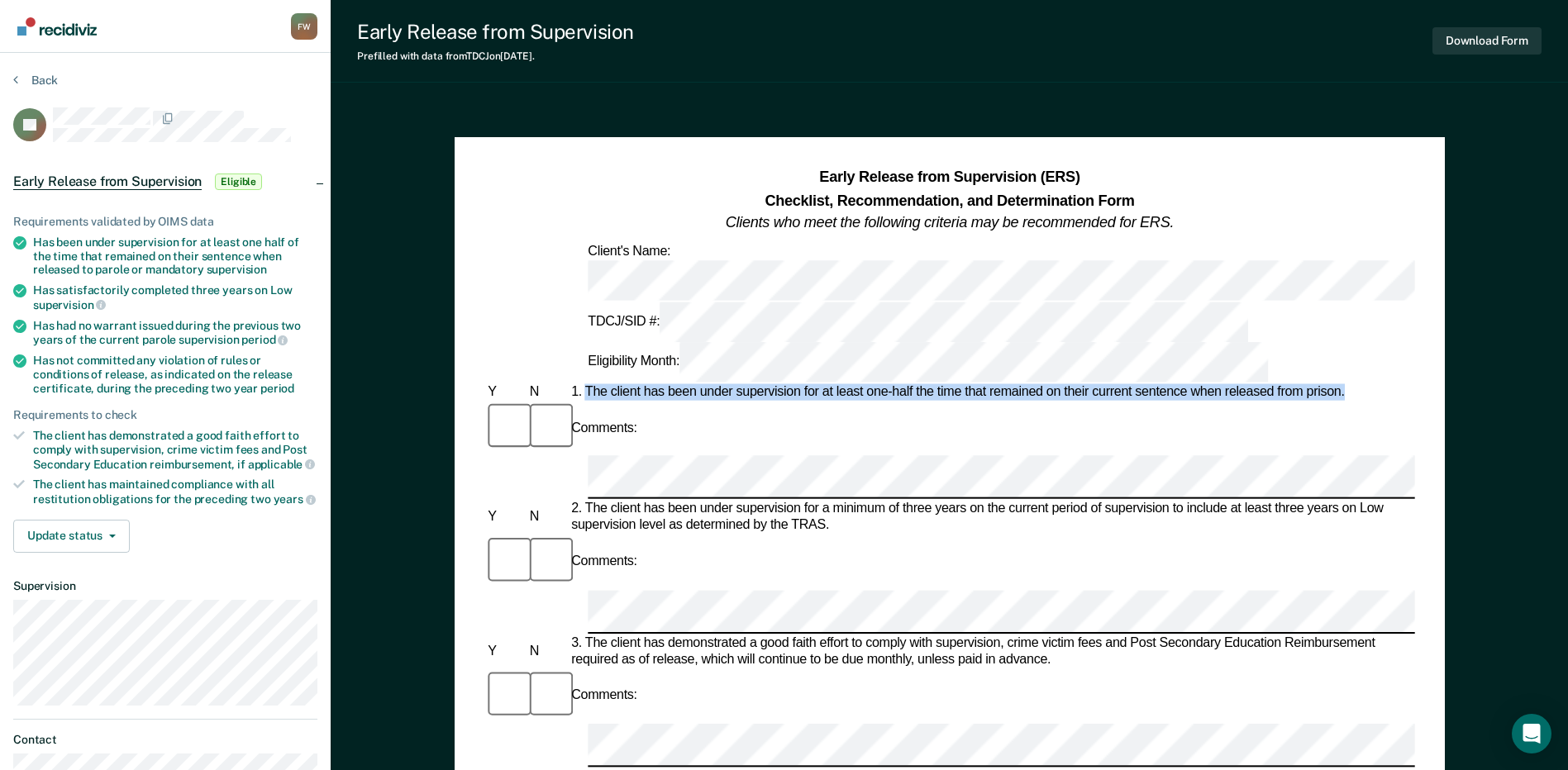
drag, startPoint x: 585, startPoint y: 291, endPoint x: 1402, endPoint y: 287, distance: 817.0
click at [1402, 384] on div "1. The client has been under supervision for at least one-half the time that re…" at bounding box center [991, 392] width 847 height 17
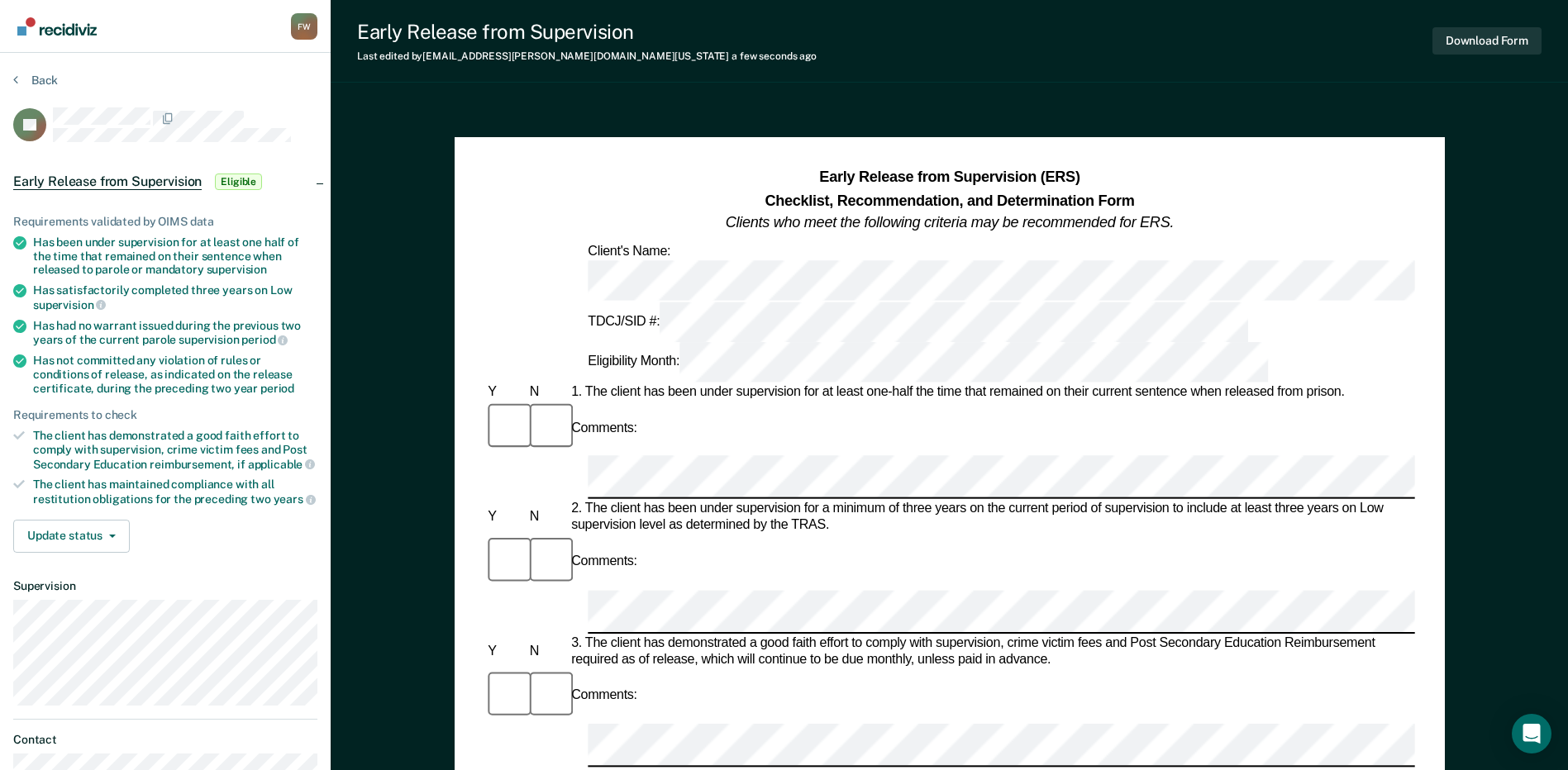
click at [840, 668] on div "Comments:" at bounding box center [948, 718] width 930 height 101
click at [839, 668] on div "Comments:" at bounding box center [948, 718] width 930 height 101
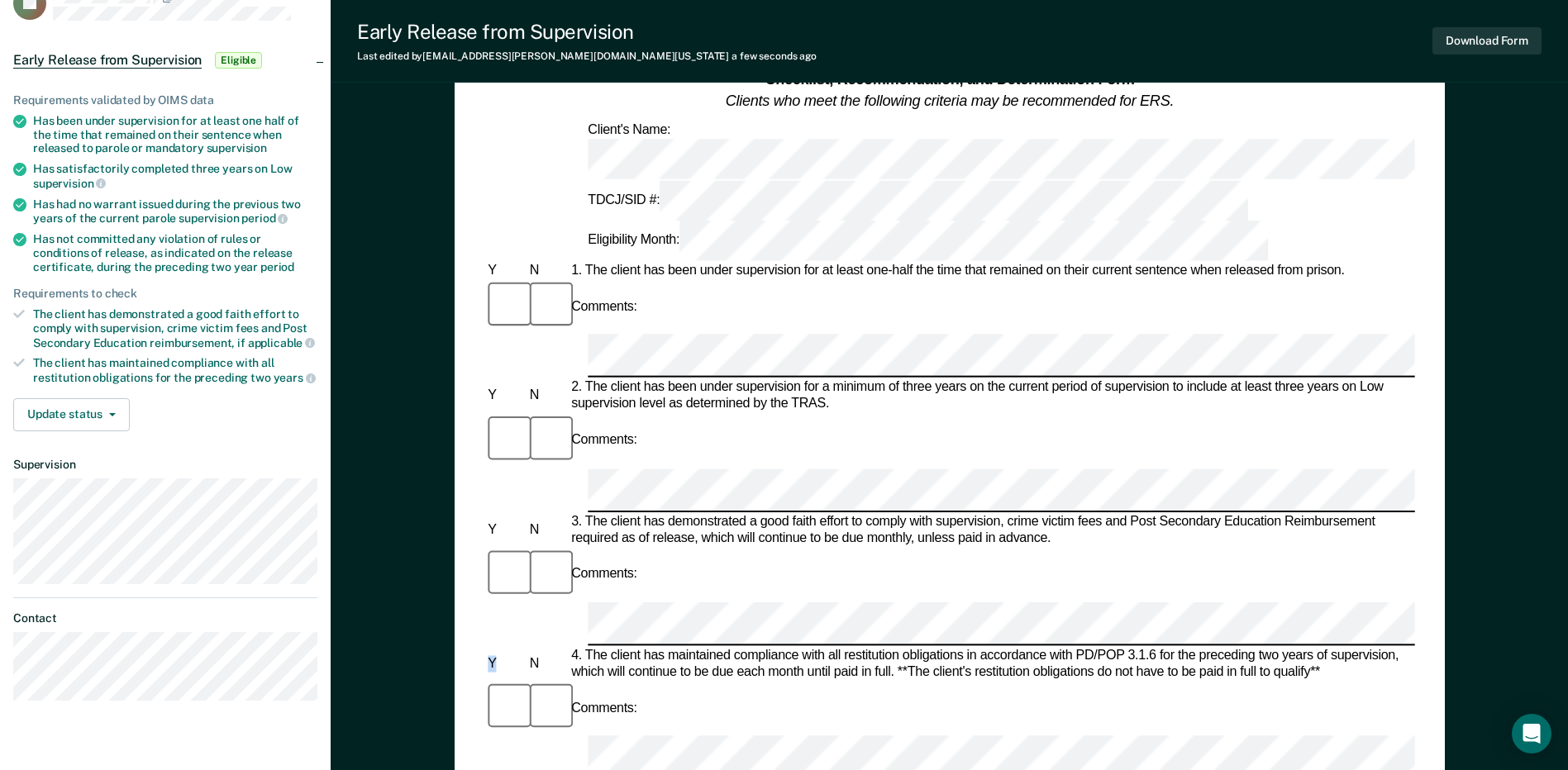
scroll to position [95, 0]
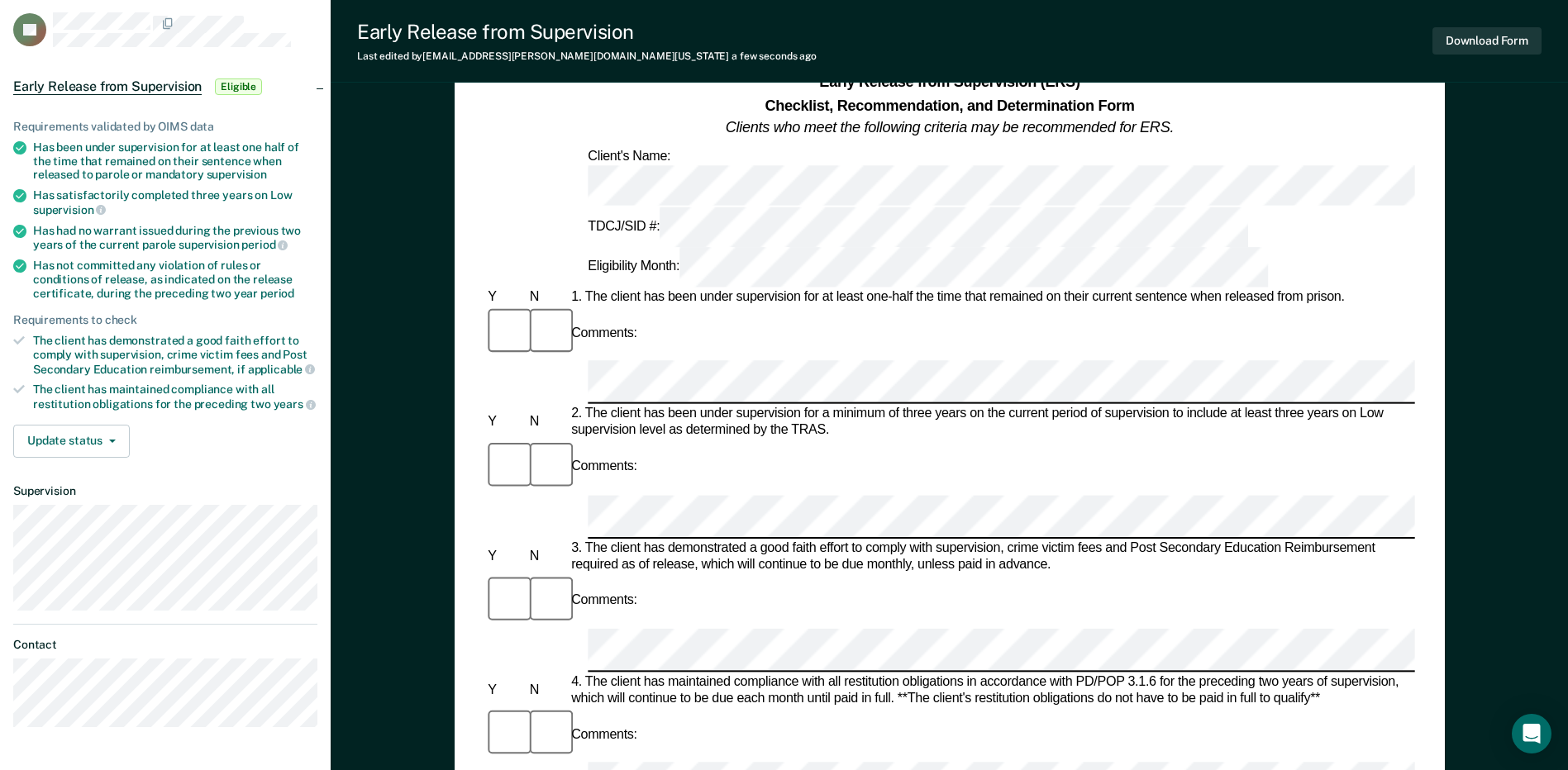
drag, startPoint x: 586, startPoint y: 528, endPoint x: 1072, endPoint y: 535, distance: 486.1
drag, startPoint x: 587, startPoint y: 617, endPoint x: 1002, endPoint y: 621, distance: 415.0
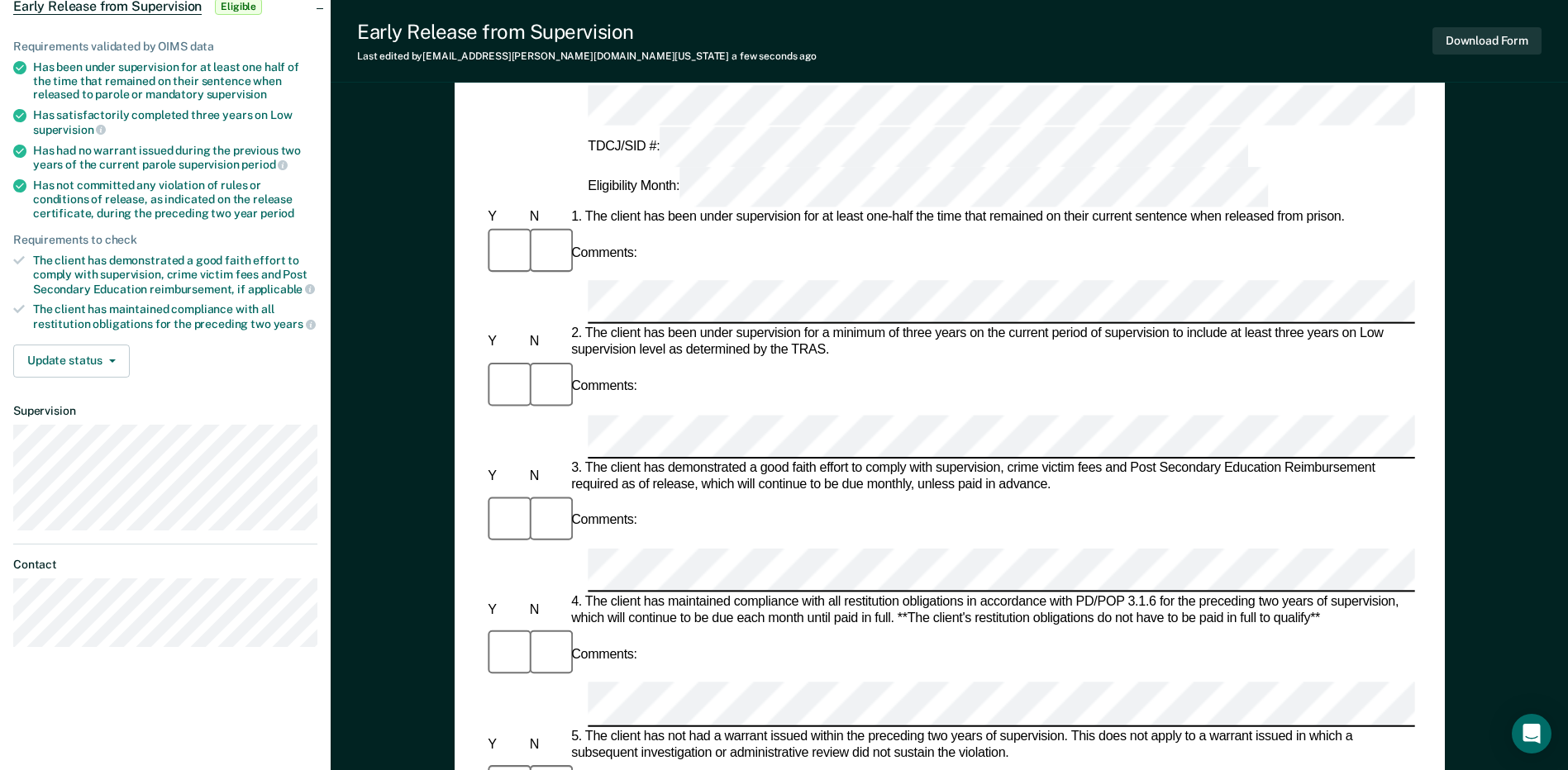
scroll to position [591, 0]
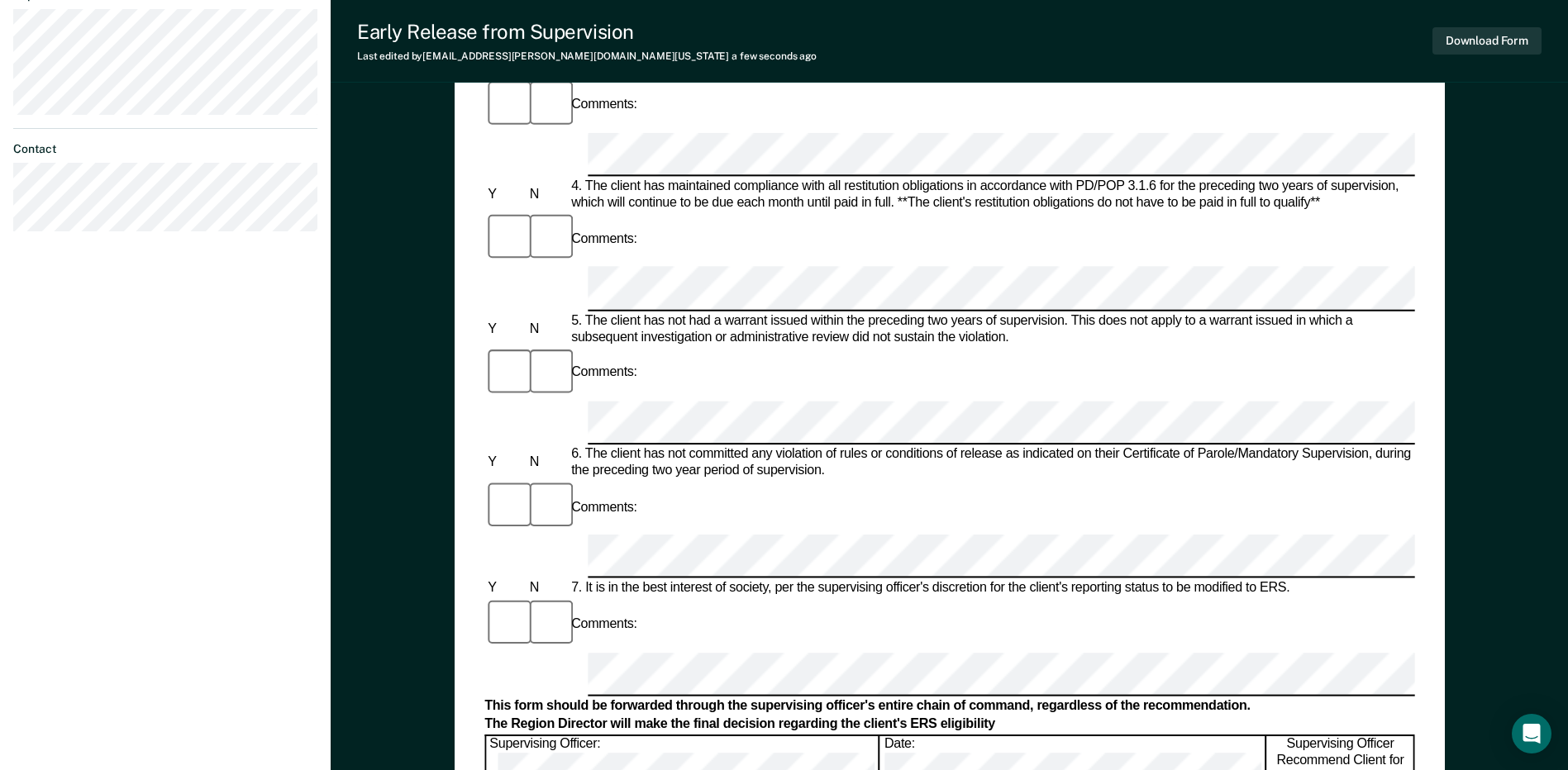
click at [628, 416] on form "Early Release from Supervision (ERS) Checklist, Recommendation, and Determinati…" at bounding box center [948, 553] width 930 height 1955
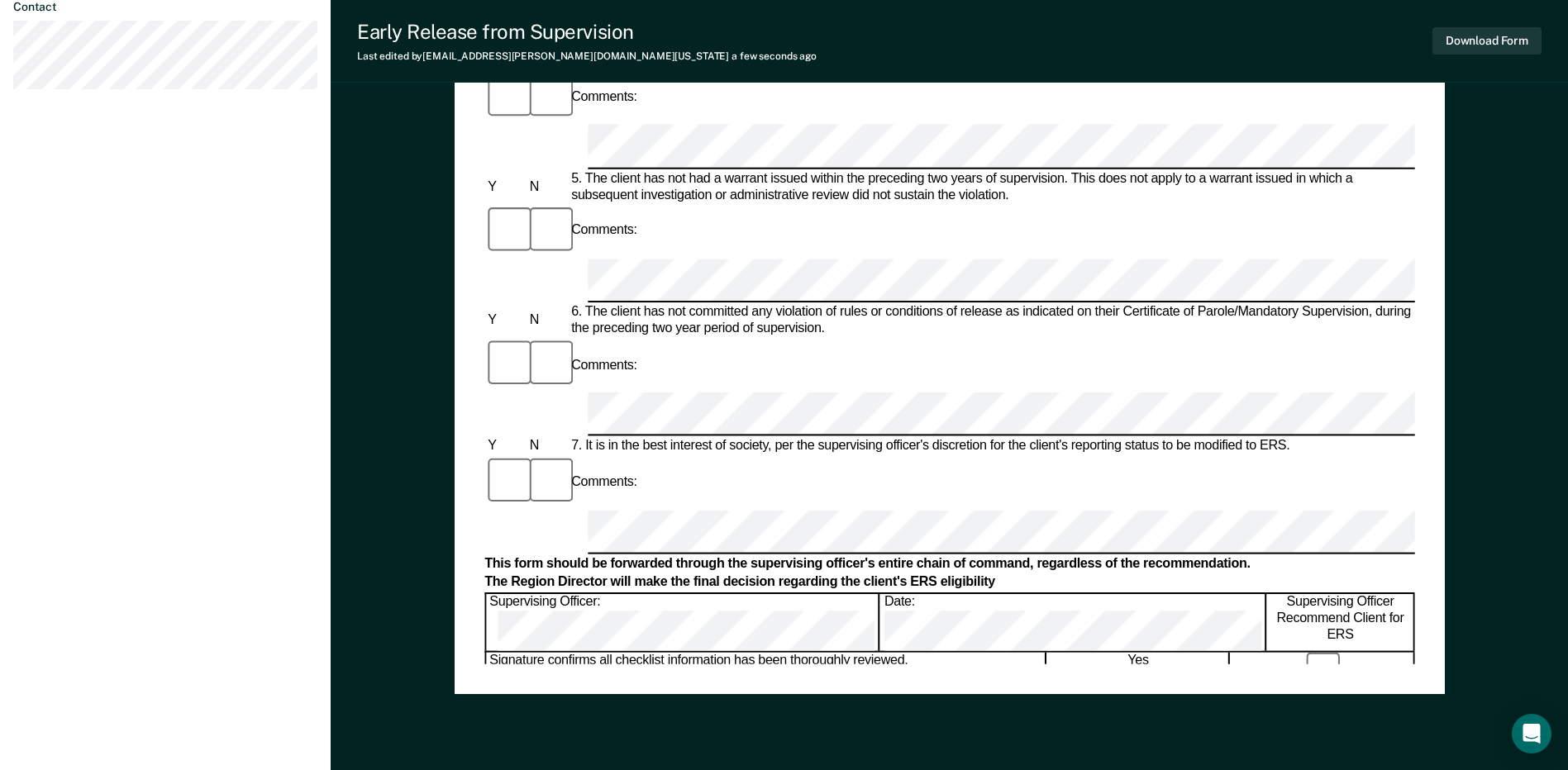
scroll to position [703, 0]
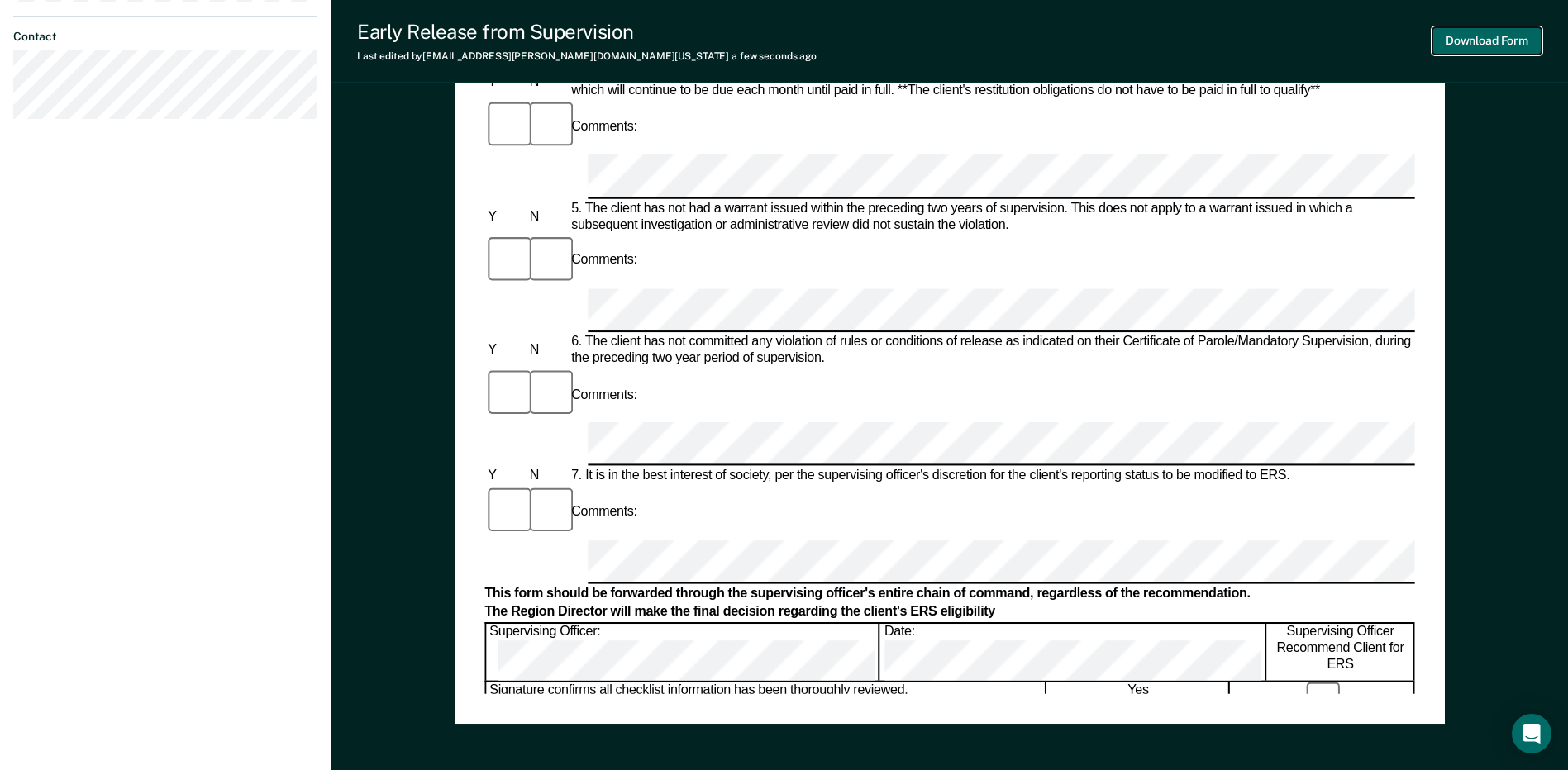
click at [1509, 39] on button "Download Form" at bounding box center [1487, 41] width 109 height 28
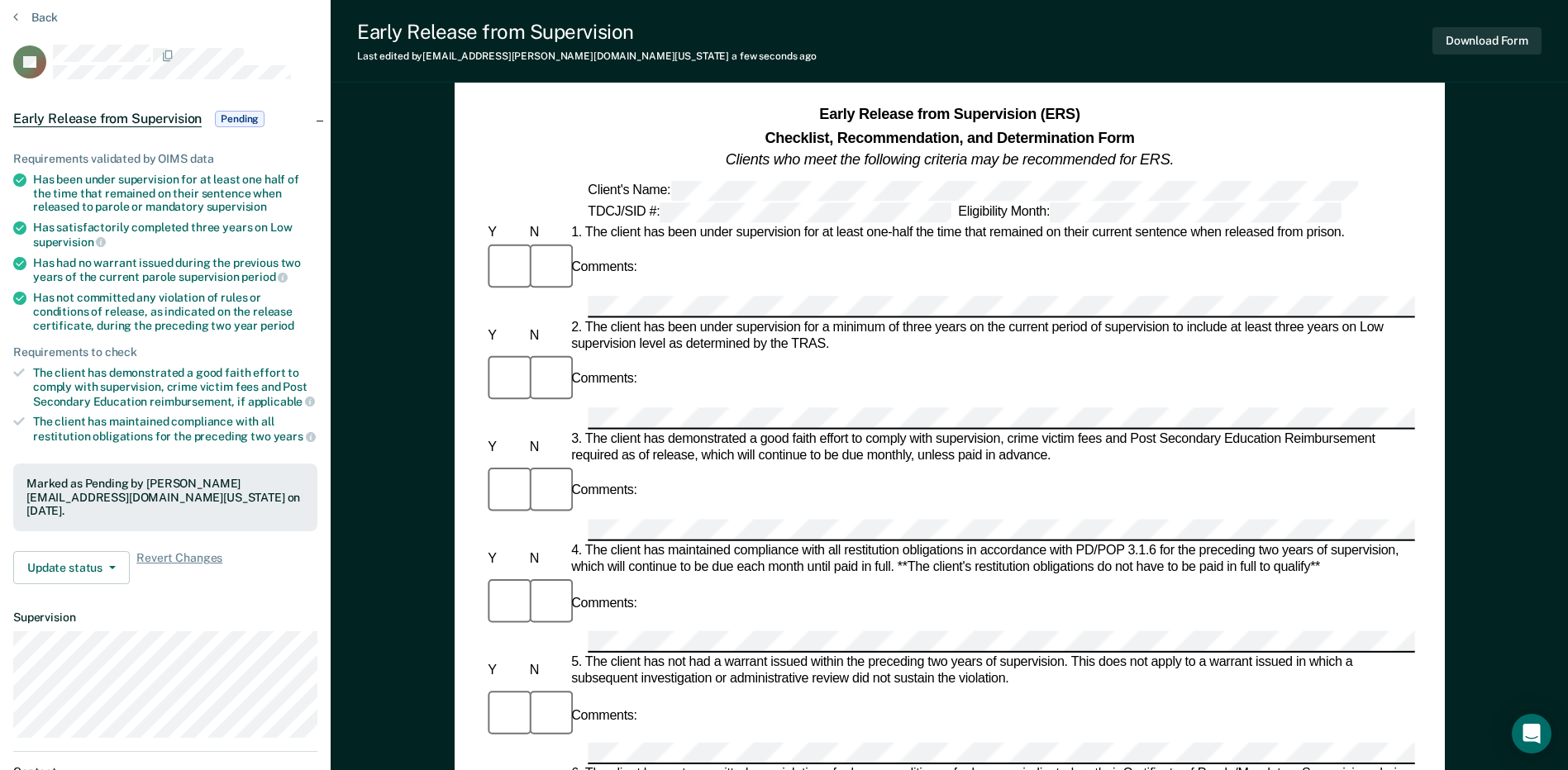
scroll to position [0, 0]
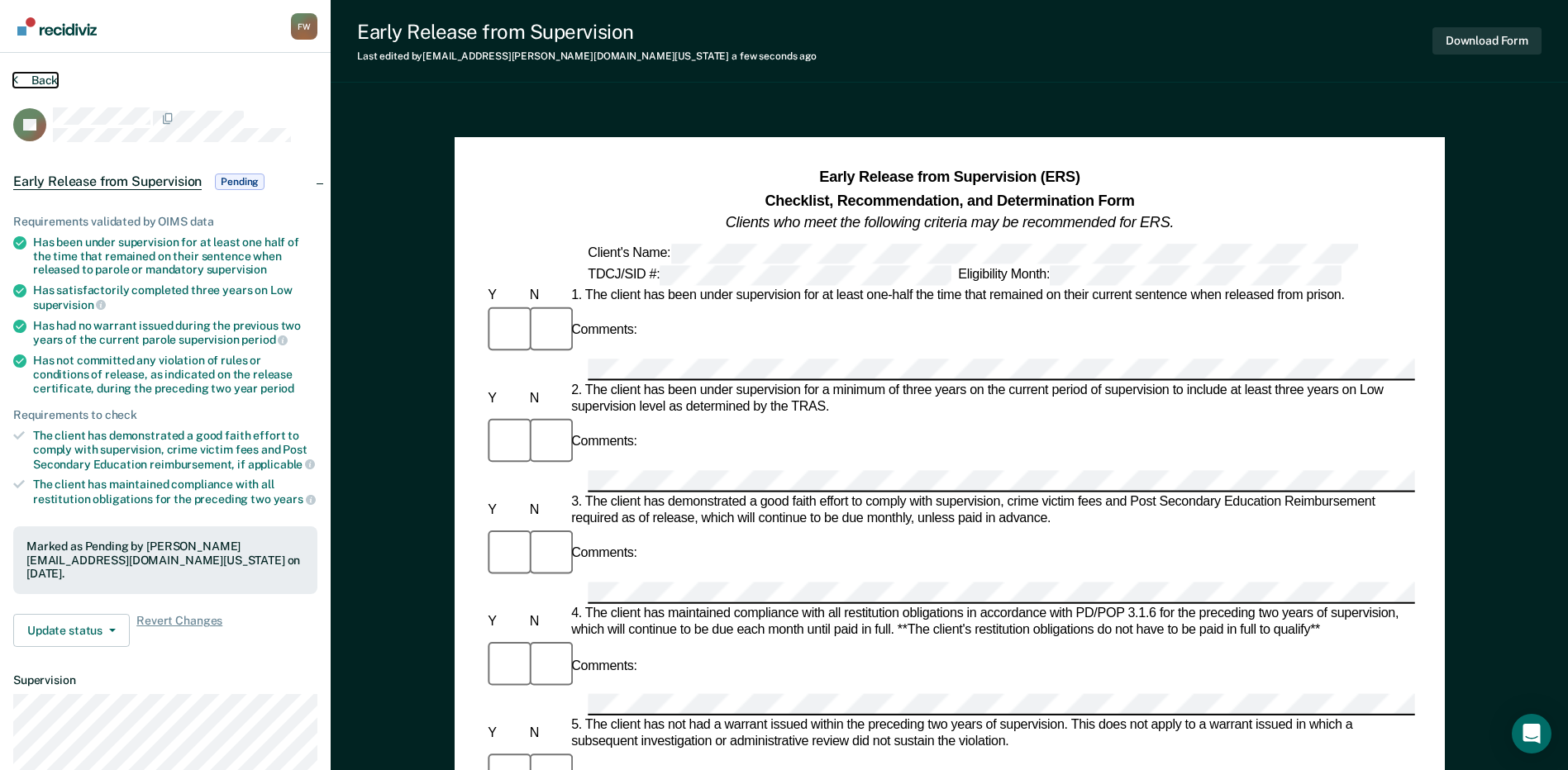
click at [33, 83] on button "Back" at bounding box center [36, 80] width 45 height 15
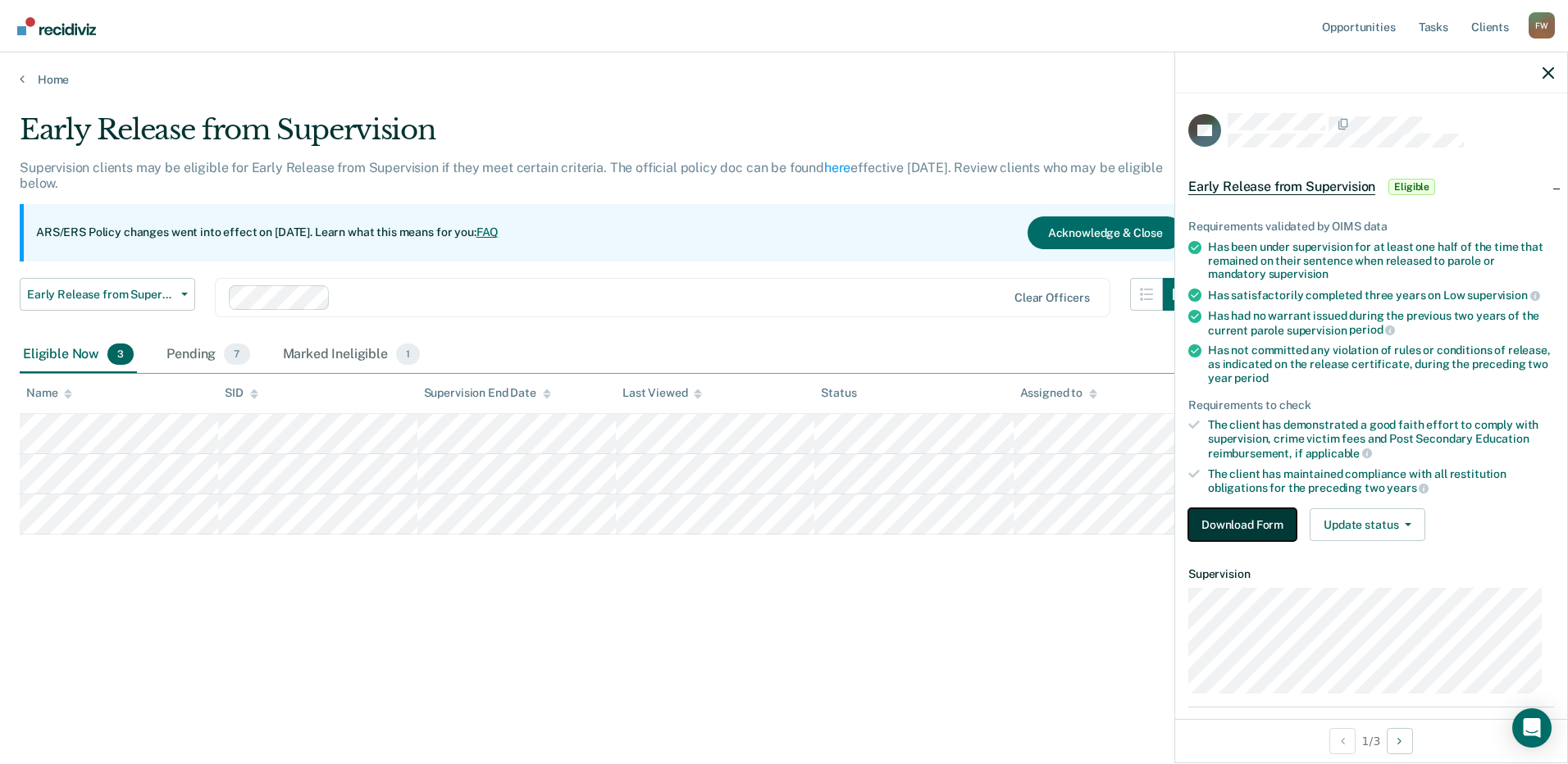
click at [1267, 520] on button "Download Form" at bounding box center [1242, 524] width 108 height 33
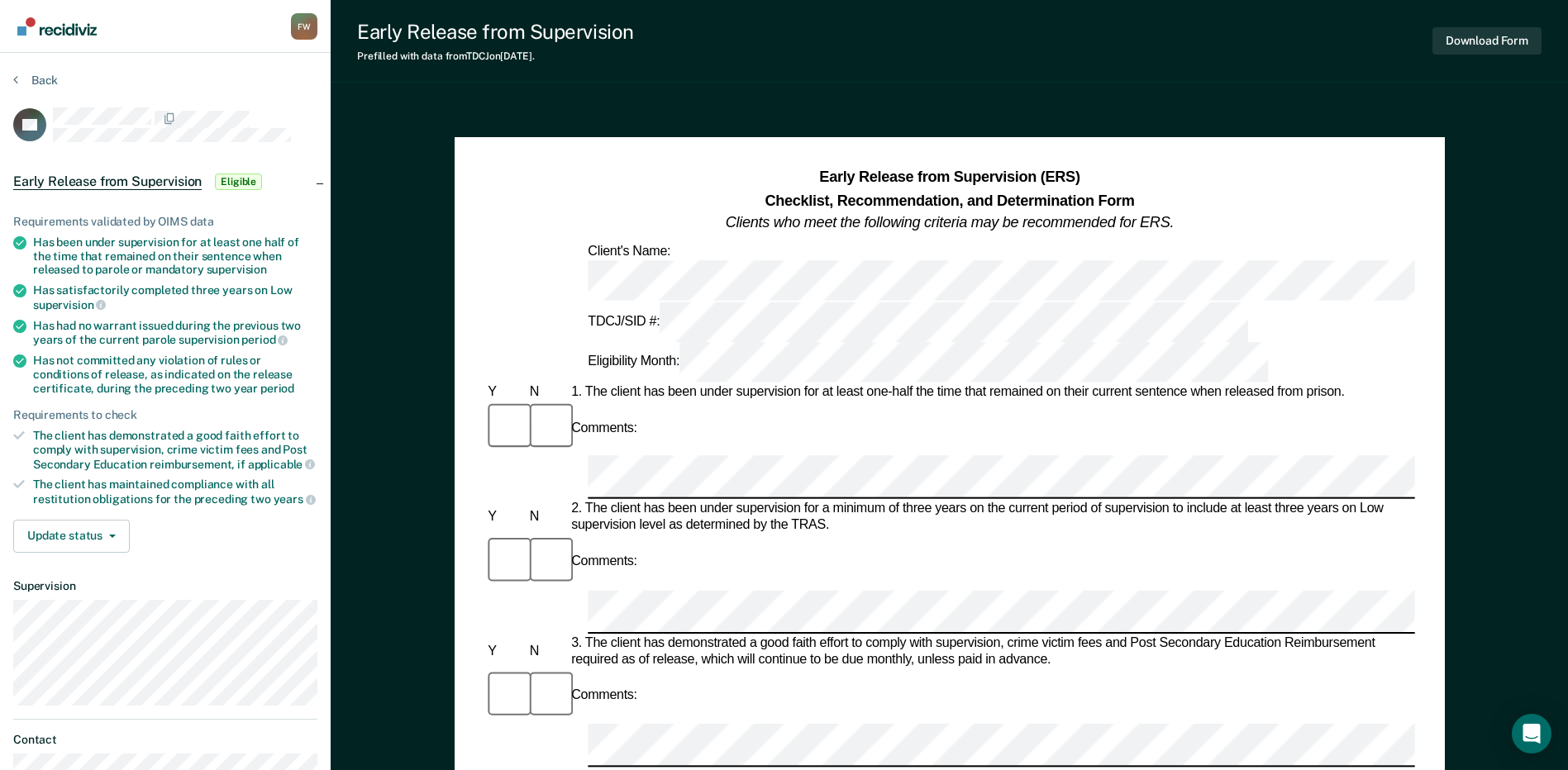
click at [714, 384] on div "1. The client has been under supervision for at least one-half the time that re…" at bounding box center [991, 392] width 847 height 17
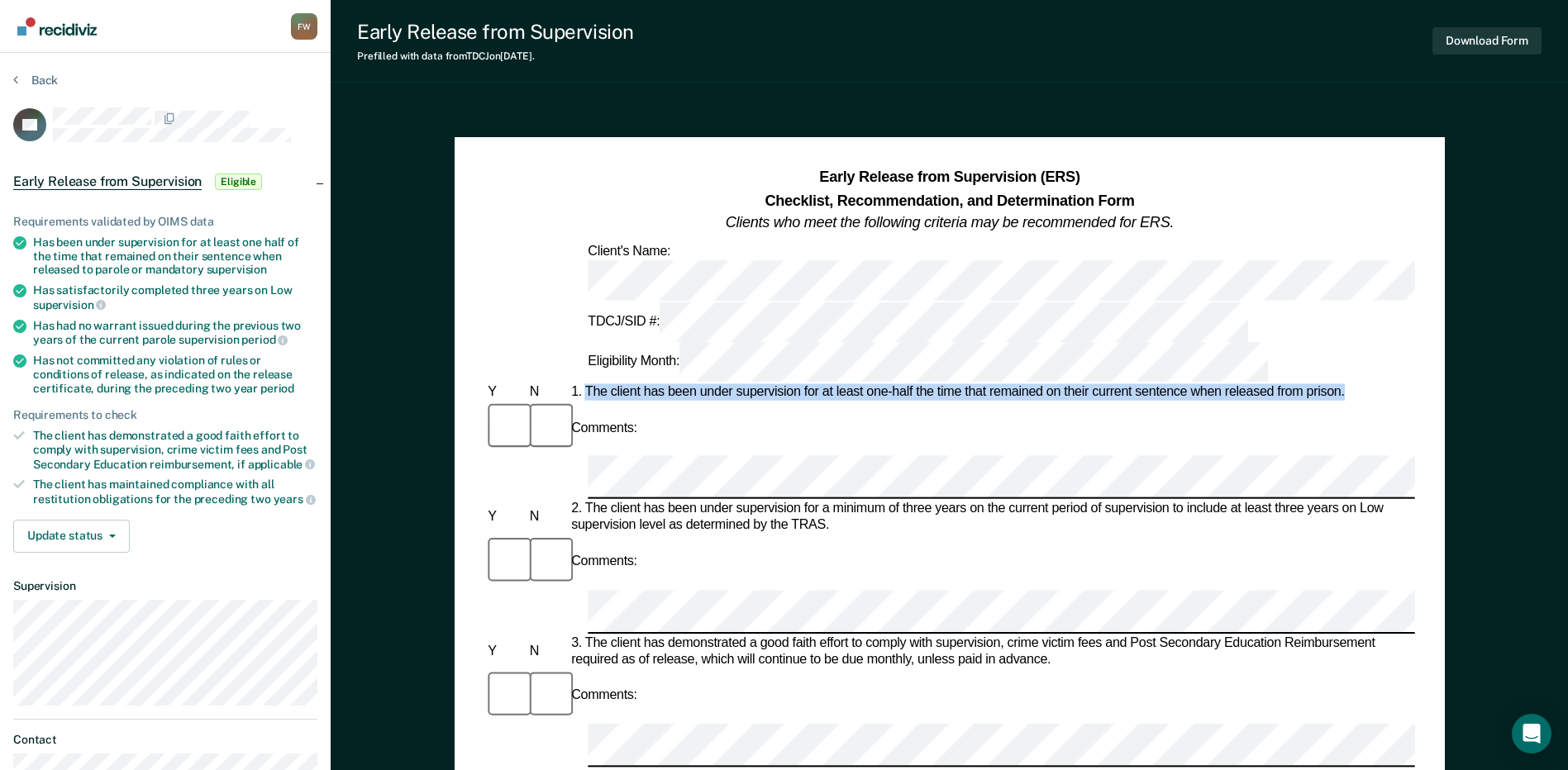
drag, startPoint x: 588, startPoint y: 291, endPoint x: 1347, endPoint y: 299, distance: 759.0
click at [1347, 384] on div "1. The client has been under supervision for at least one-half the time that re…" at bounding box center [991, 392] width 847 height 17
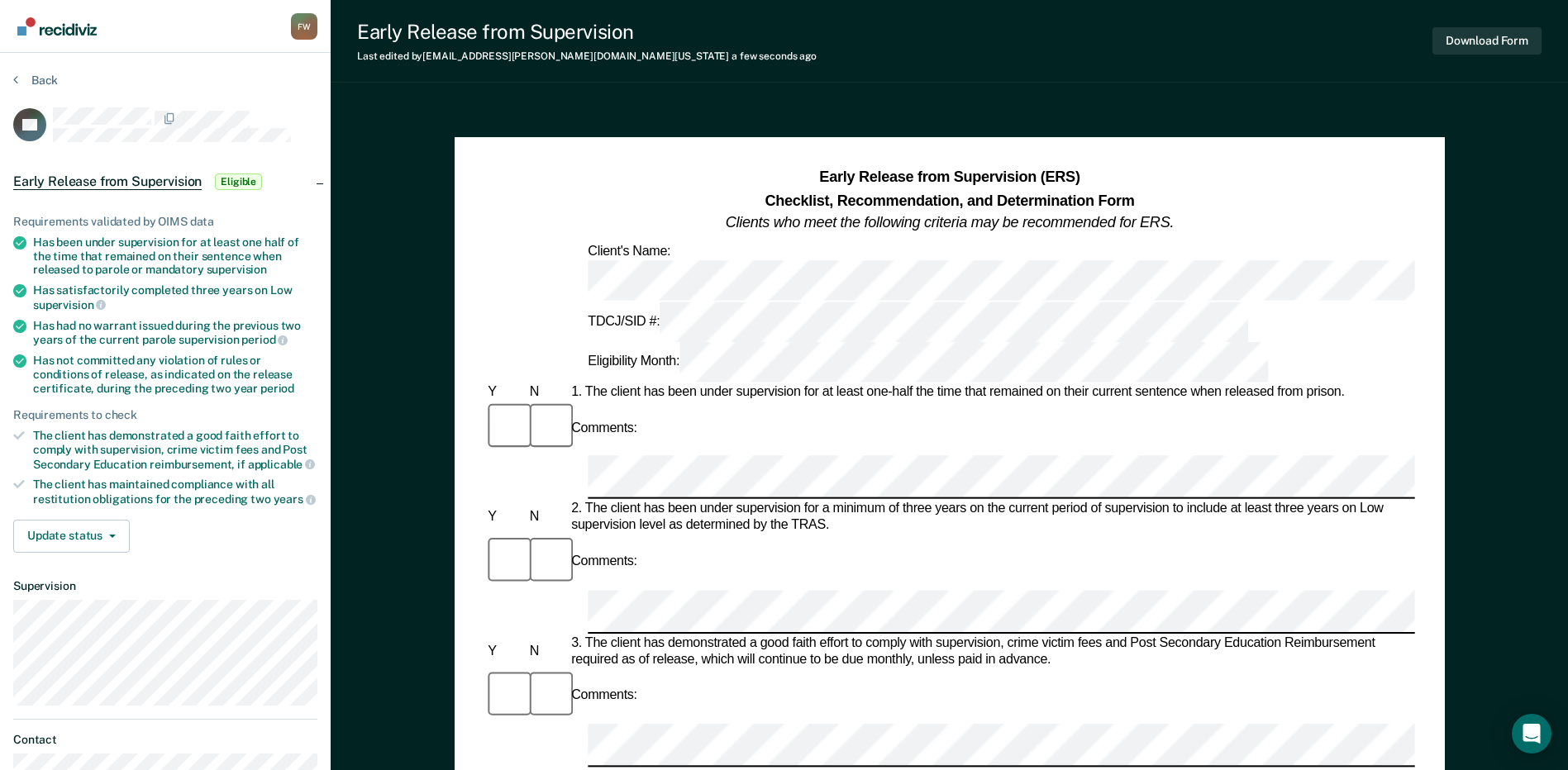
click at [821, 635] on div "3. The client has demonstrated a good faith effort to comply with supervision, …" at bounding box center [991, 651] width 847 height 33
drag, startPoint x: 640, startPoint y: 626, endPoint x: 1062, endPoint y: 625, distance: 422.0
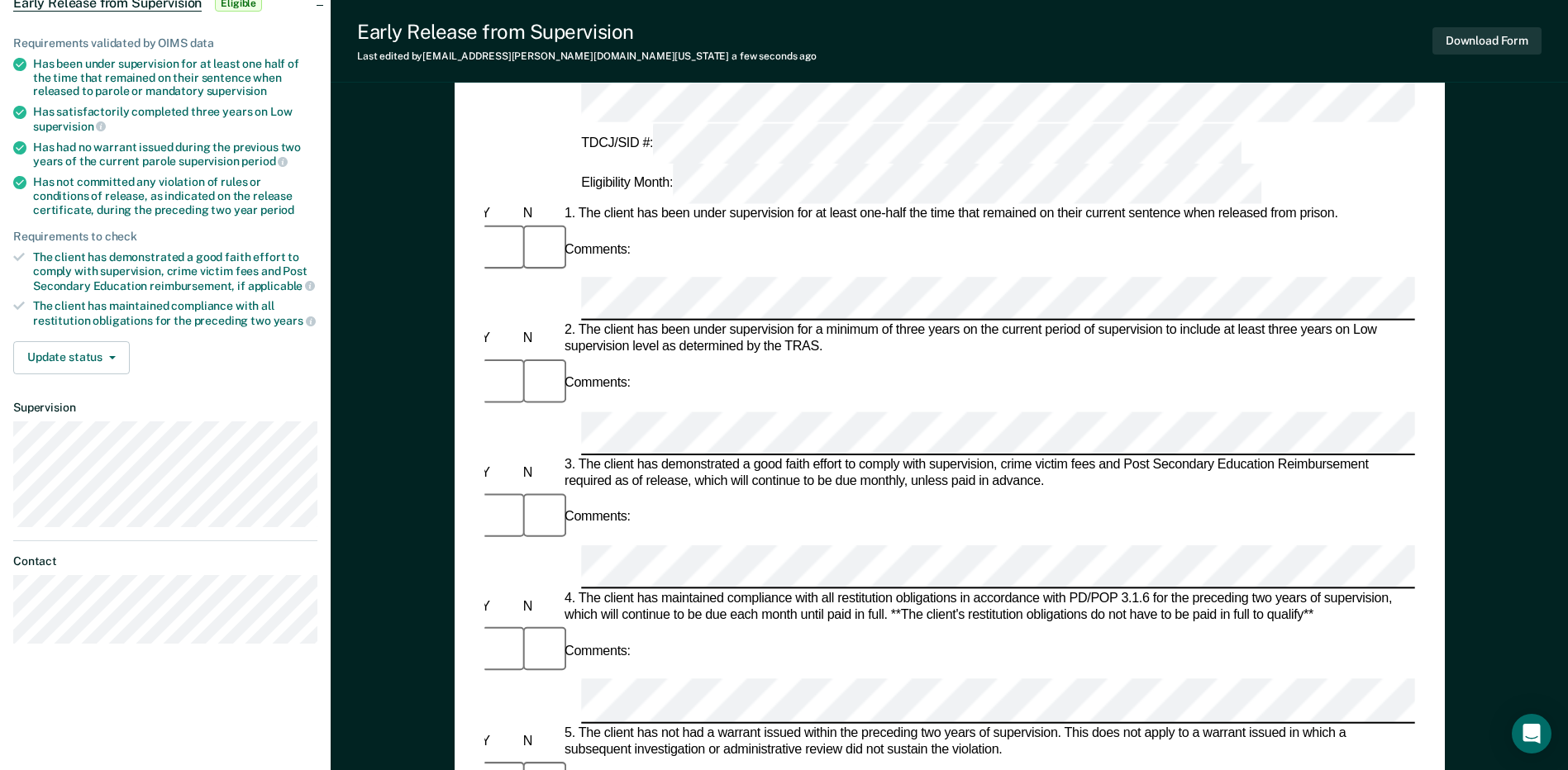
scroll to position [331, 0]
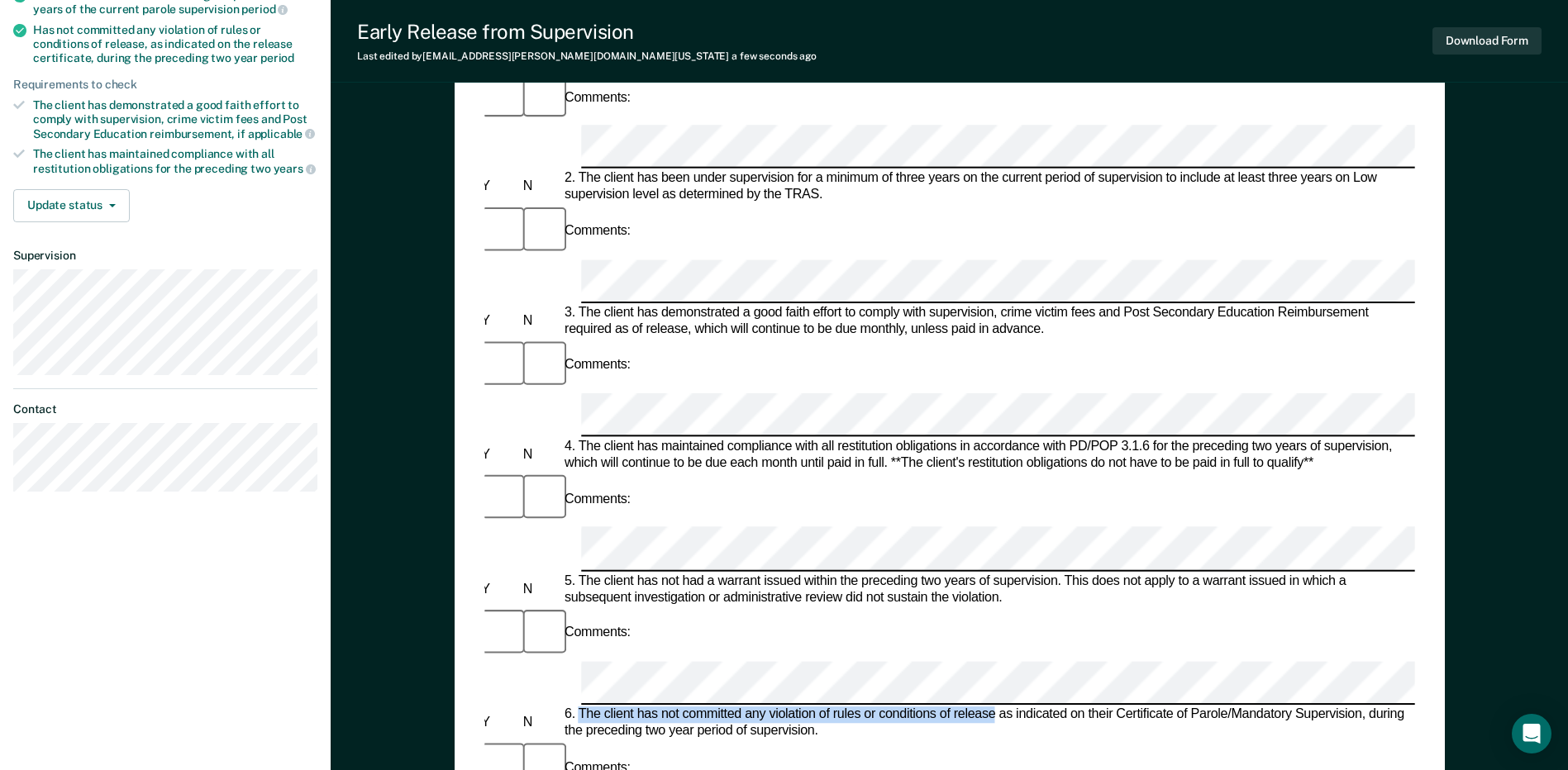
drag, startPoint x: 579, startPoint y: 377, endPoint x: 994, endPoint y: 380, distance: 415.0
click at [994, 707] on div "6. The client has not committed any violation of rules or conditions of release…" at bounding box center [984, 723] width 847 height 33
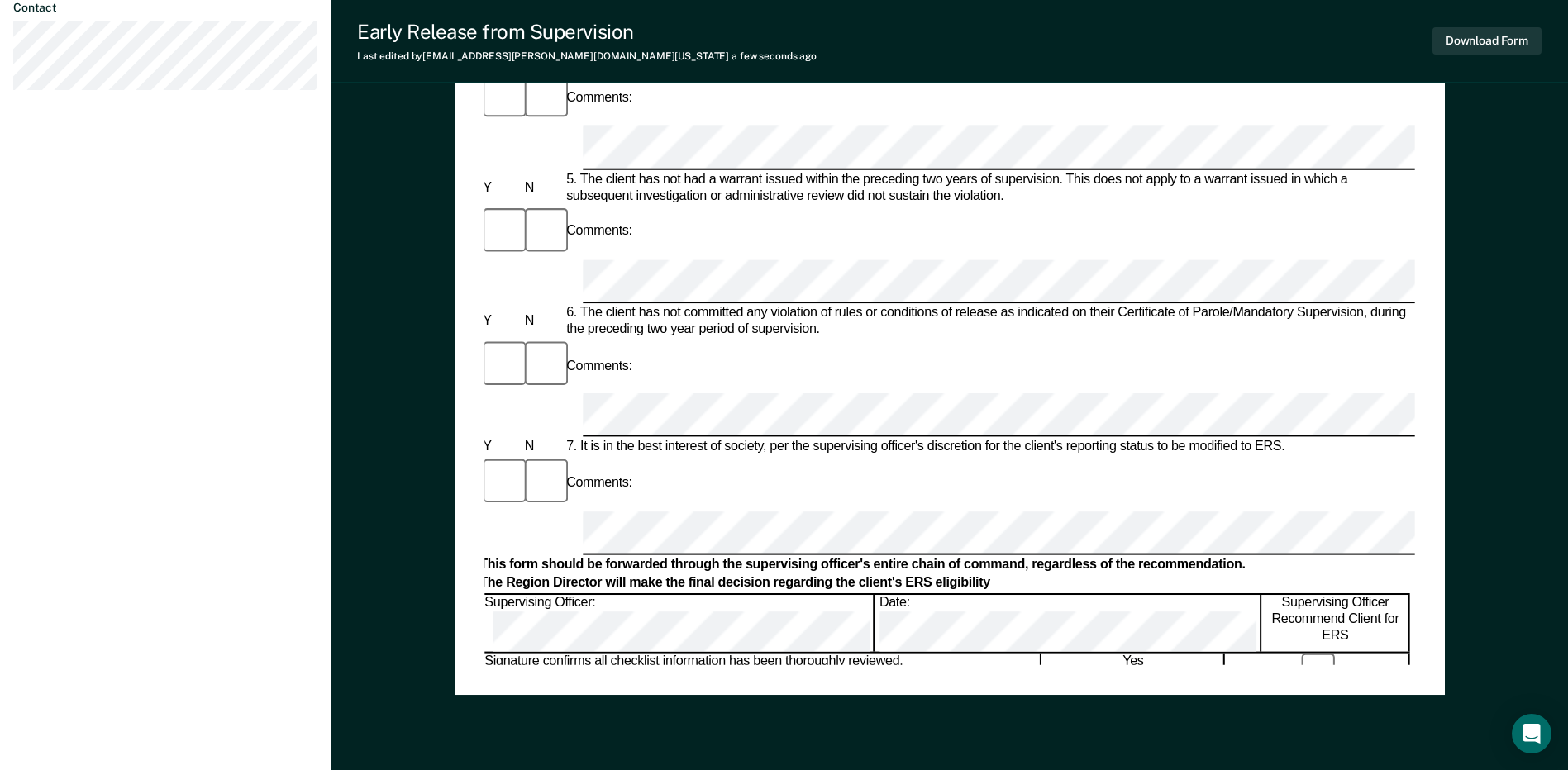
scroll to position [786, 0]
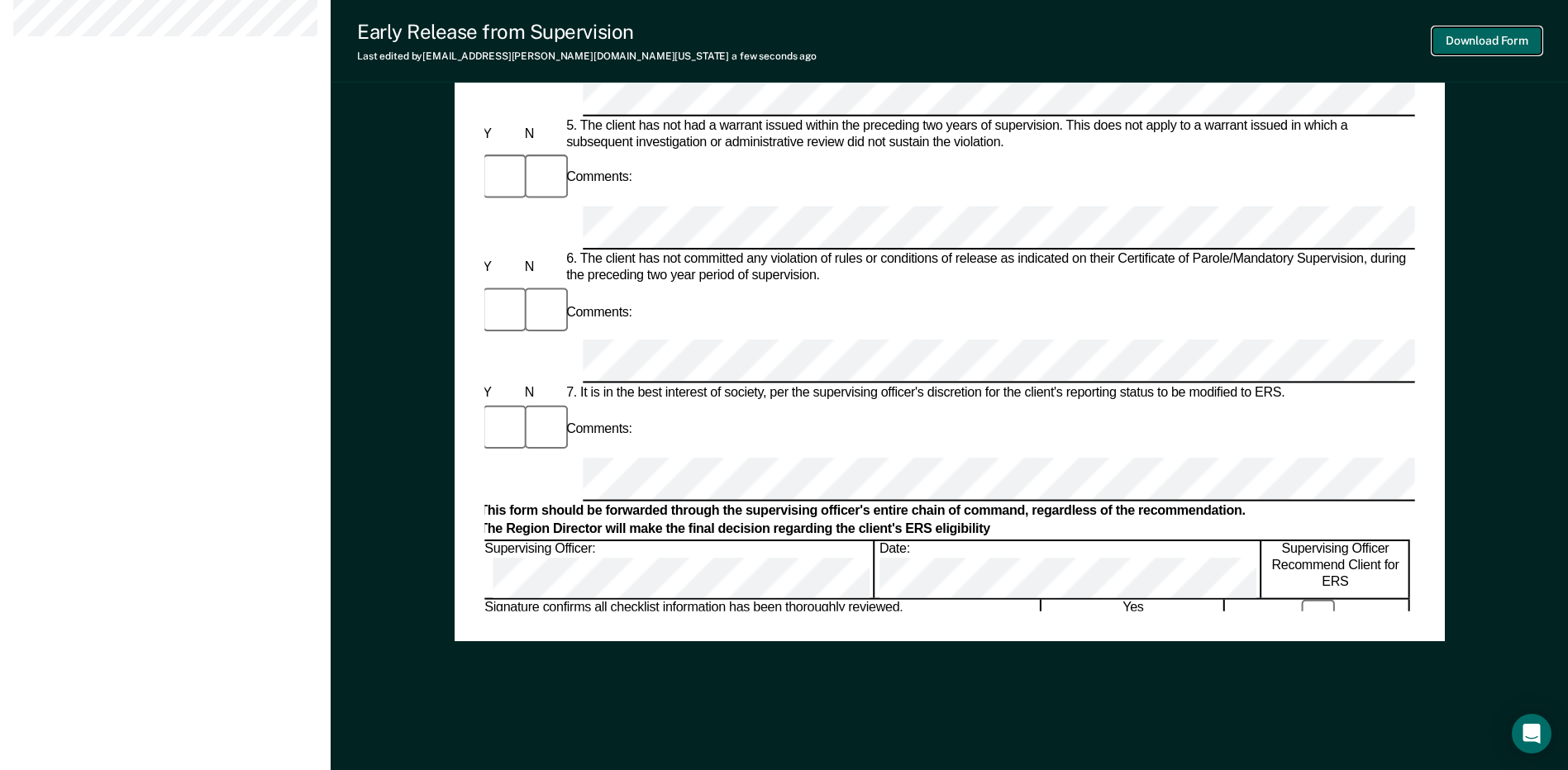
click at [1494, 45] on button "Download Form" at bounding box center [1487, 41] width 109 height 28
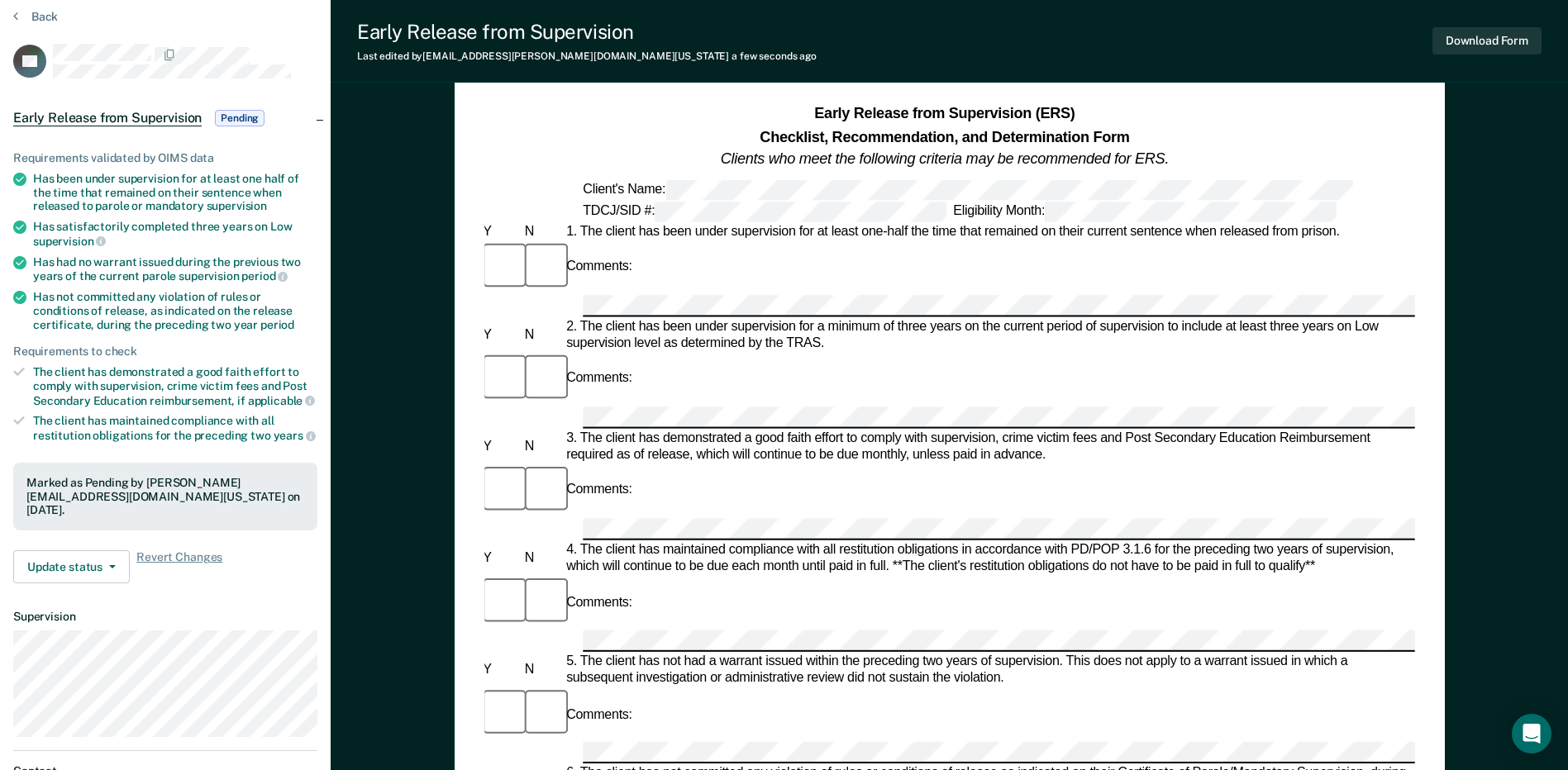
scroll to position [0, 0]
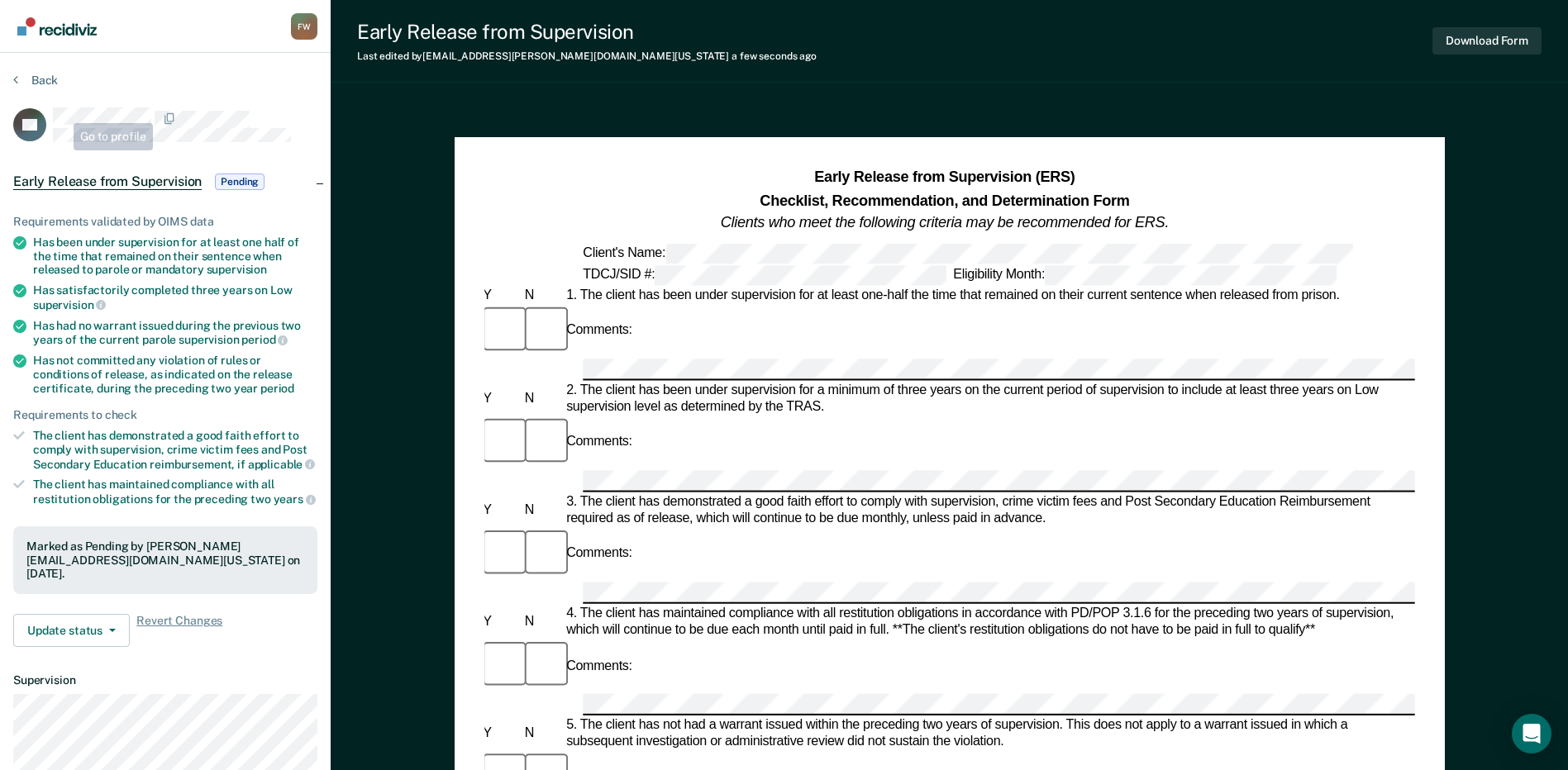
click at [37, 72] on section "Back EQ Early Release from Supervision Pending Requirements validated by OIMS d…" at bounding box center [165, 501] width 331 height 897
click at [43, 83] on button "Back" at bounding box center [36, 80] width 45 height 15
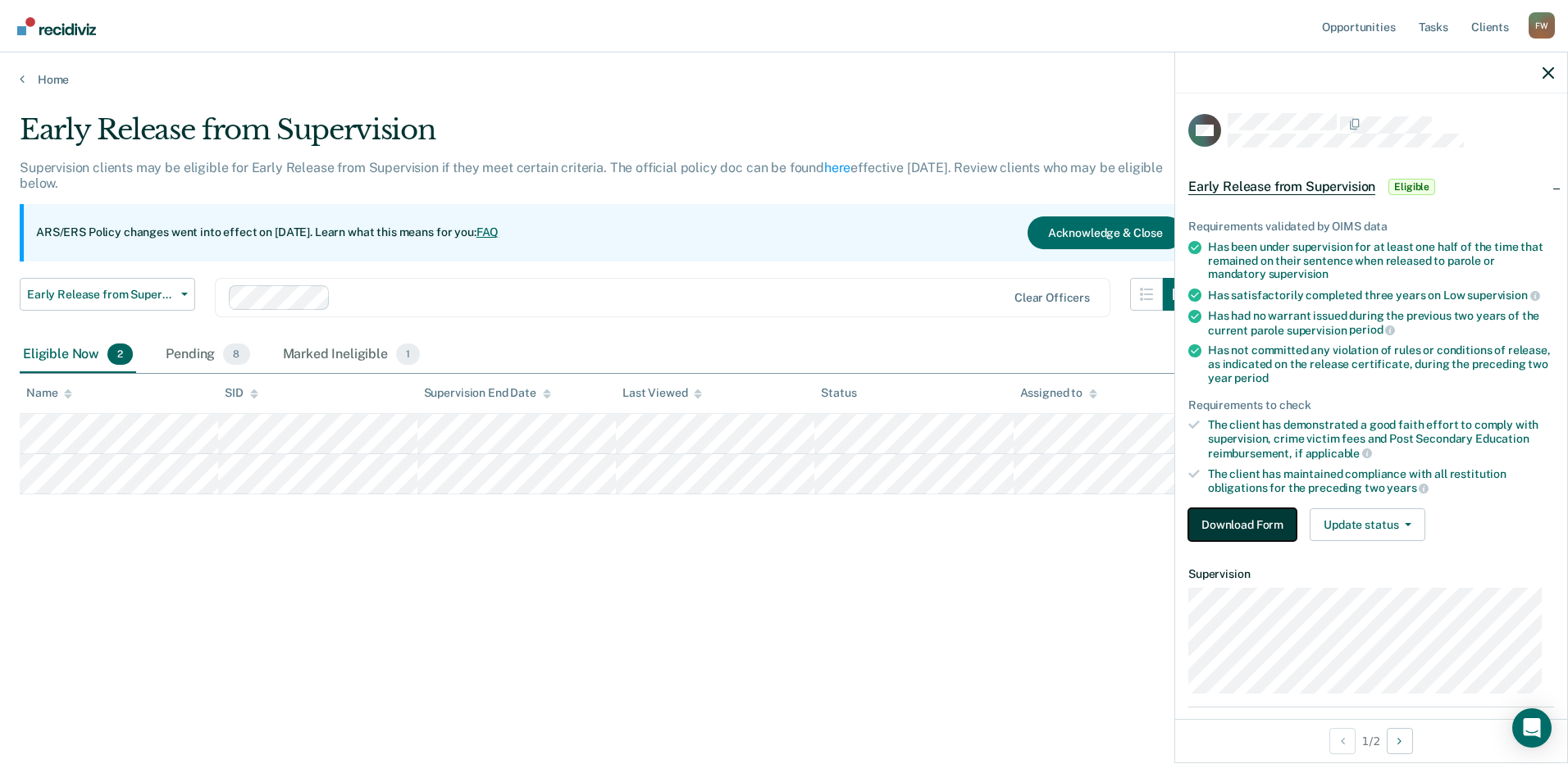
click at [1266, 528] on button "Download Form" at bounding box center [1242, 524] width 108 height 33
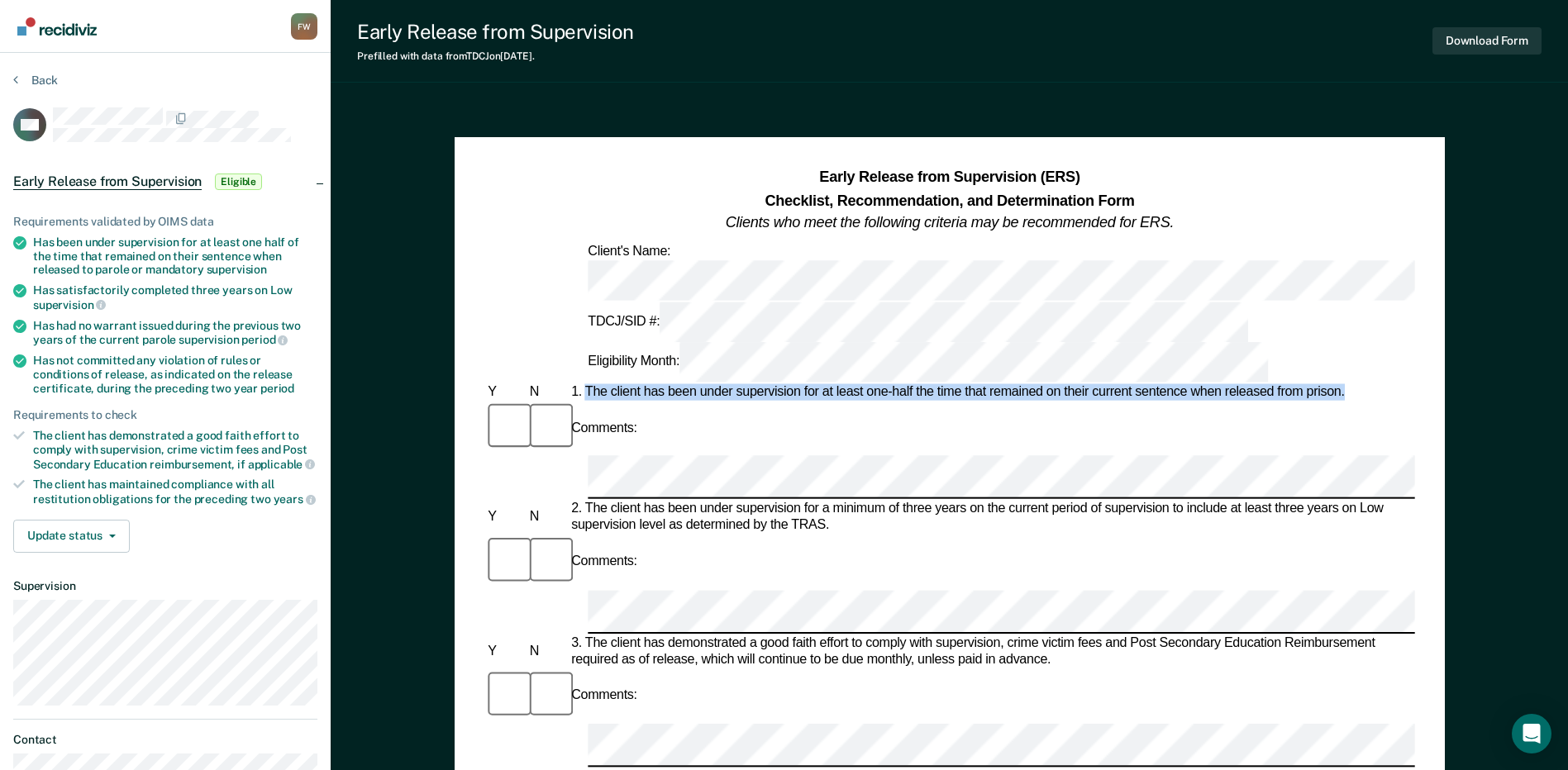
drag, startPoint x: 587, startPoint y: 294, endPoint x: 1348, endPoint y: 296, distance: 761.0
click at [1348, 384] on div "1. The client has been under supervision for at least one-half the time that re…" at bounding box center [991, 392] width 847 height 17
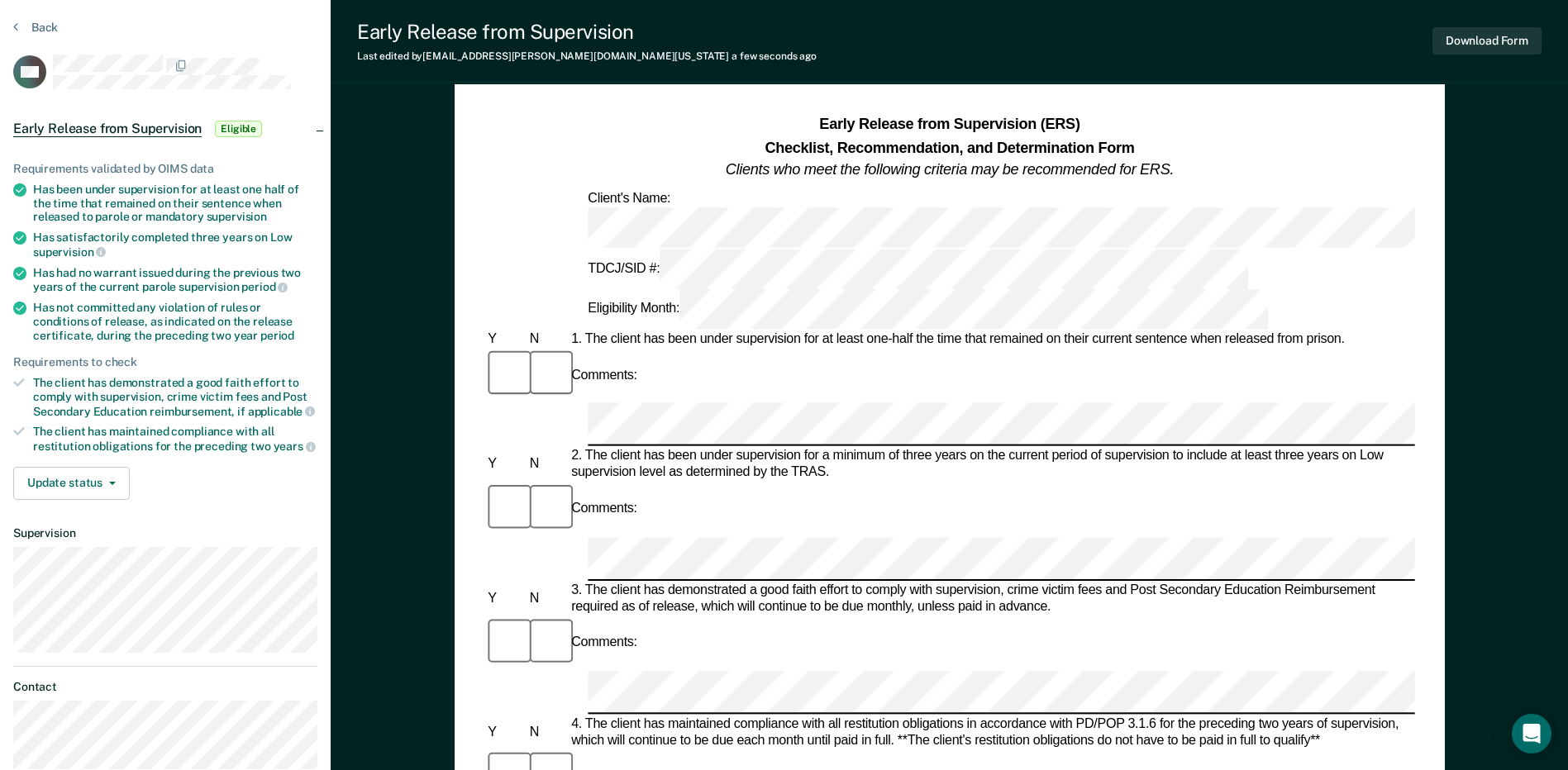
scroll to position [83, 0]
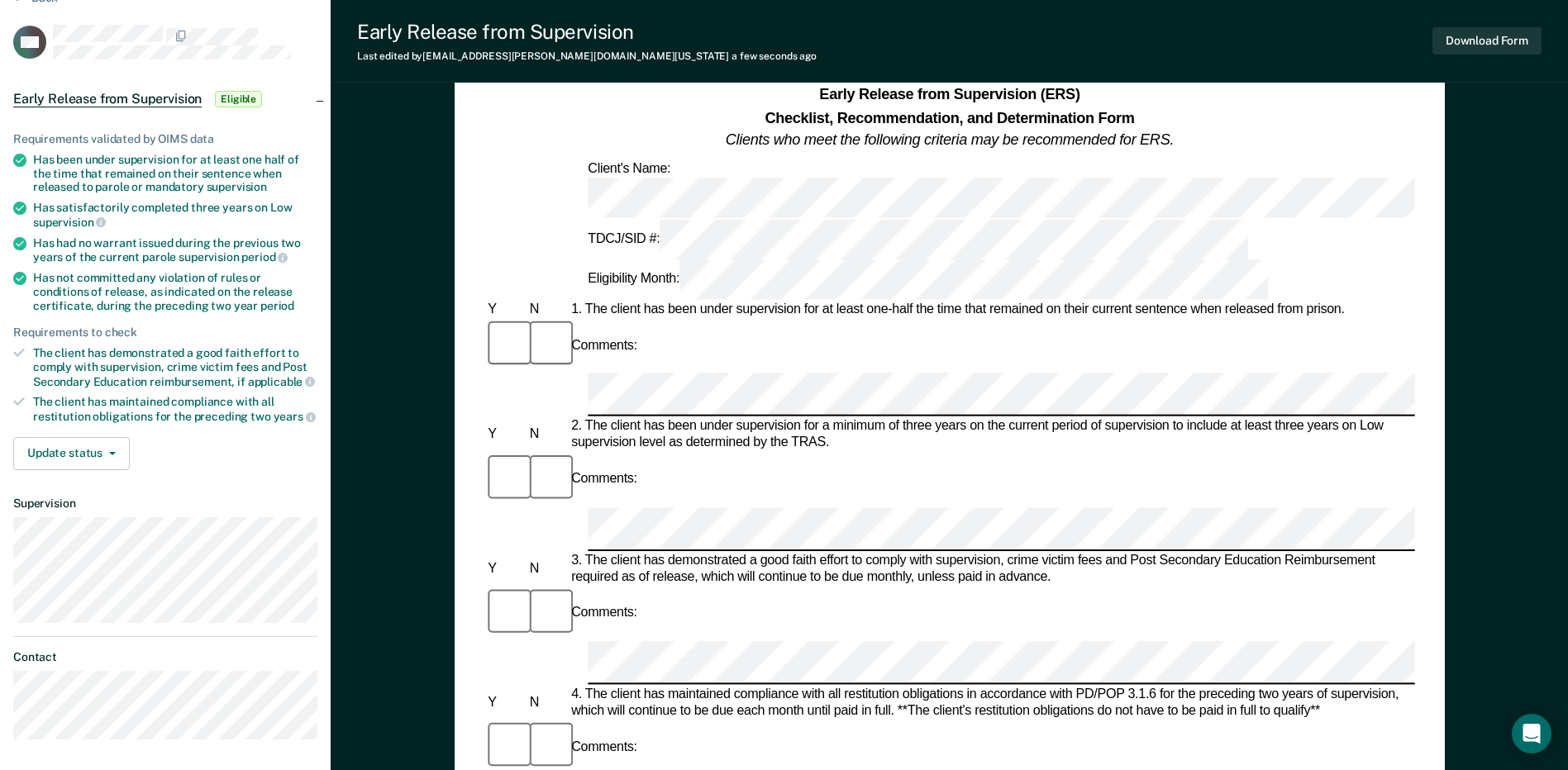
click at [729, 586] on div "Comments:" at bounding box center [948, 635] width 930 height 101
click at [727, 586] on div "Comments:" at bounding box center [948, 635] width 930 height 101
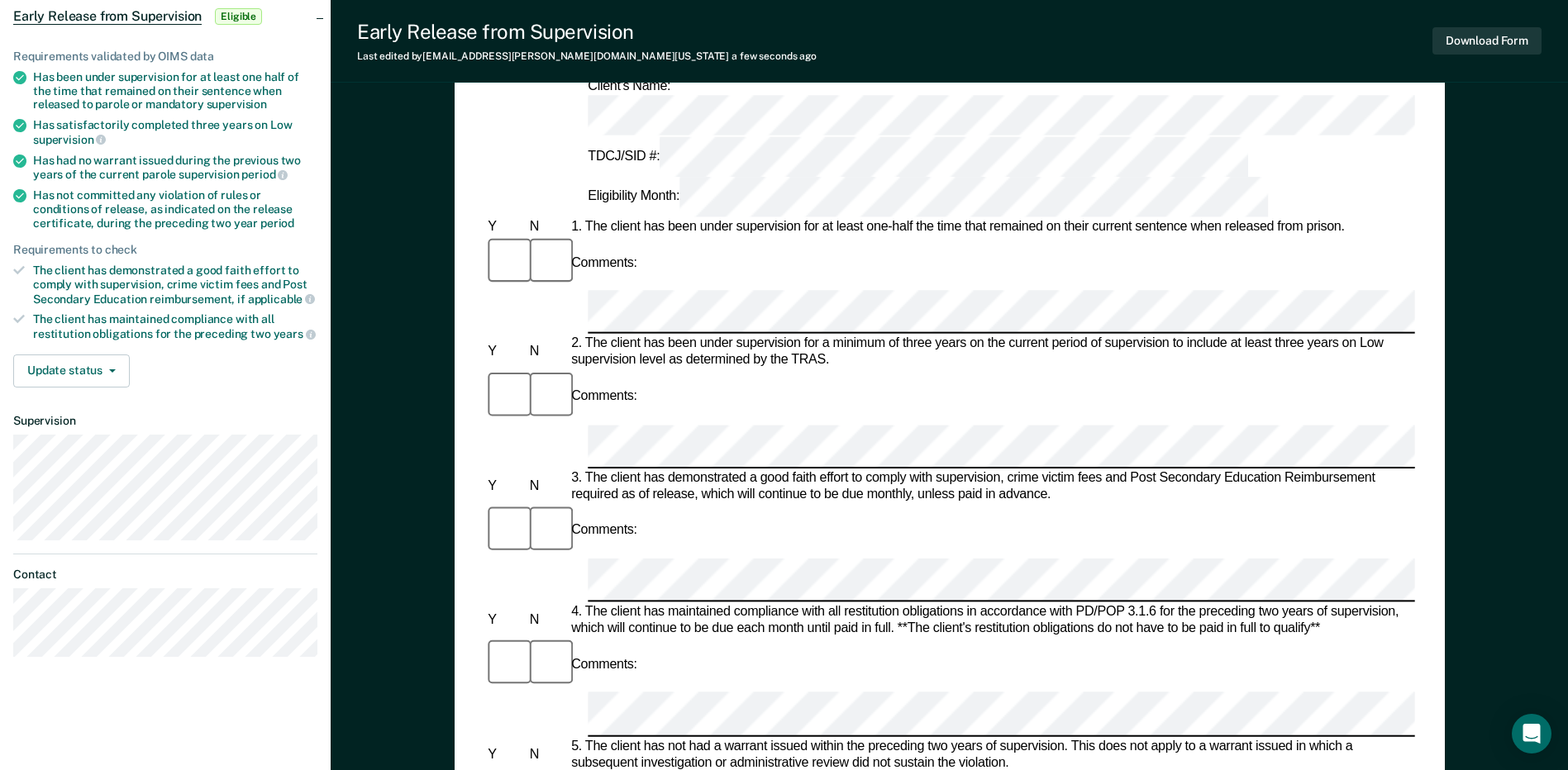
scroll to position [0, 4]
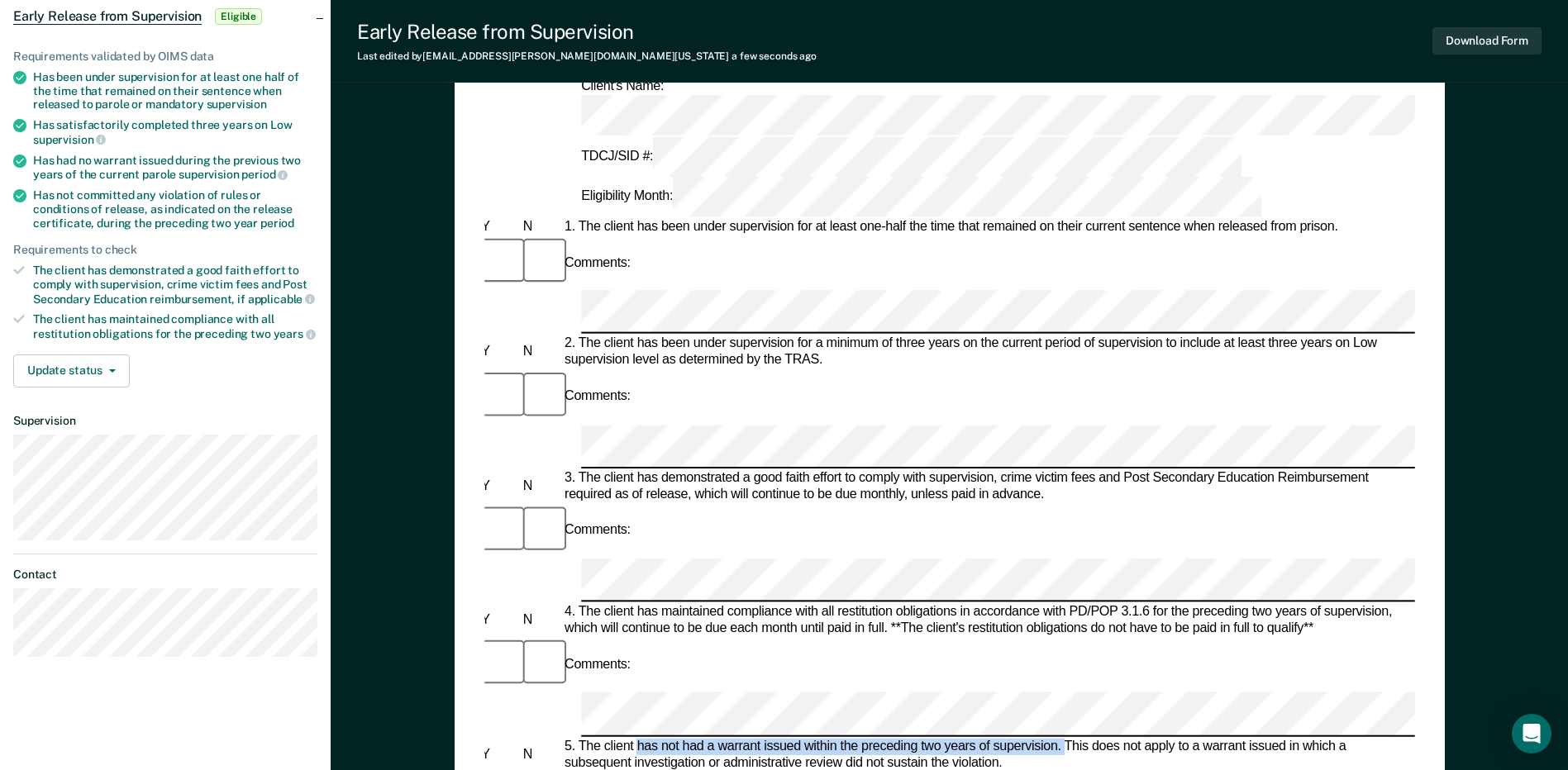
drag, startPoint x: 639, startPoint y: 462, endPoint x: 1064, endPoint y: 461, distance: 425.0
click at [1064, 738] on div "5. The client has not had a warrant issued within the preceding two years of su…" at bounding box center [984, 754] width 847 height 33
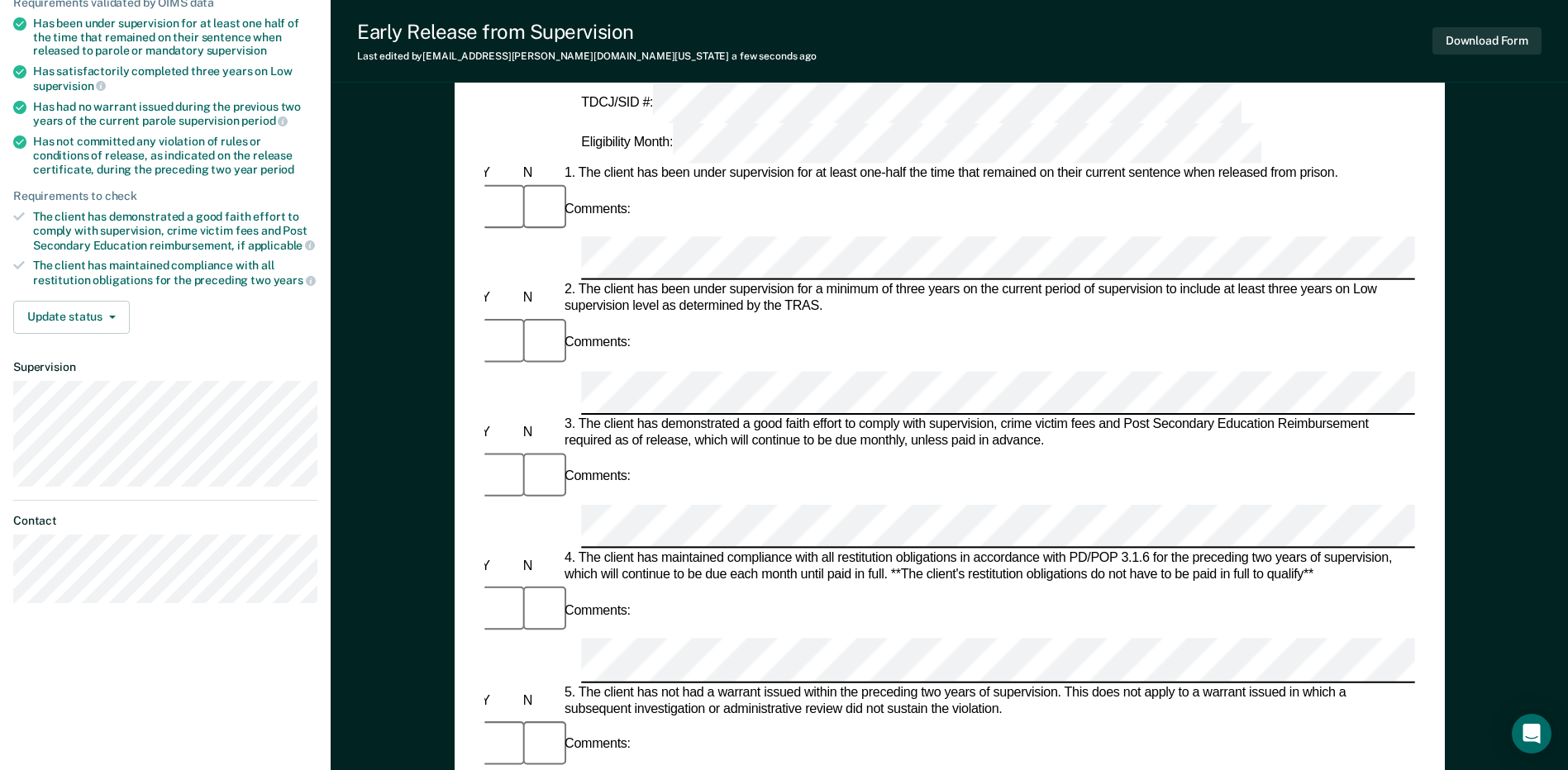
scroll to position [248, 0]
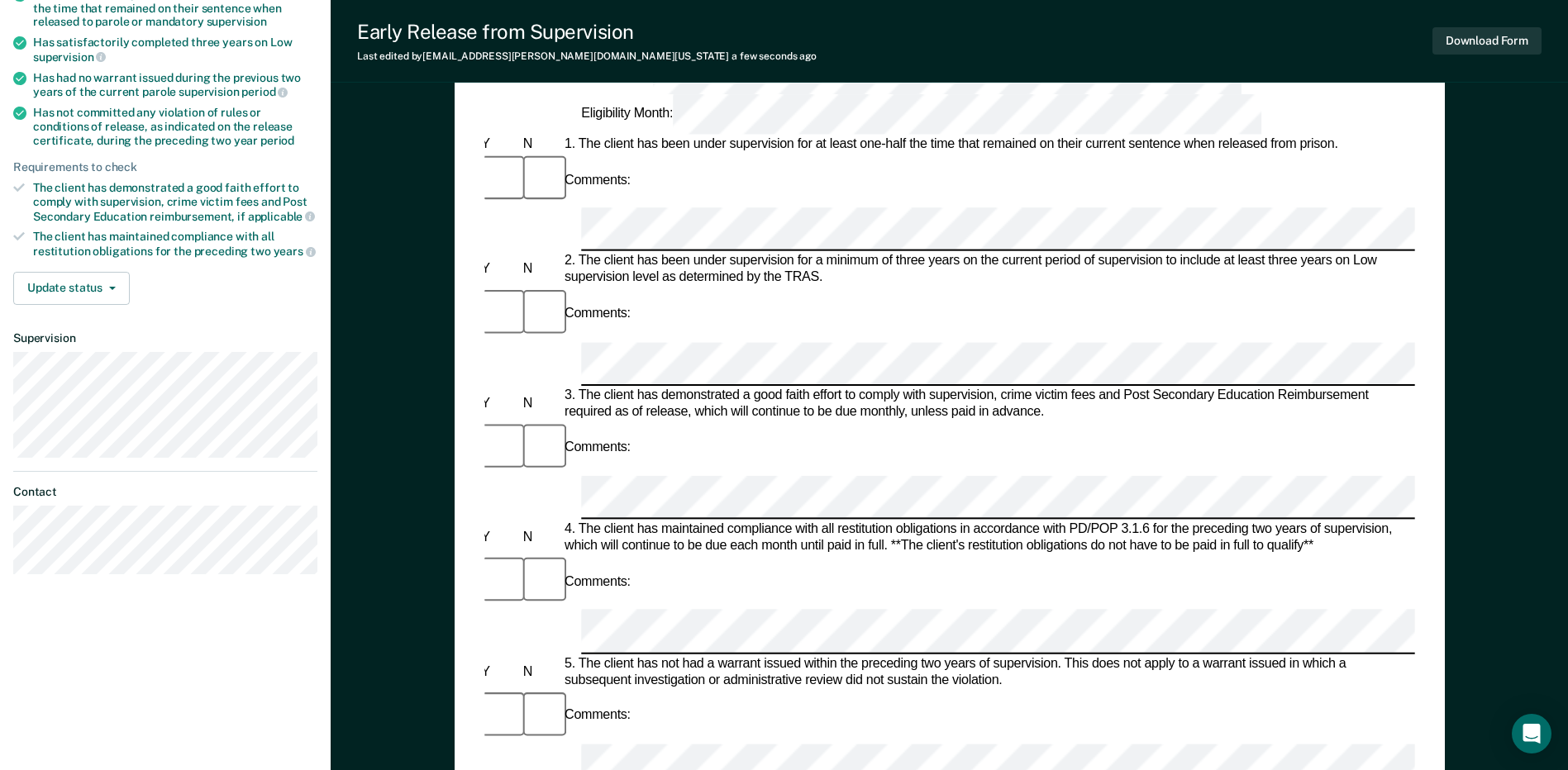
drag, startPoint x: 577, startPoint y: 462, endPoint x: 996, endPoint y: 460, distance: 419.0
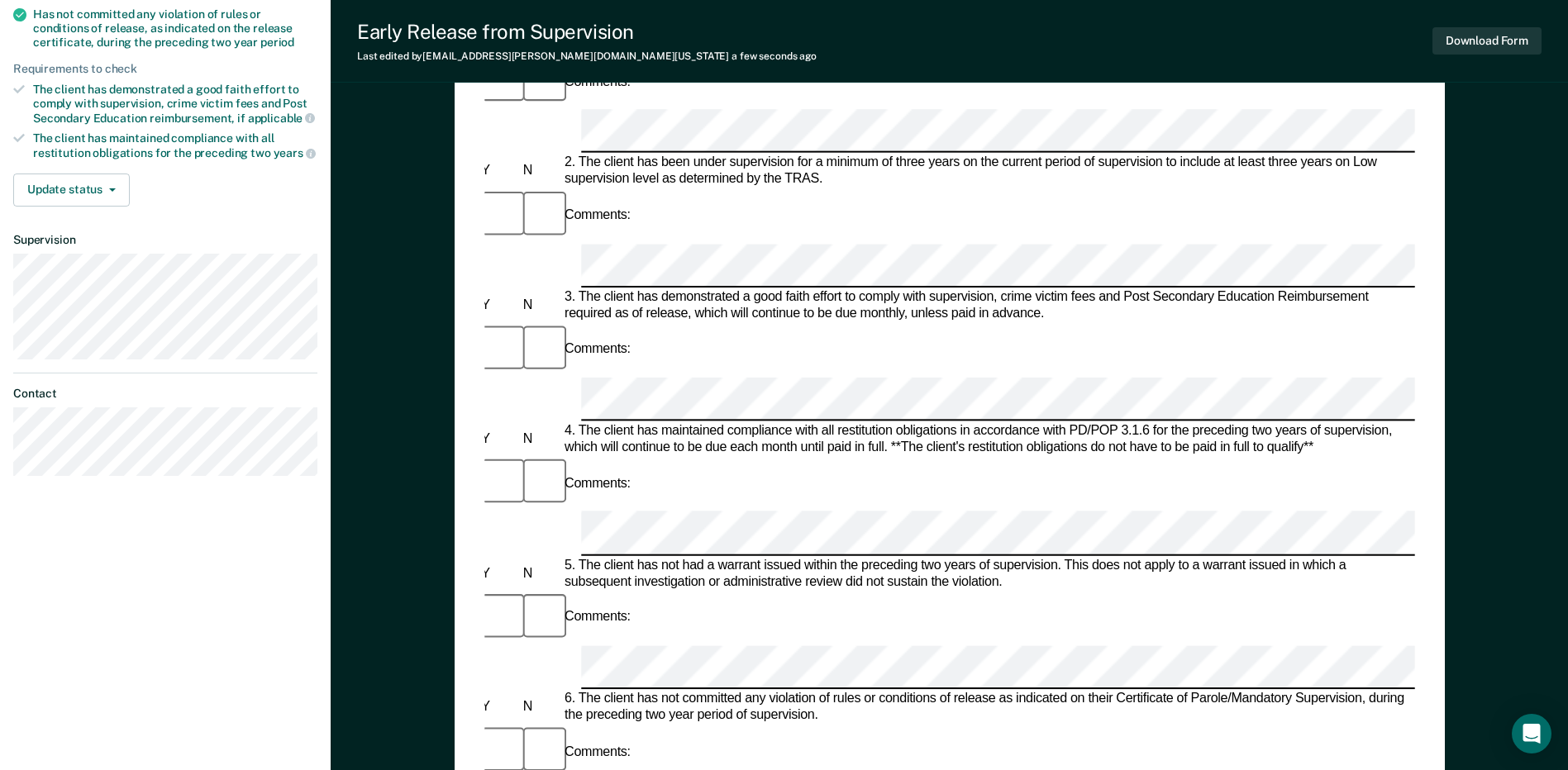
scroll to position [578, 0]
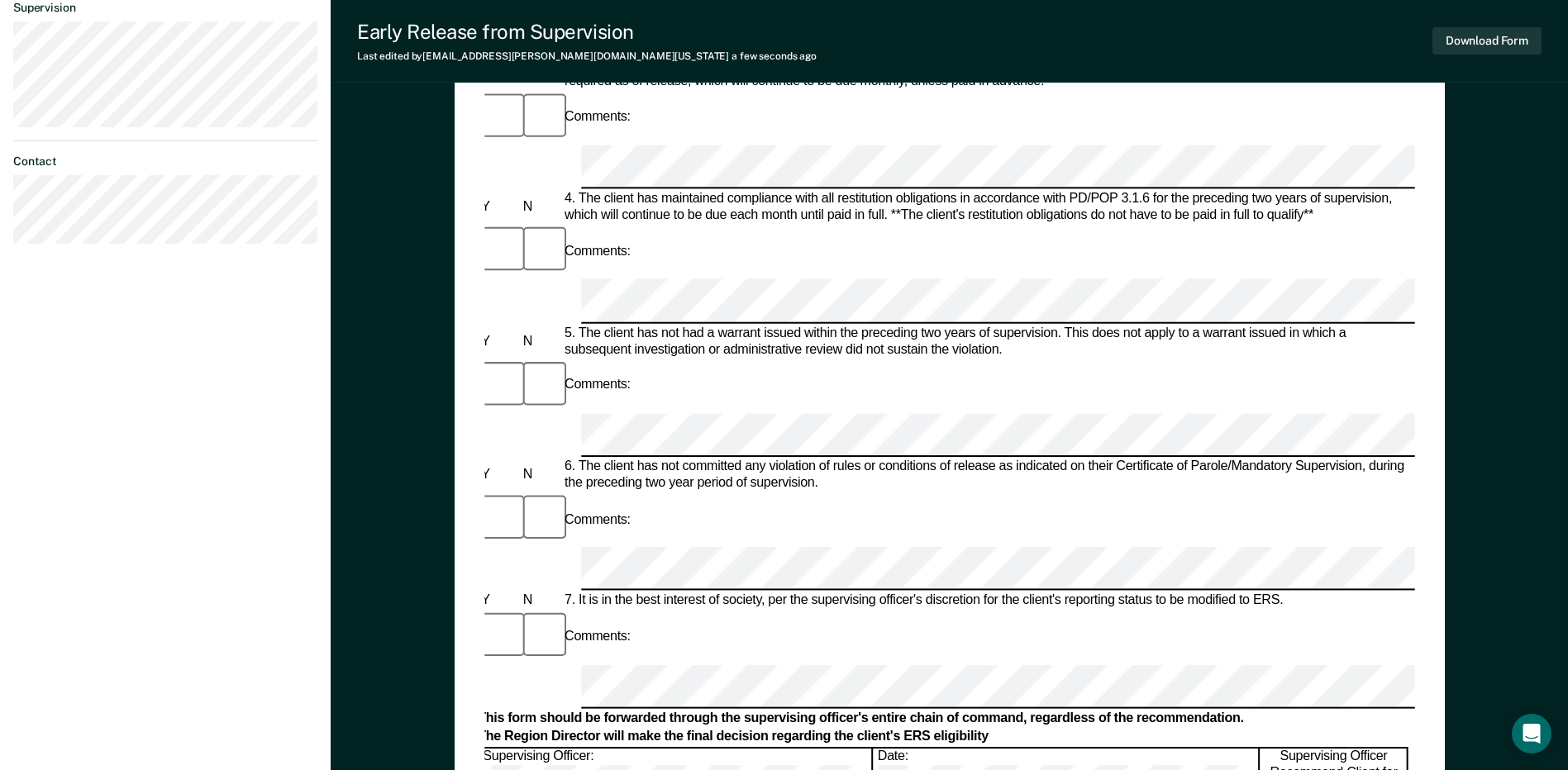
click at [1509, 29] on button "Download Form" at bounding box center [1487, 41] width 109 height 28
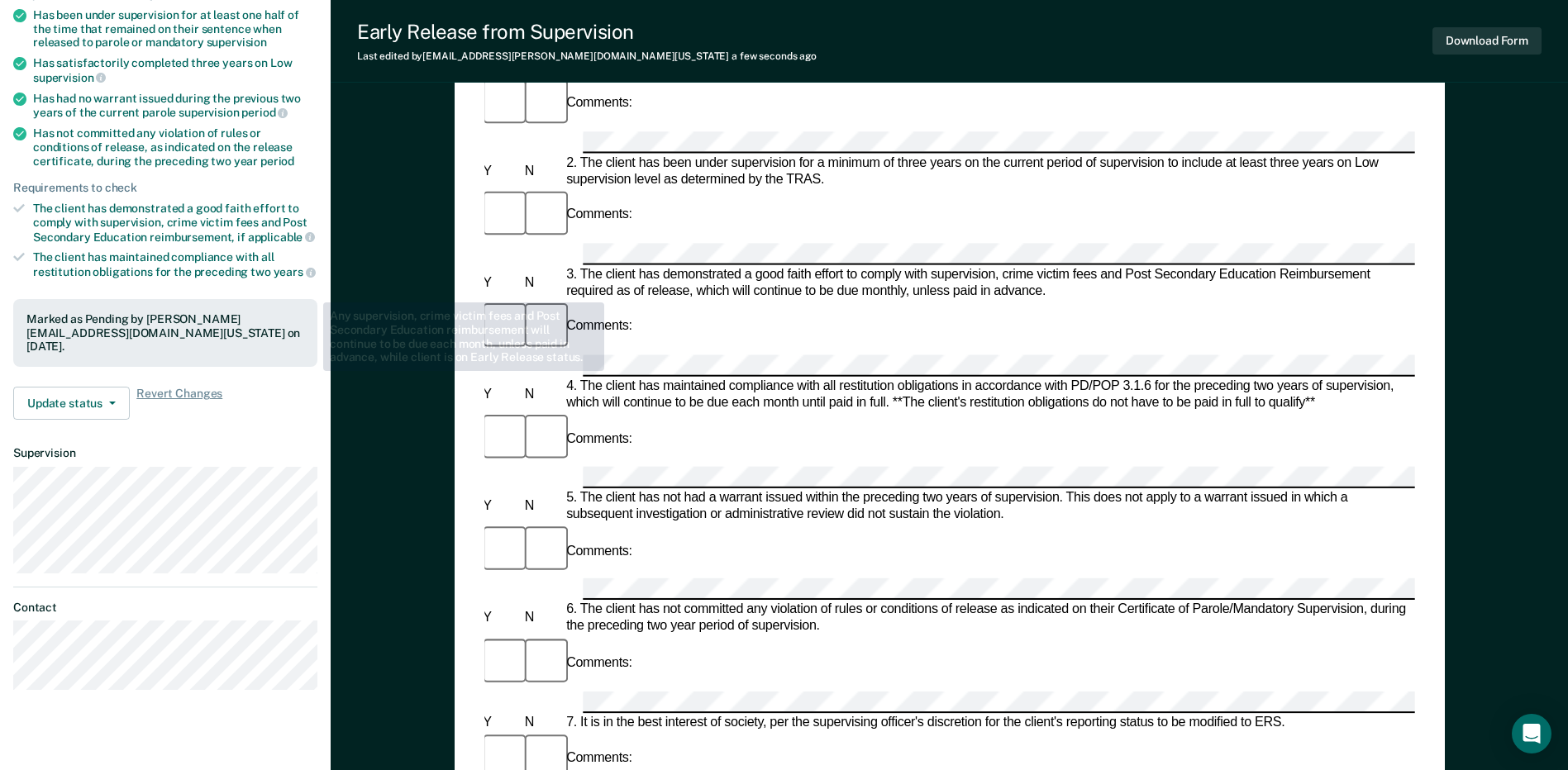
scroll to position [163, 0]
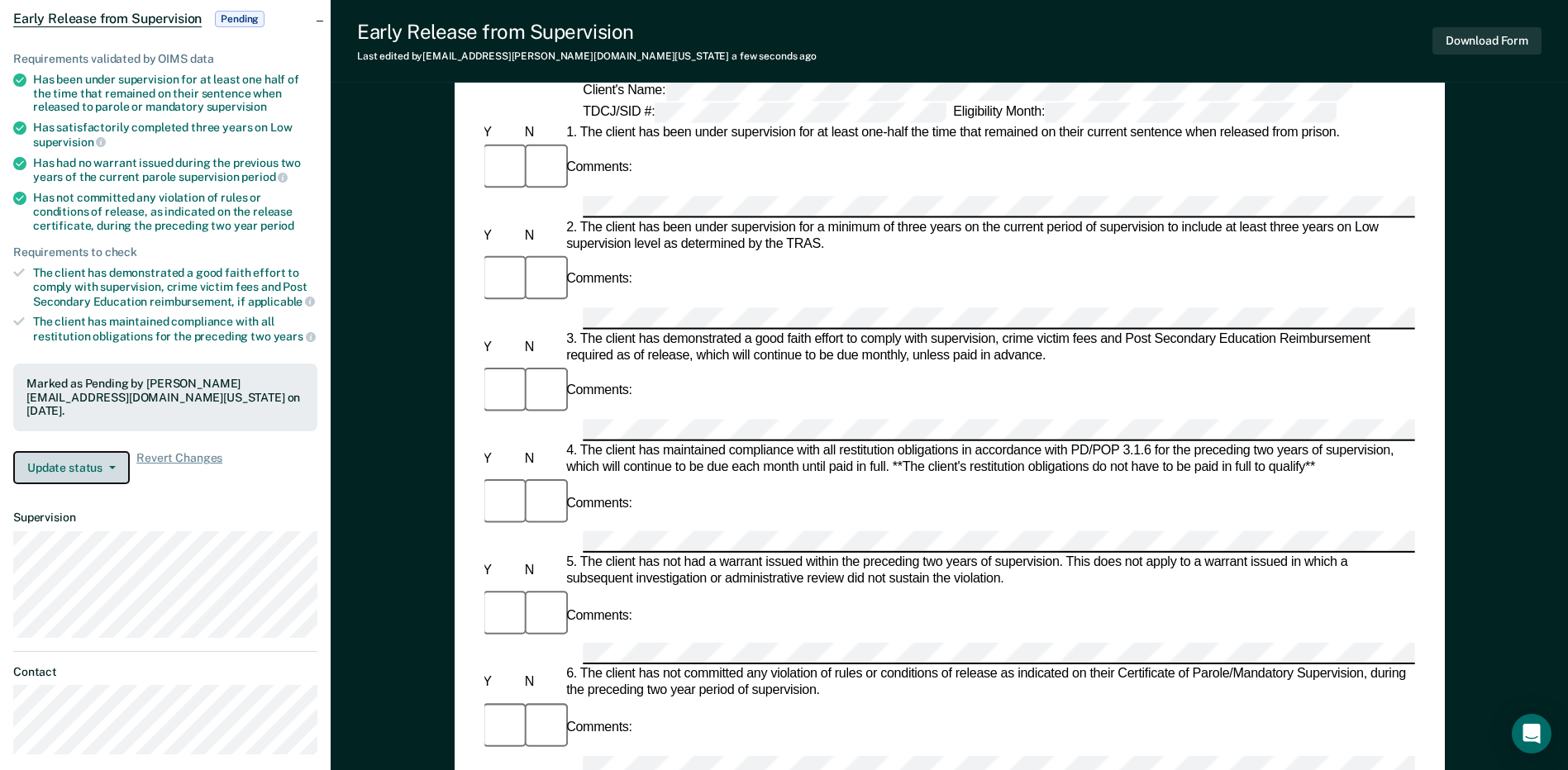
click at [48, 455] on button "Update status" at bounding box center [71, 467] width 117 height 33
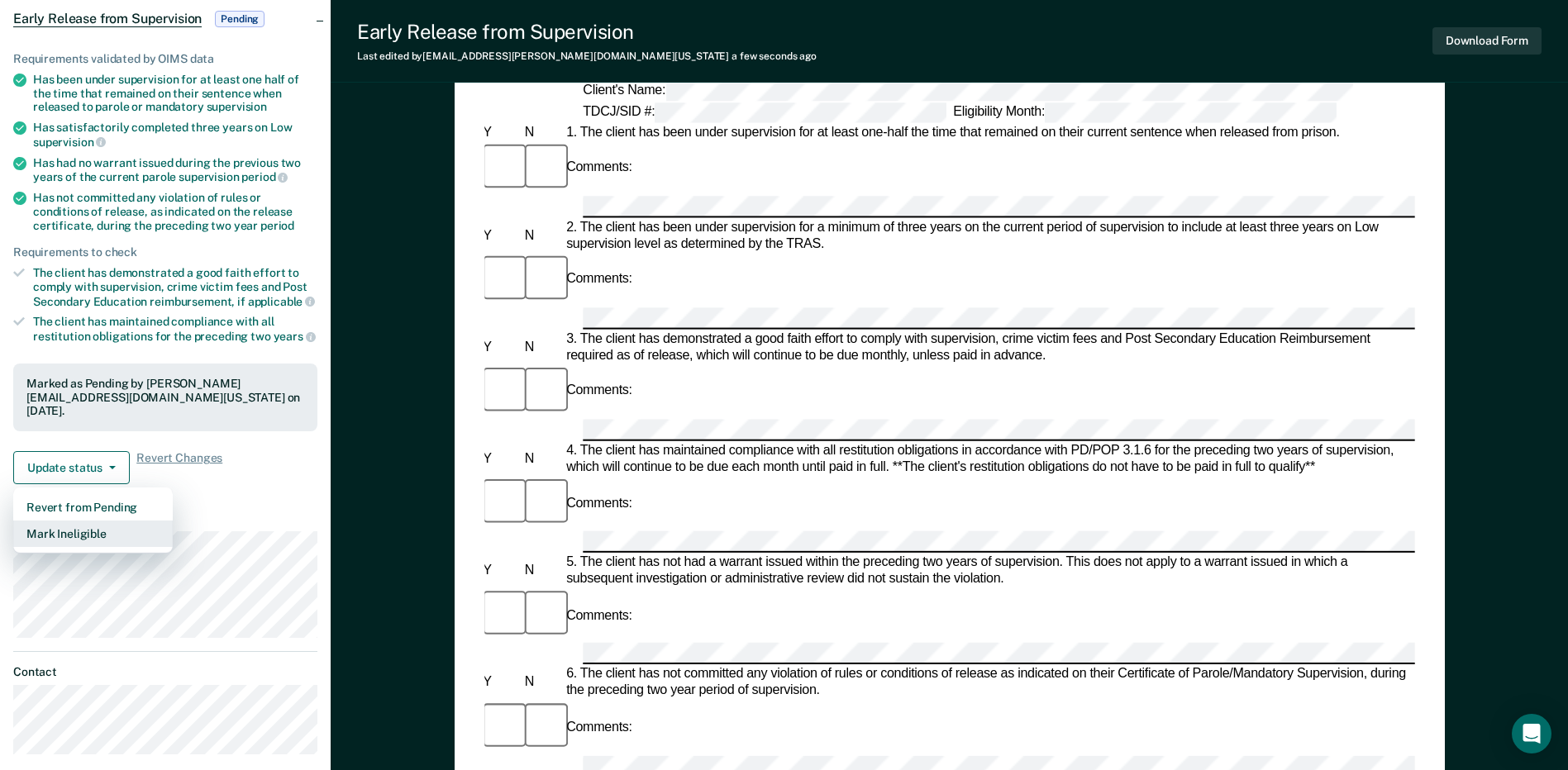
click at [81, 526] on button "Mark Ineligible" at bounding box center [93, 534] width 160 height 27
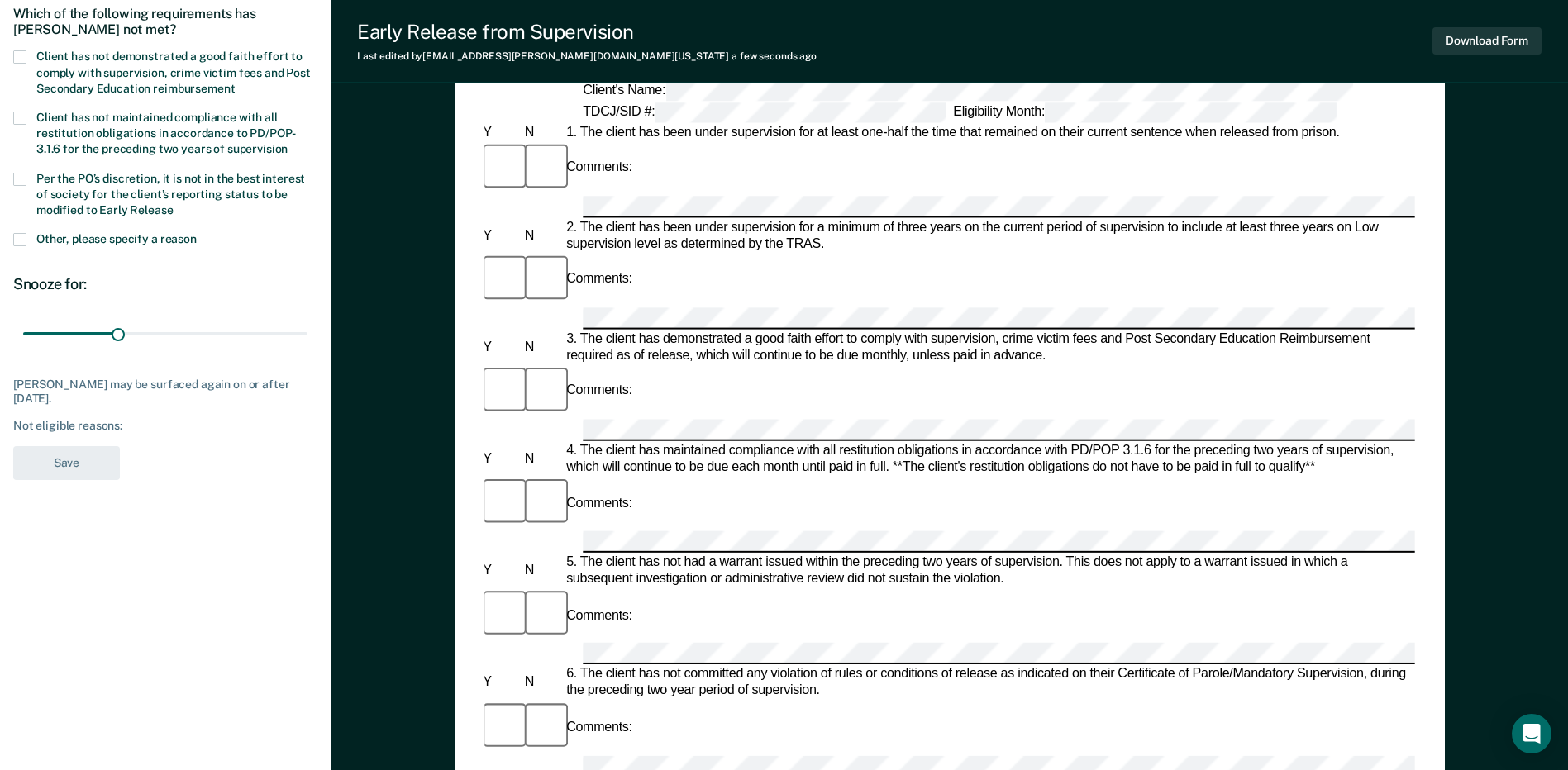
click at [123, 185] on span "Per the PO’s discretion, it is not in the best interest of society for the clie…" at bounding box center [170, 194] width 268 height 45
click at [174, 204] on input "Per the PO’s discretion, it is not in the best interest of society for the clie…" at bounding box center [174, 204] width 0 height 0
click at [108, 65] on span "Client has not demonstrated a good faith effort to comply with supervision, cri…" at bounding box center [174, 72] width 275 height 45
click at [234, 83] on input "Client has not demonstrated a good faith effort to comply with supervision, cri…" at bounding box center [234, 83] width 0 height 0
click at [76, 470] on button "Save" at bounding box center [67, 463] width 107 height 34
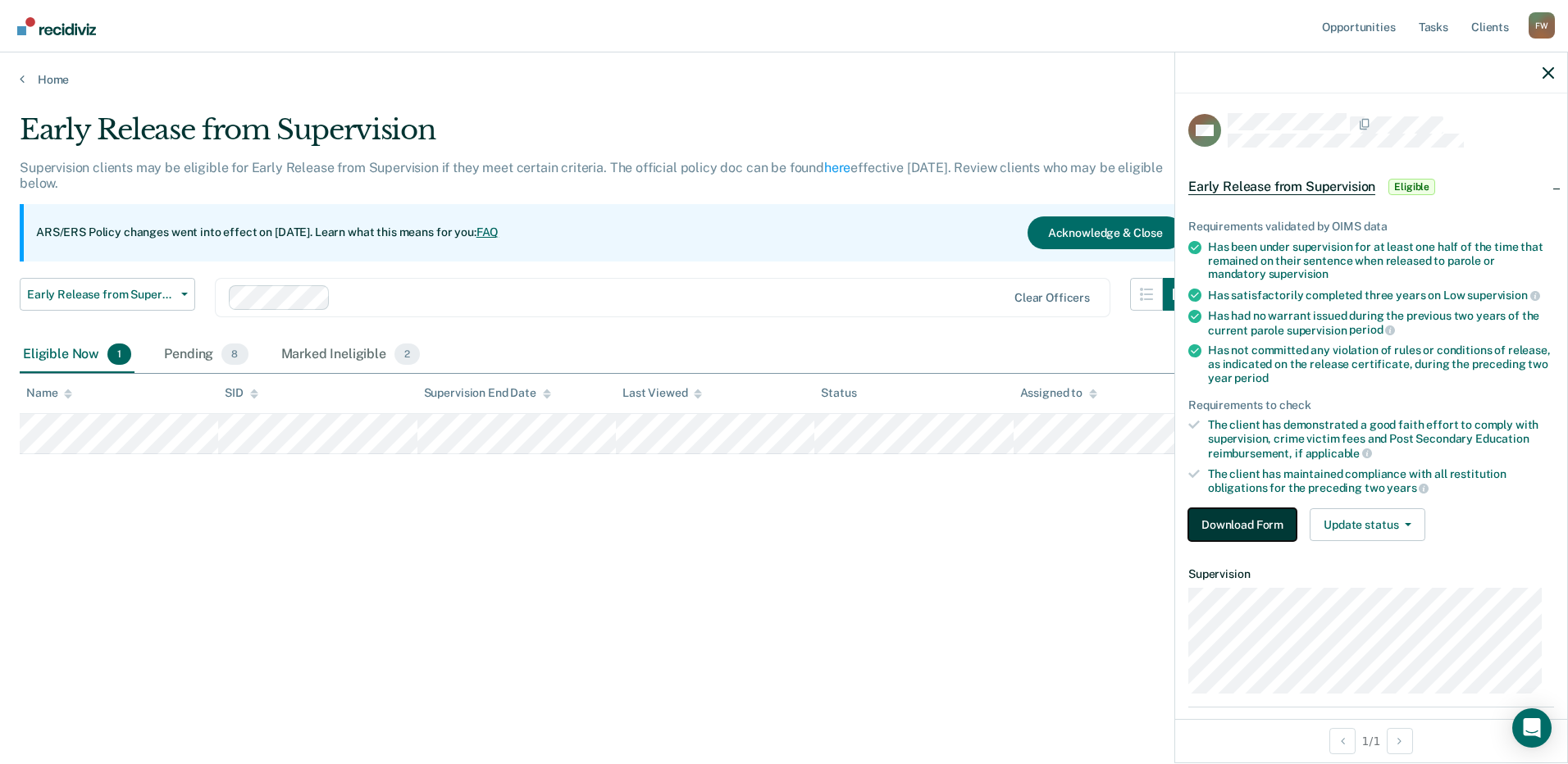
click at [1270, 524] on button "Download Form" at bounding box center [1242, 524] width 108 height 33
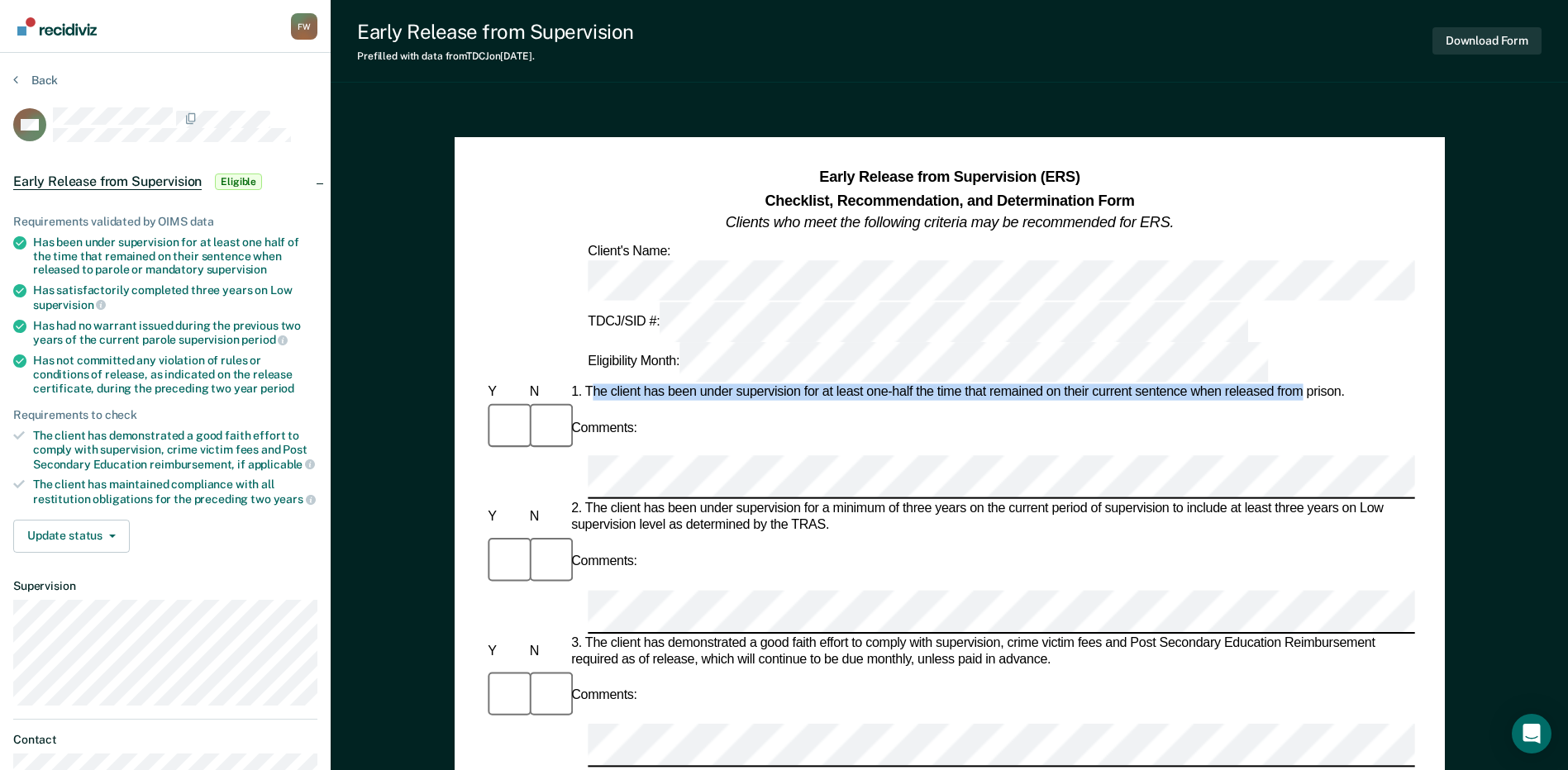
drag, startPoint x: 589, startPoint y: 291, endPoint x: 1297, endPoint y: 298, distance: 708.0
click at [1297, 384] on div "1. The client has been under supervision for at least one-half the time that re…" at bounding box center [991, 392] width 847 height 17
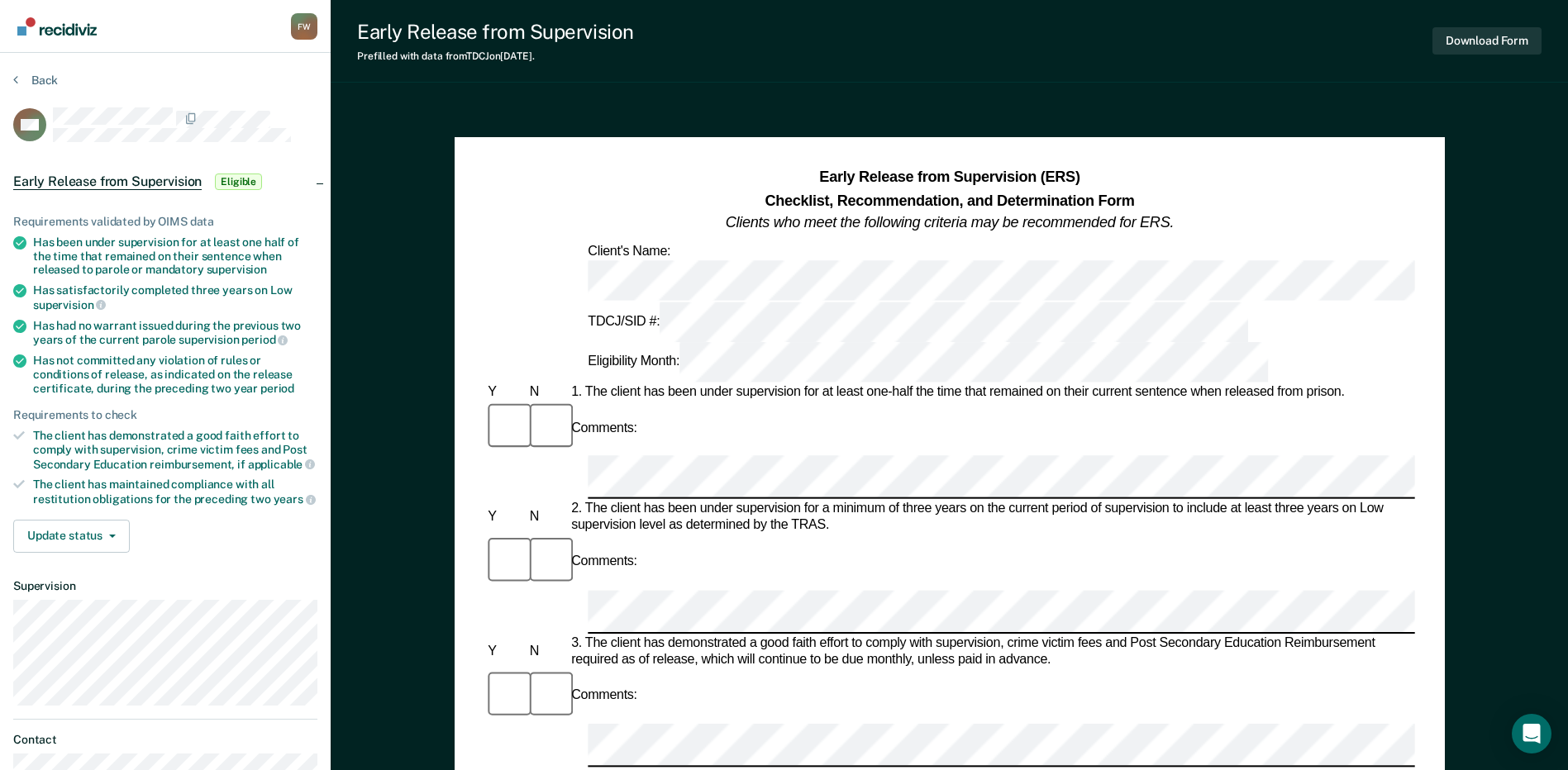
click at [587, 384] on div "1. The client has been under supervision for at least one-half the time that re…" at bounding box center [991, 392] width 847 height 17
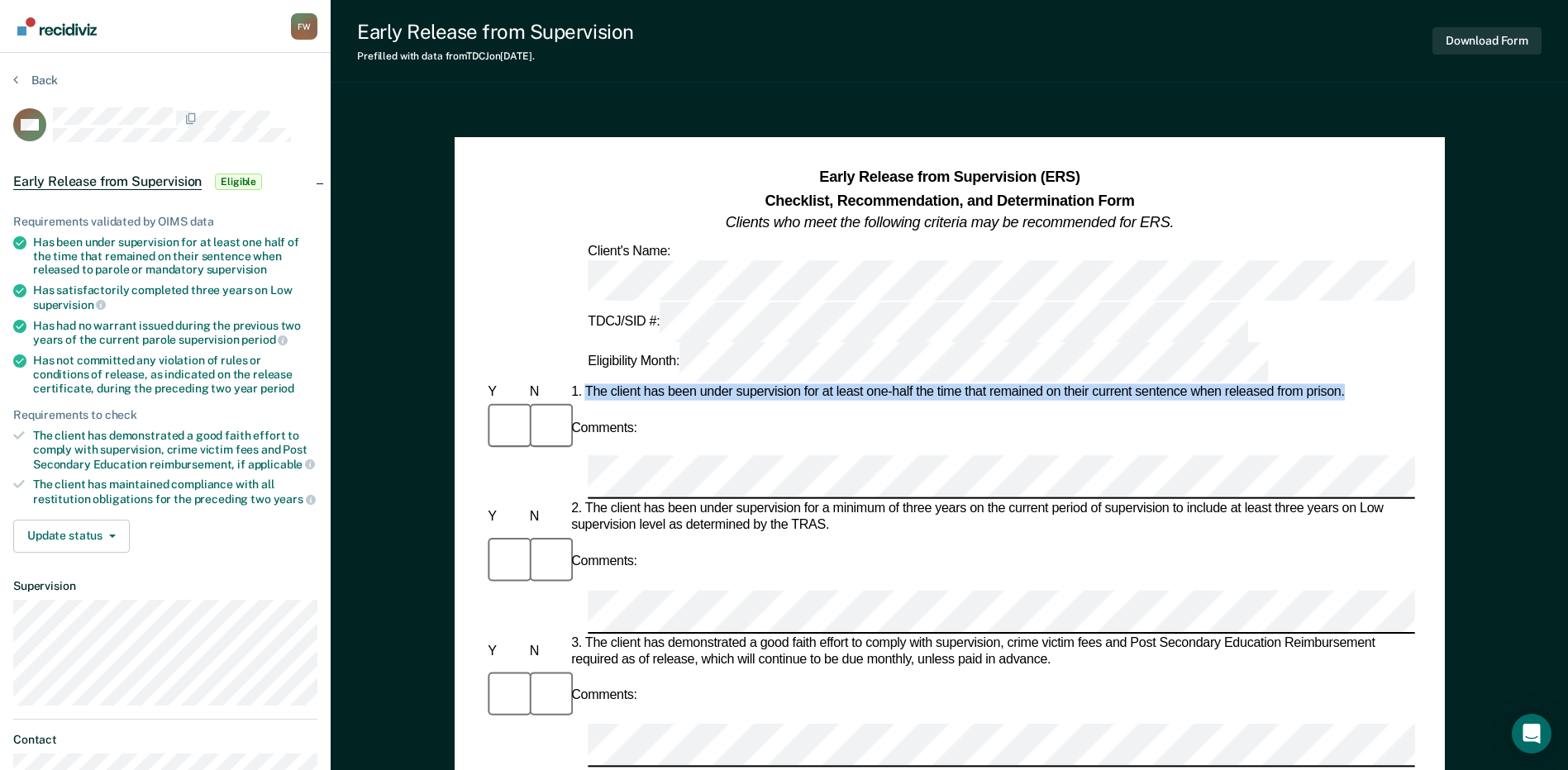
drag, startPoint x: 587, startPoint y: 289, endPoint x: 1346, endPoint y: 298, distance: 759.1
click at [1346, 384] on div "1. The client has been under supervision for at least one-half the time that re…" at bounding box center [991, 392] width 847 height 17
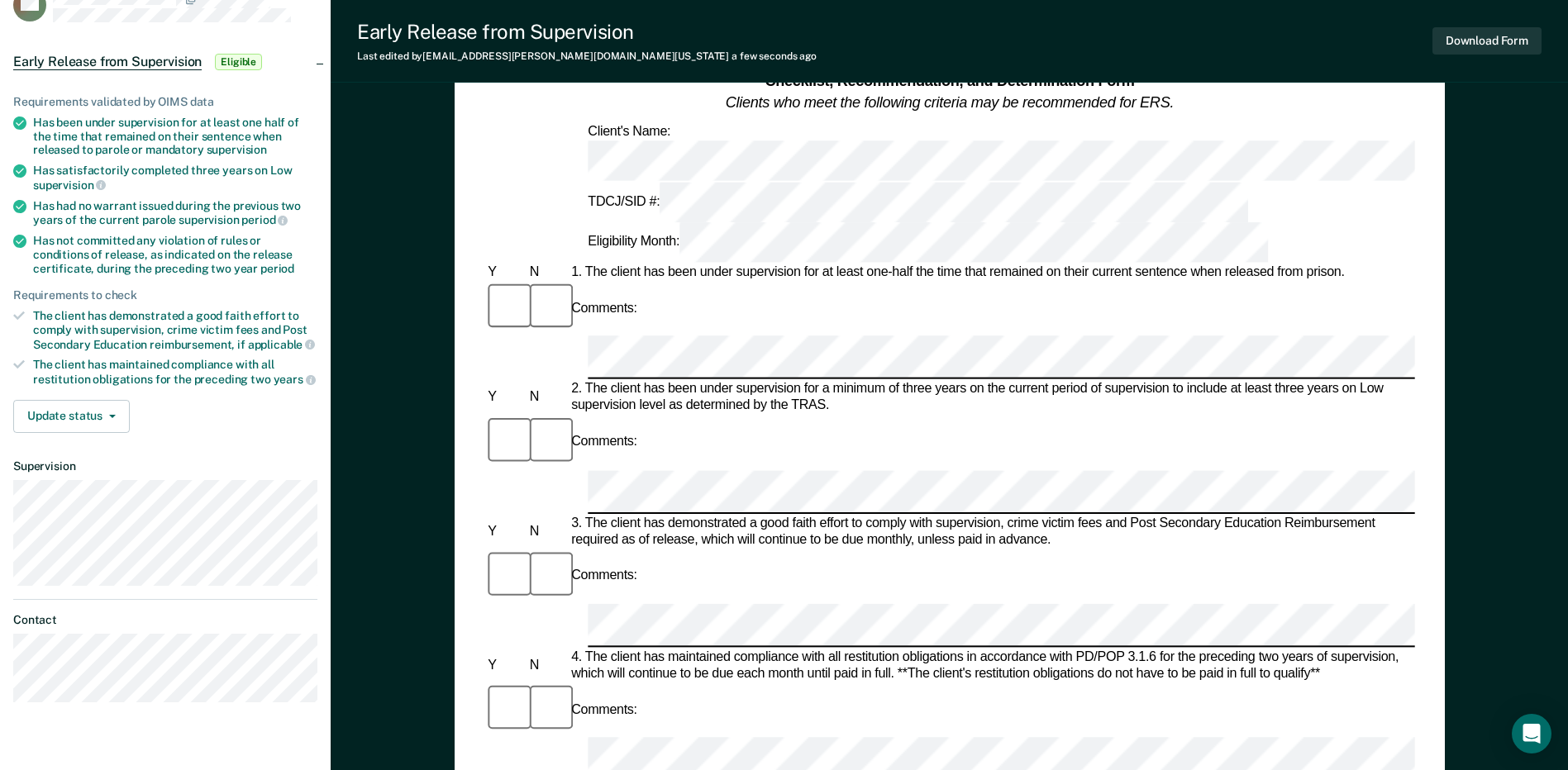
scroll to position [248, 0]
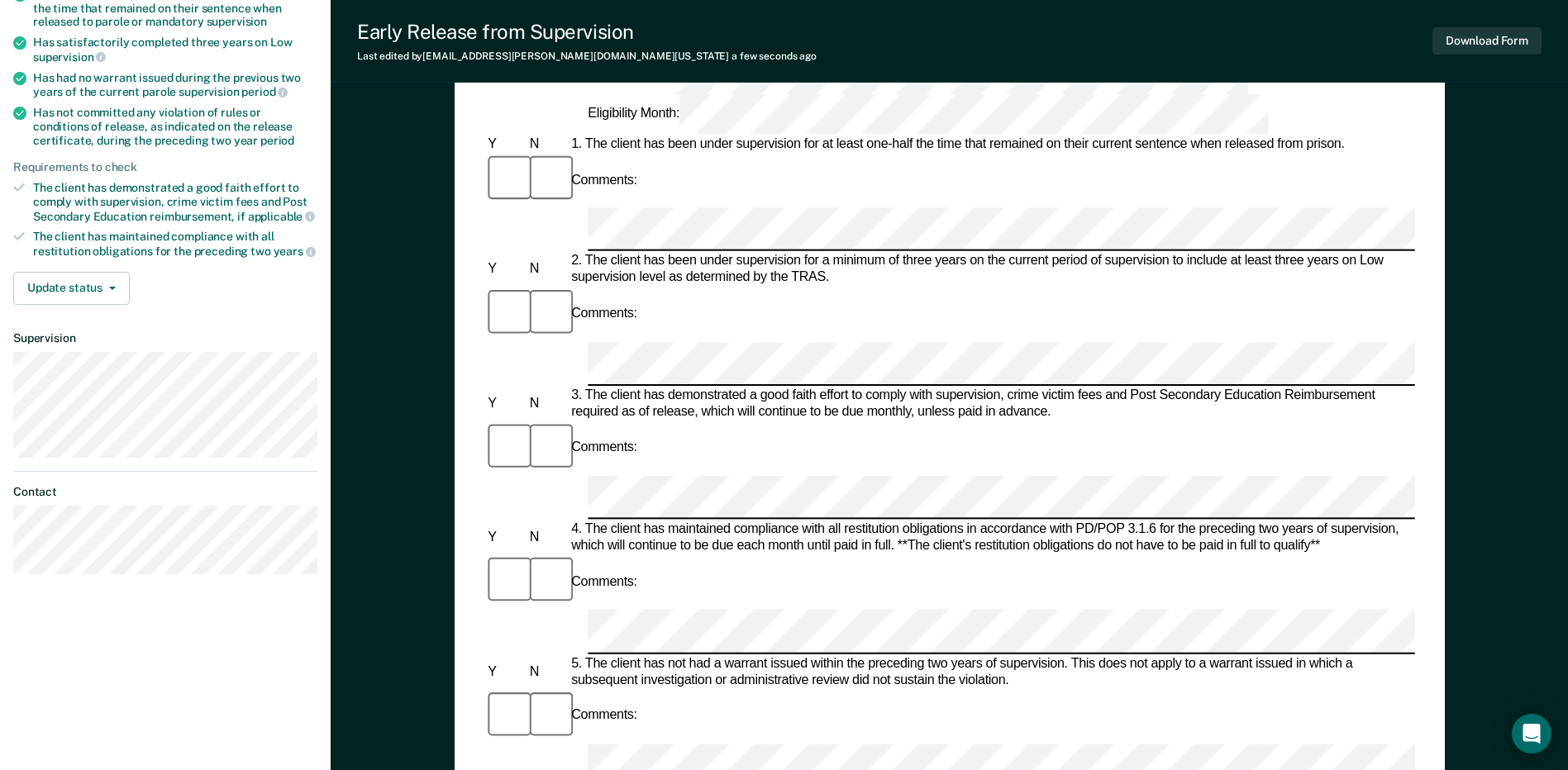
drag, startPoint x: 587, startPoint y: 462, endPoint x: 999, endPoint y: 457, distance: 412.0
drag, startPoint x: 586, startPoint y: 374, endPoint x: 1071, endPoint y: 380, distance: 485.0
click at [1071, 655] on div "5. The client has not had a warrant issued within the preceding two years of su…" at bounding box center [991, 671] width 847 height 33
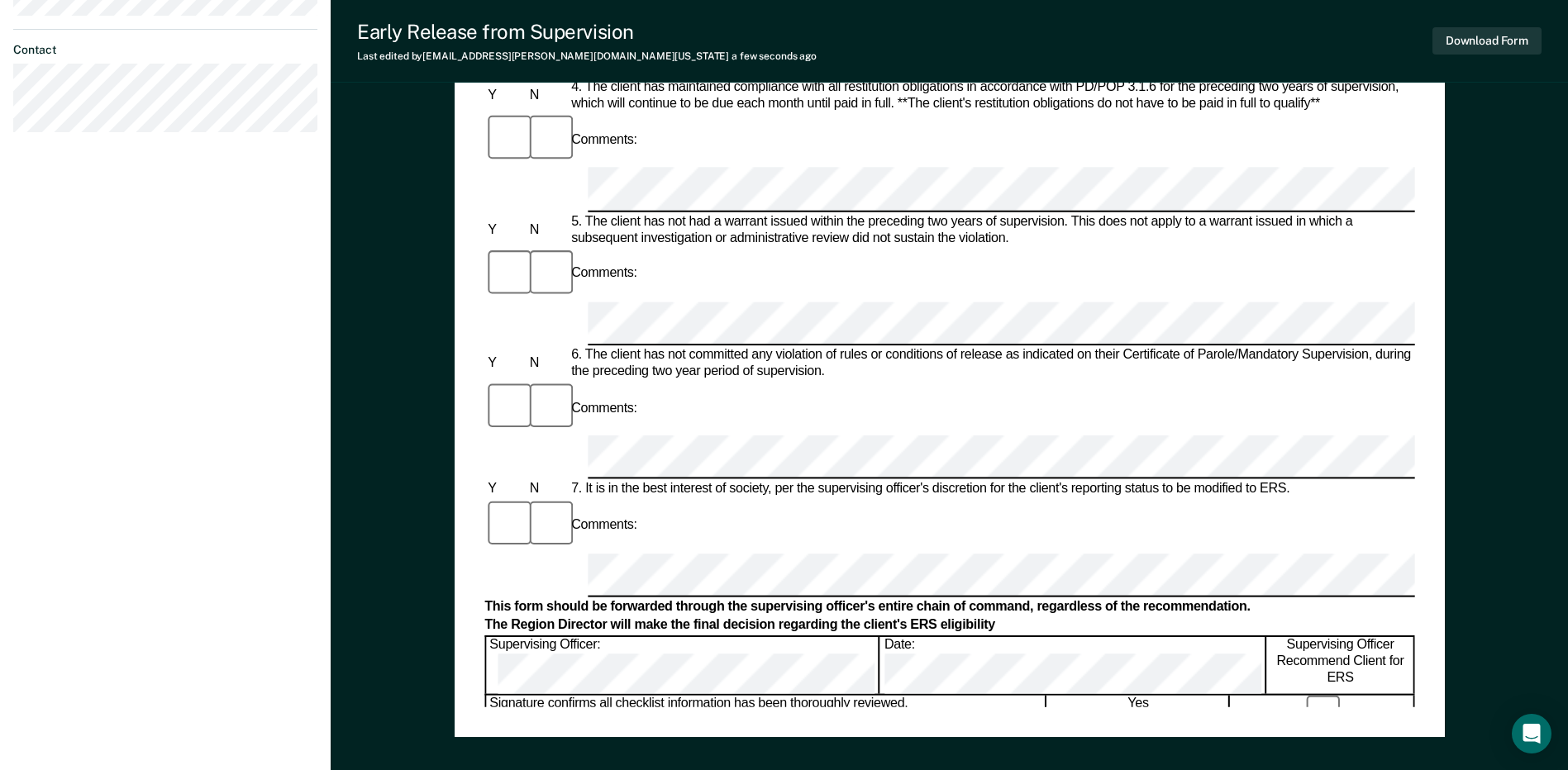
scroll to position [578, 0]
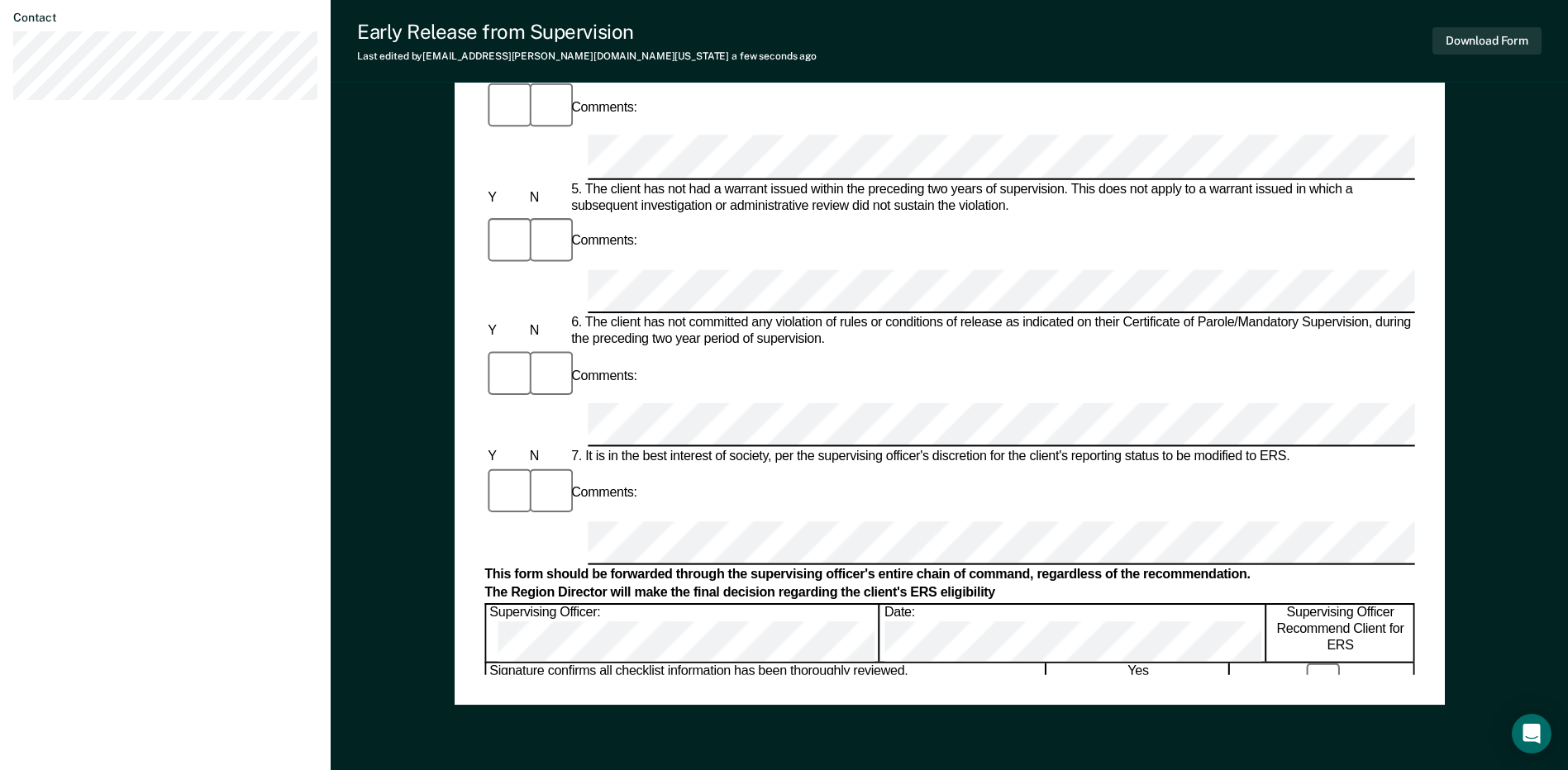
scroll to position [703, 0]
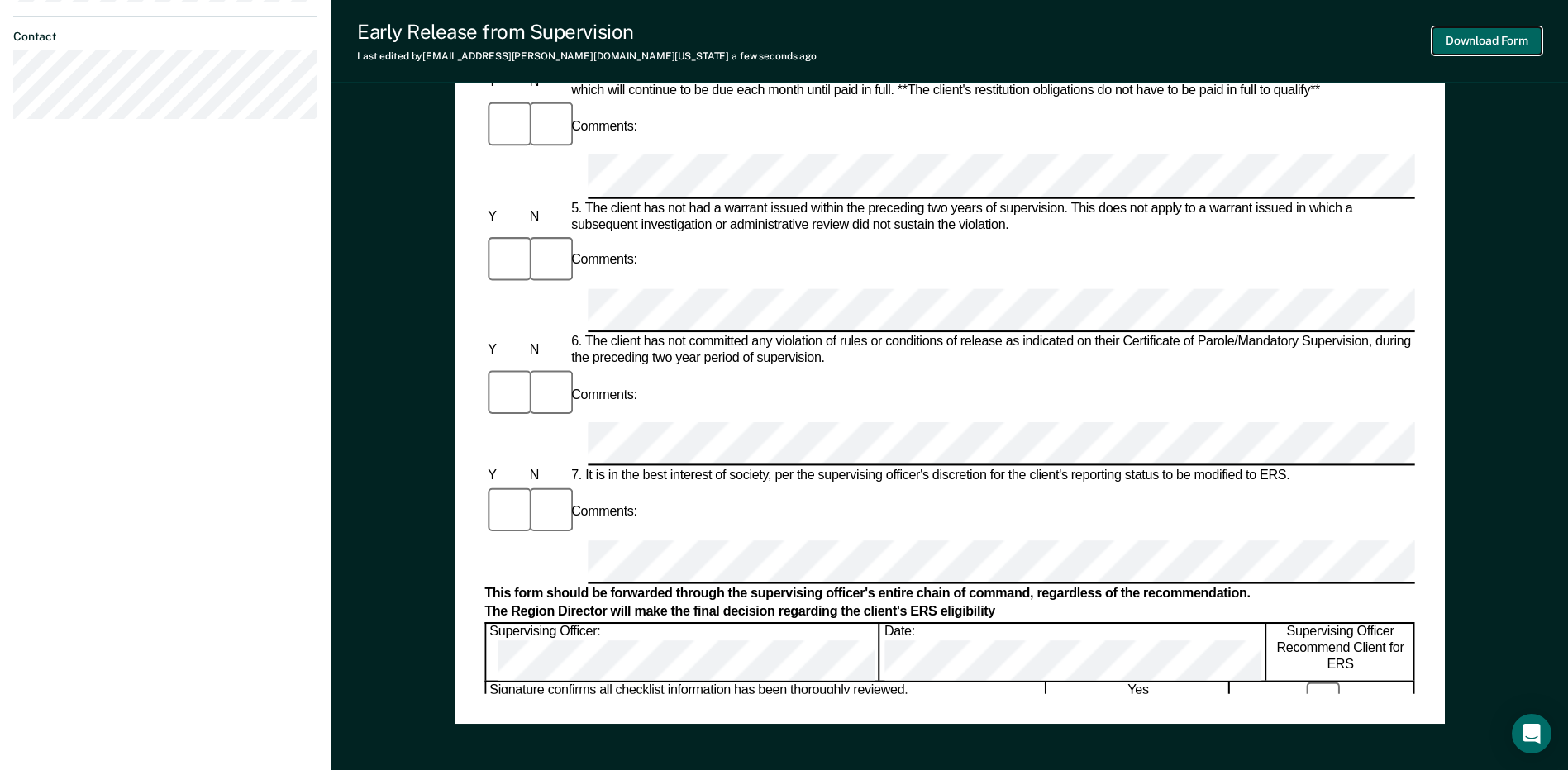
click at [1439, 32] on button "Download Form" at bounding box center [1487, 41] width 109 height 28
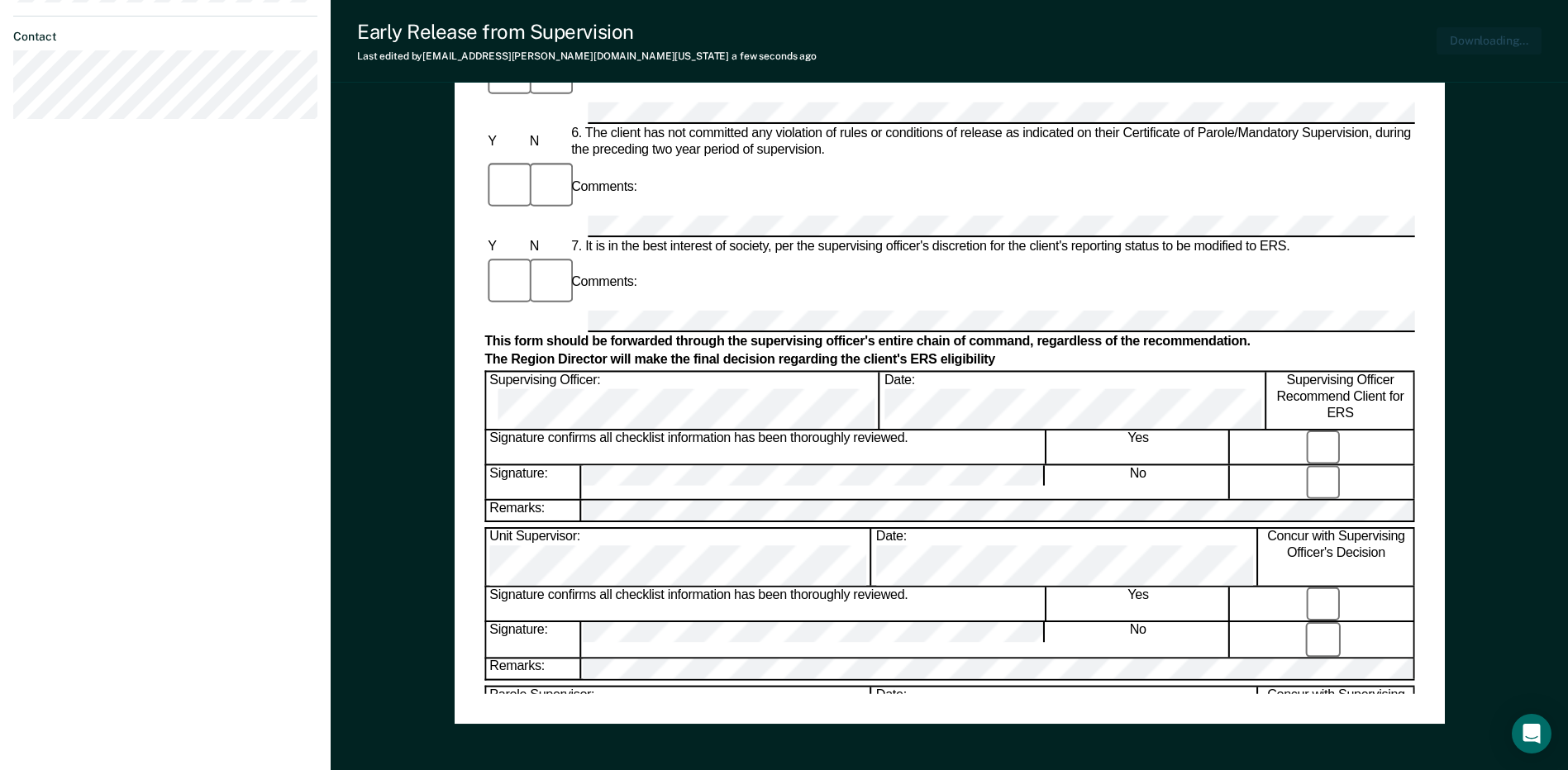
scroll to position [784, 0]
